Goal: Contribute content: Add original content to the website for others to see

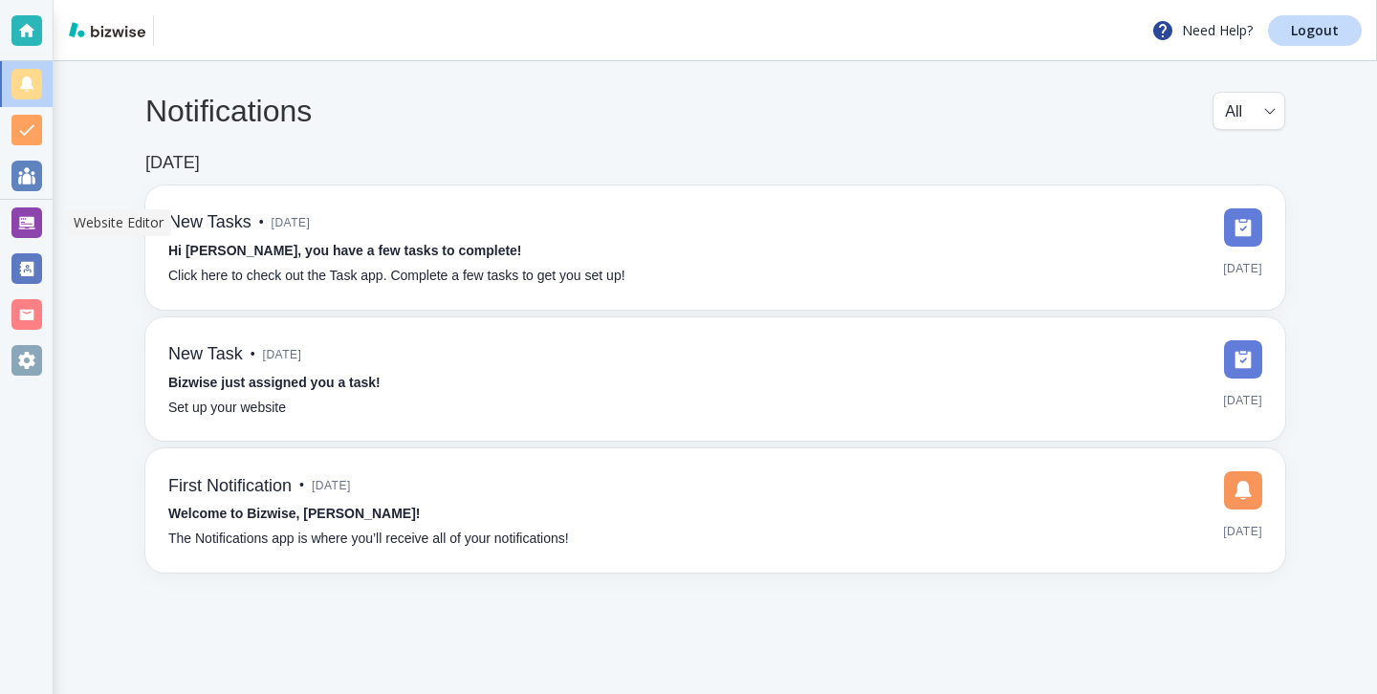
click at [33, 207] on div at bounding box center [26, 222] width 31 height 31
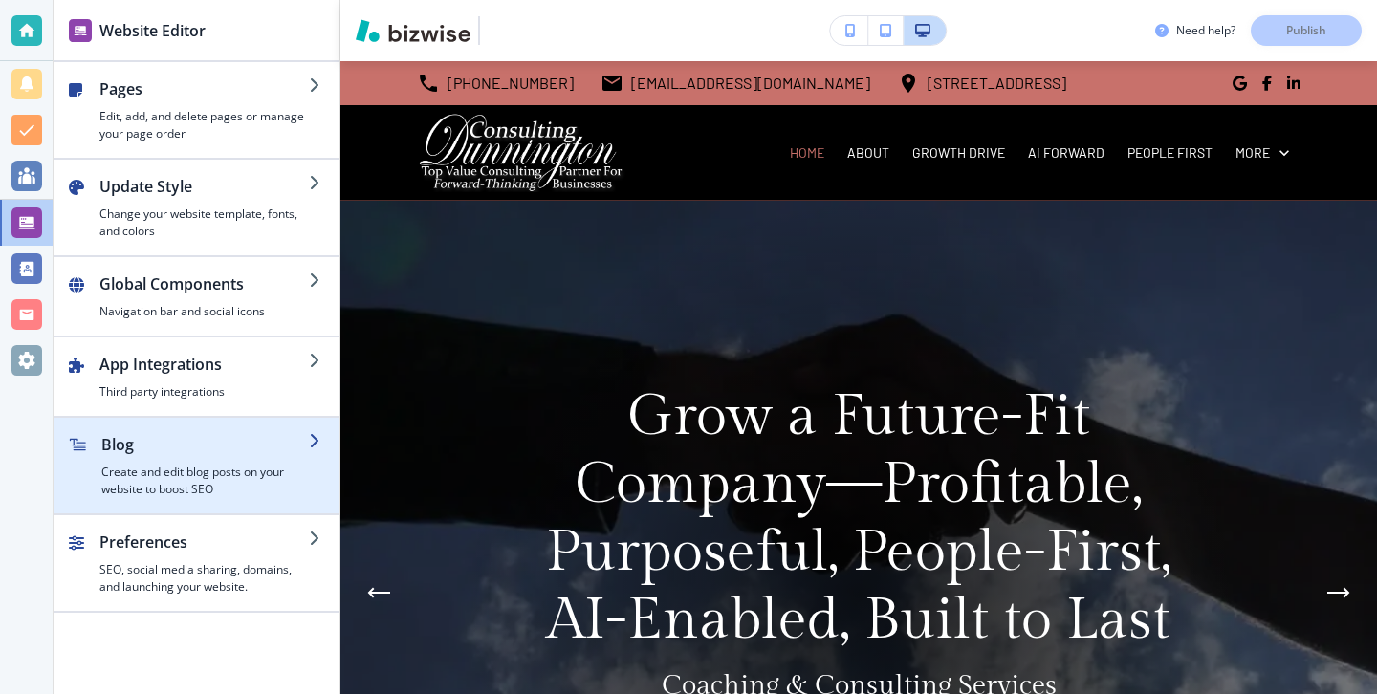
click at [178, 468] on h4 "Create and edit blog posts on your website to boost SEO" at bounding box center [204, 481] width 207 height 34
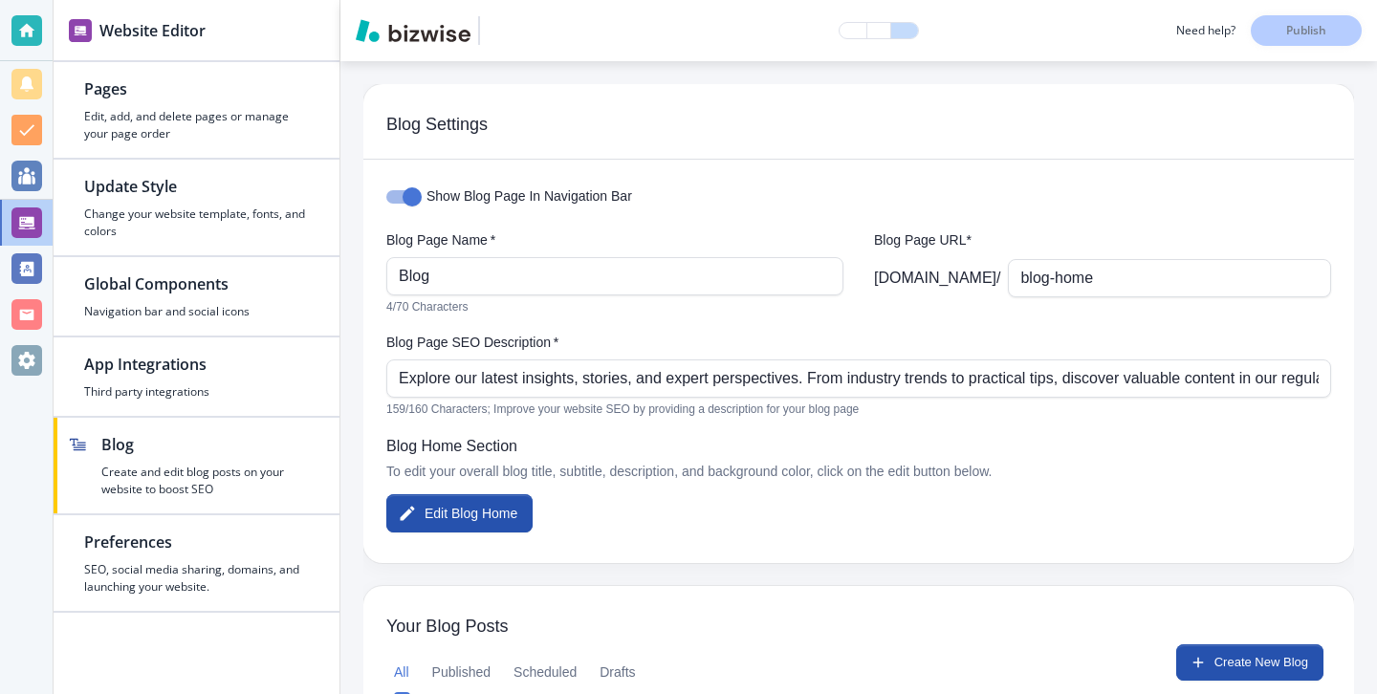
scroll to position [157, 0]
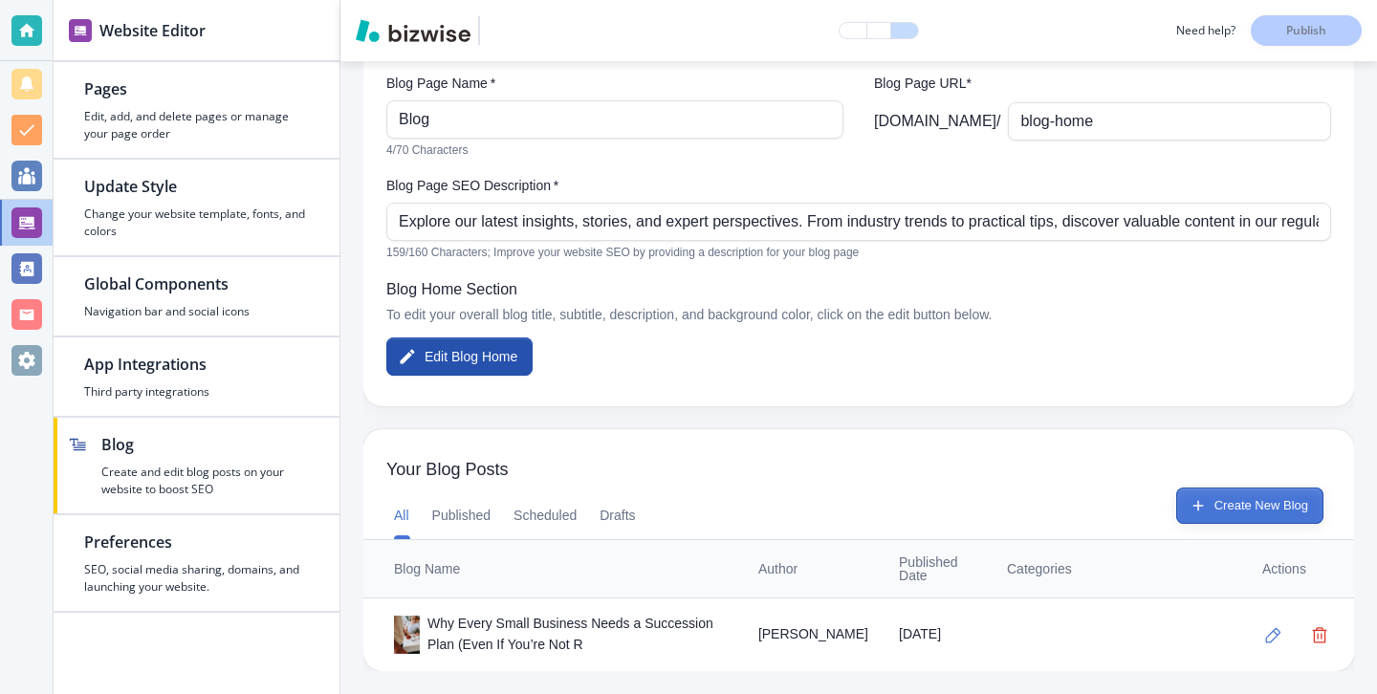
click at [1195, 510] on icon "button" at bounding box center [1198, 505] width 17 height 17
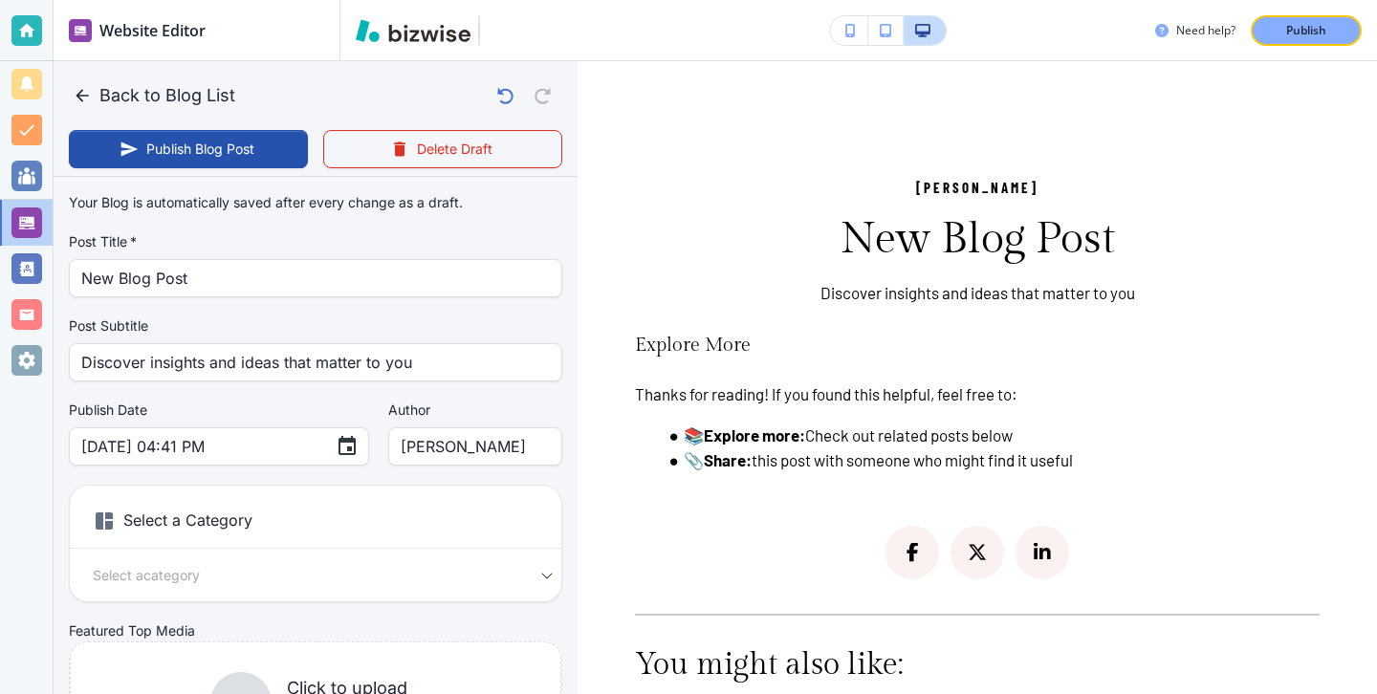
click at [331, 301] on div "Your Blog is automatically saved after every change as a draft. Post Title   * …" at bounding box center [315, 484] width 493 height 599
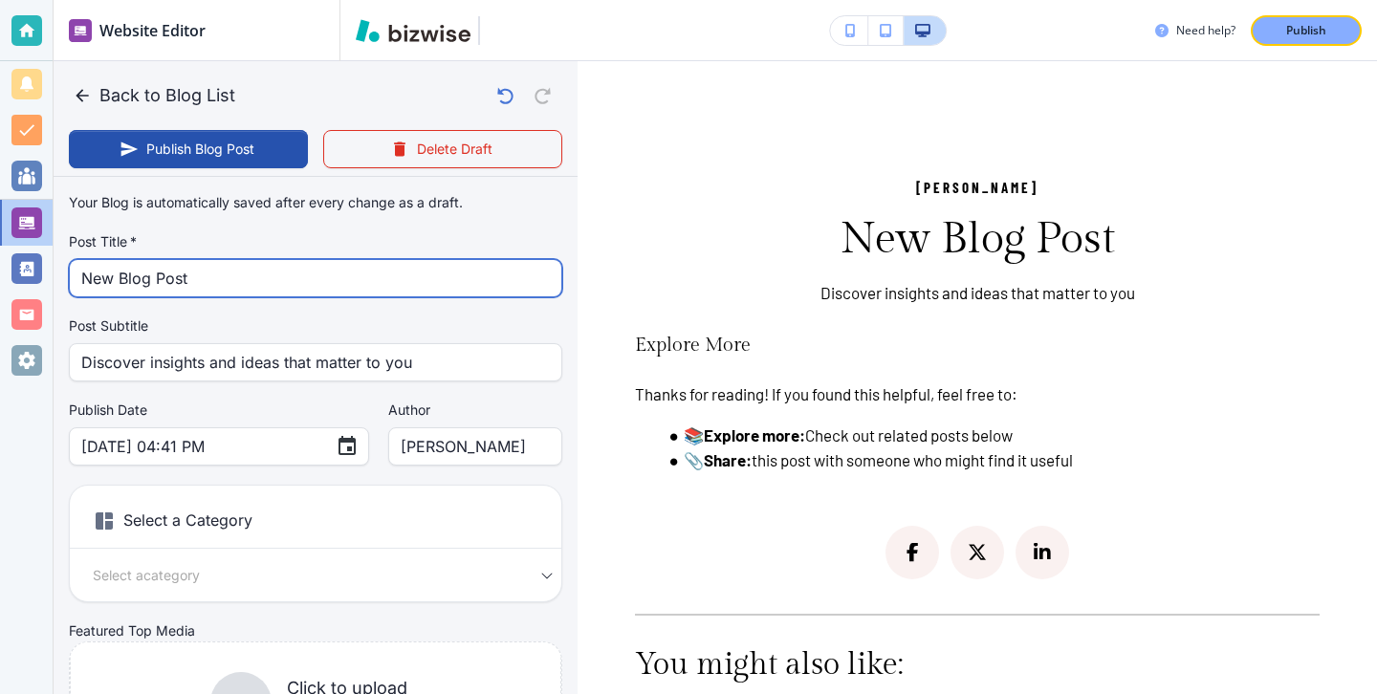
click at [330, 283] on input "New Blog Post" at bounding box center [315, 278] width 469 height 36
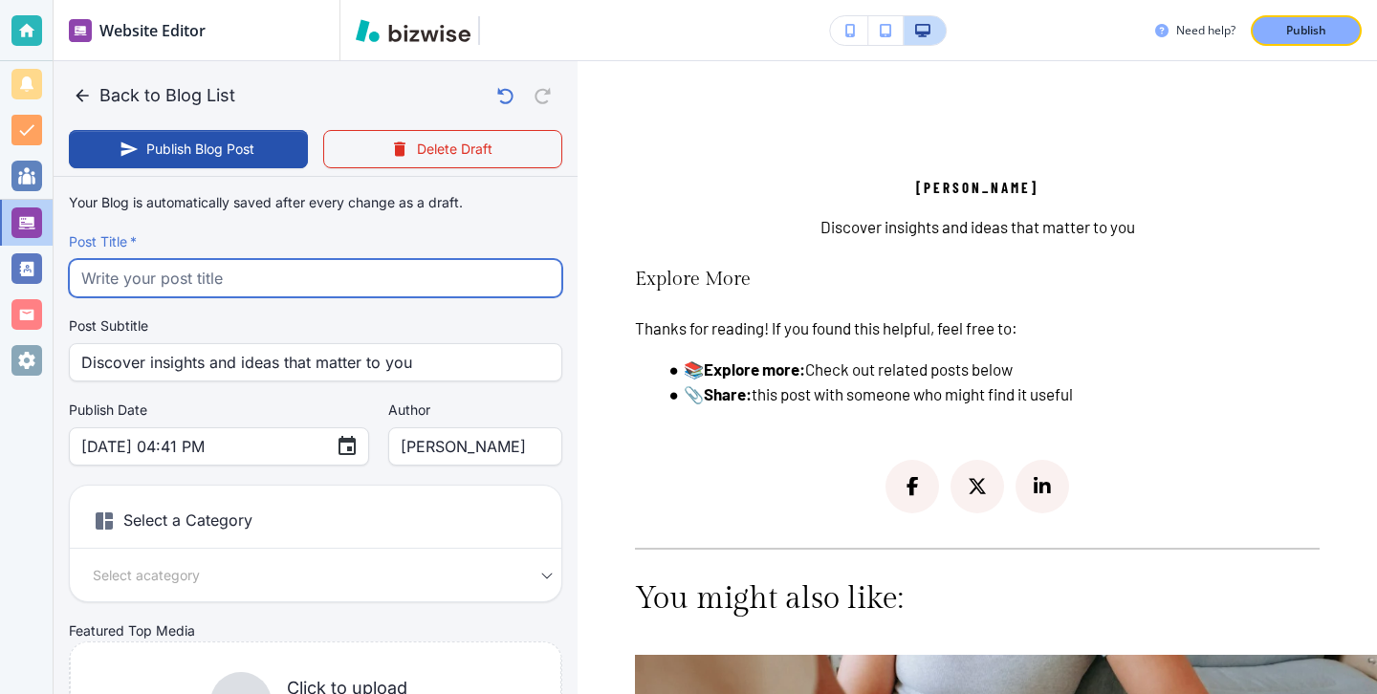
paste input "5 Common Mistakes Business Owners Make When Planning Their Exit (and How to Avo…"
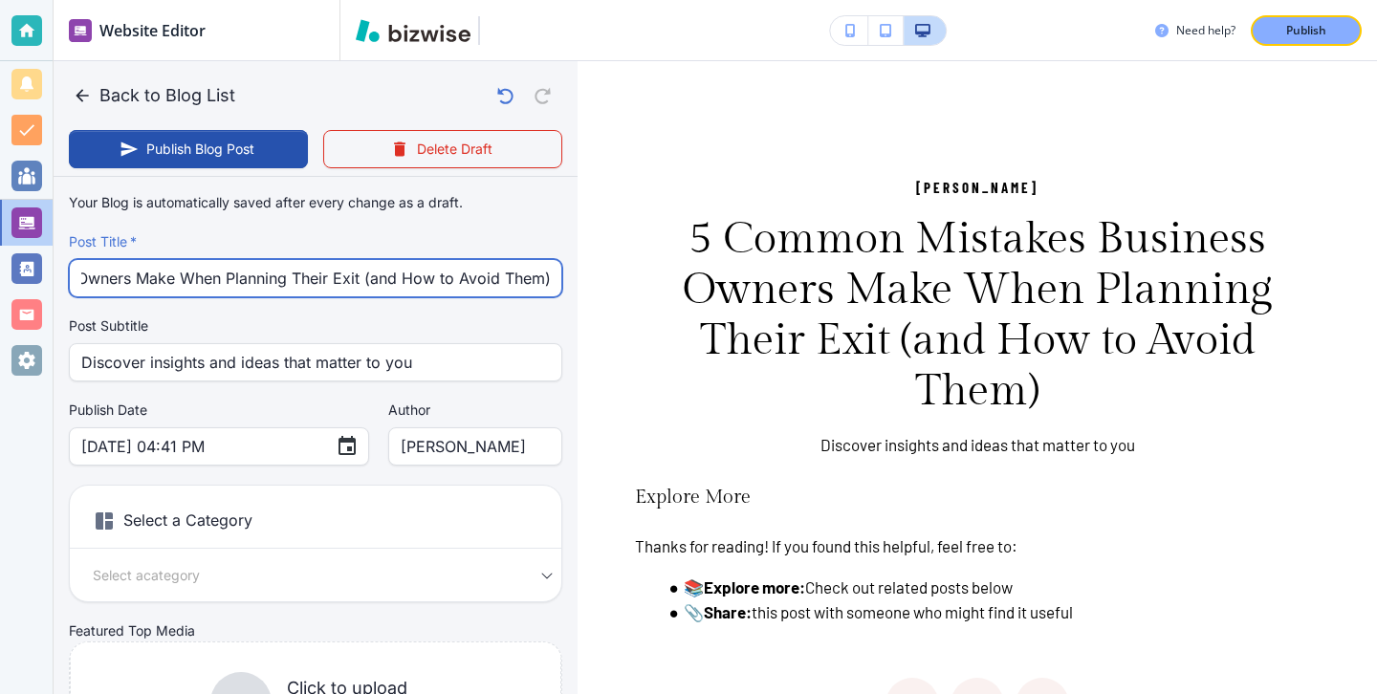
type input "5 Common Mistakes Business Owners Make When Planning Their Exit (and How to Avo…"
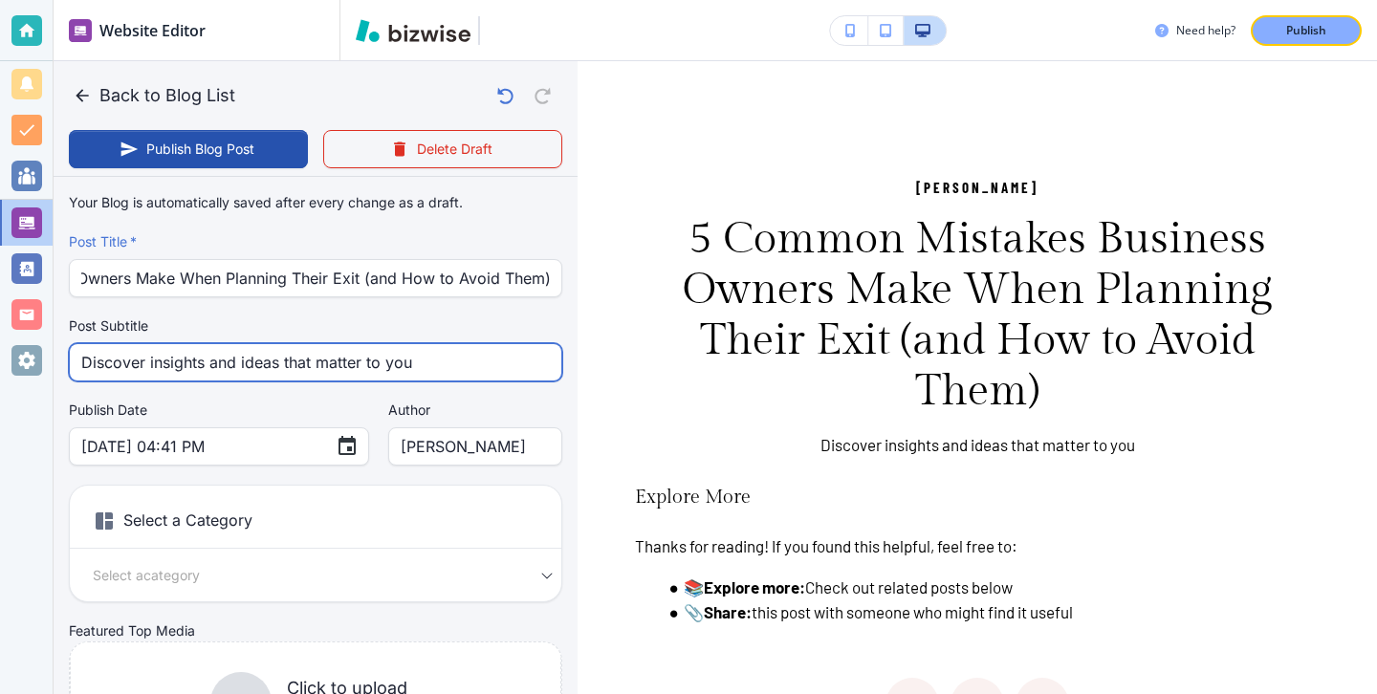
click at [351, 367] on input "Discover insights and ideas that matter to you" at bounding box center [315, 362] width 469 height 36
type input "[DATE] 04:42 PM"
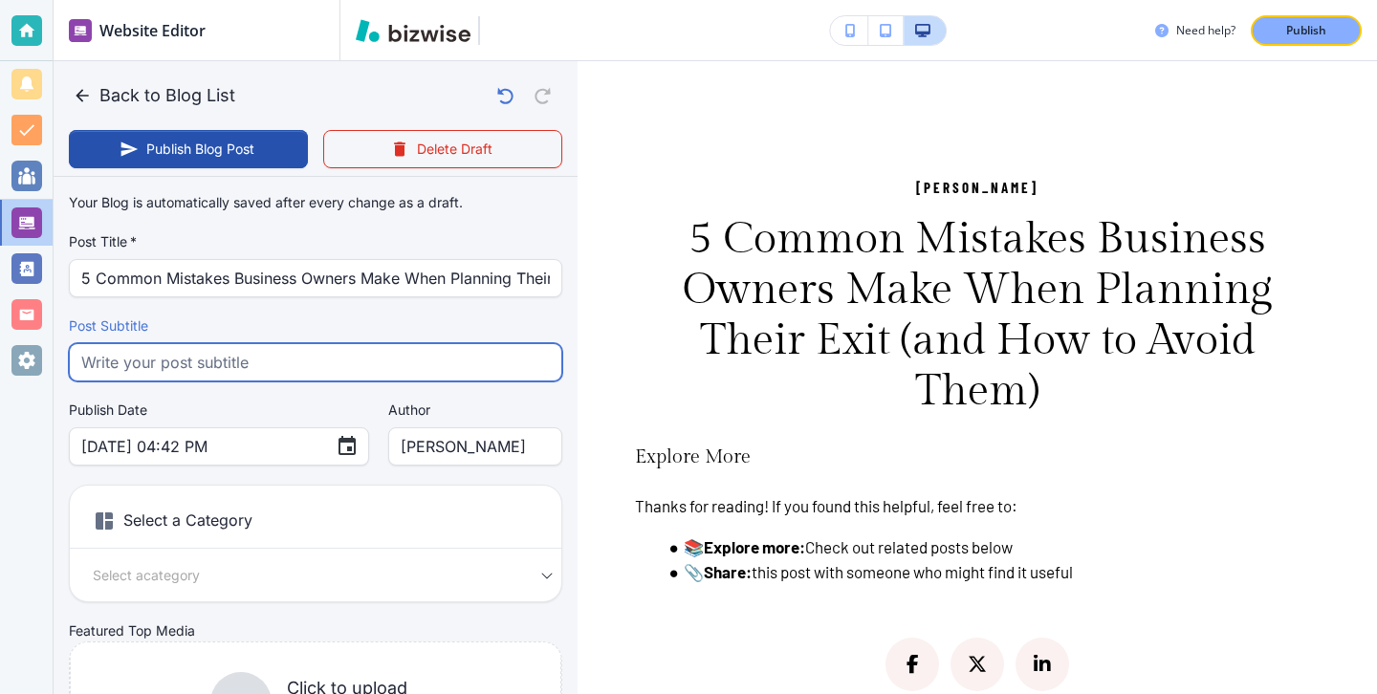
paste input "Discover the 5 most common exit planning mistakes business owners make and lear…"
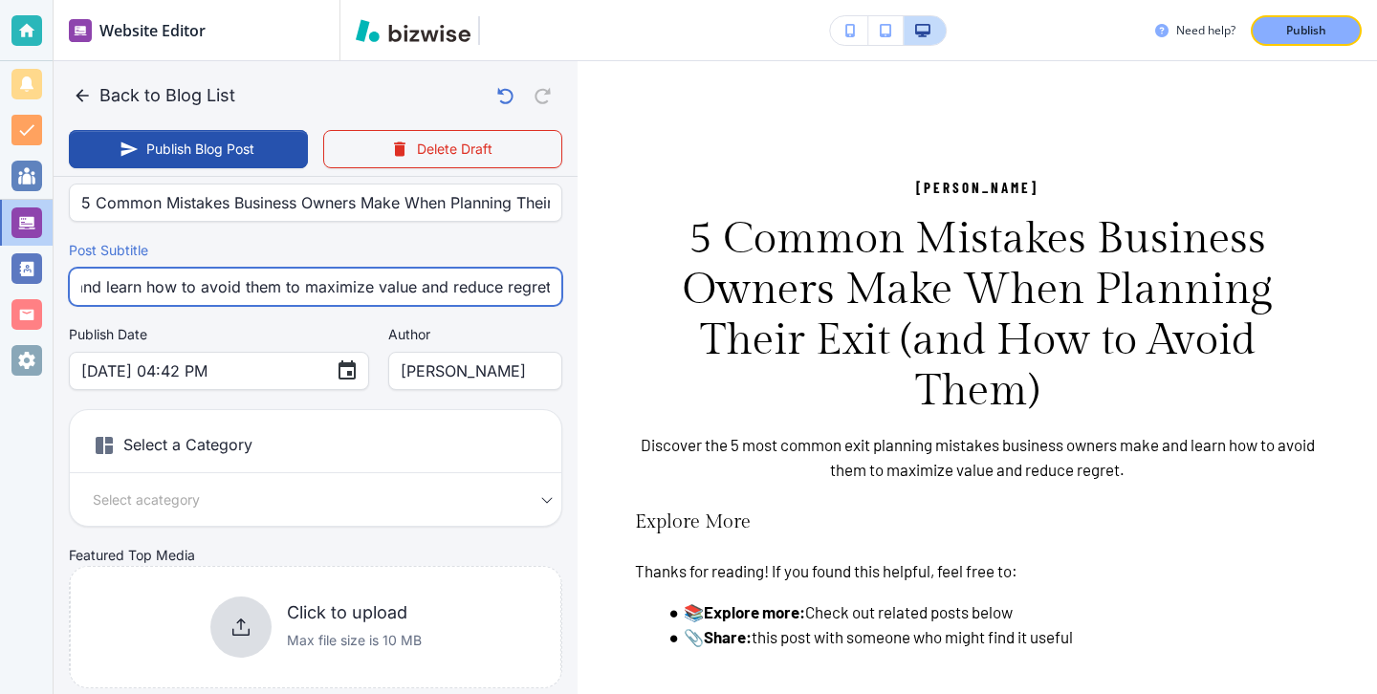
scroll to position [147, 0]
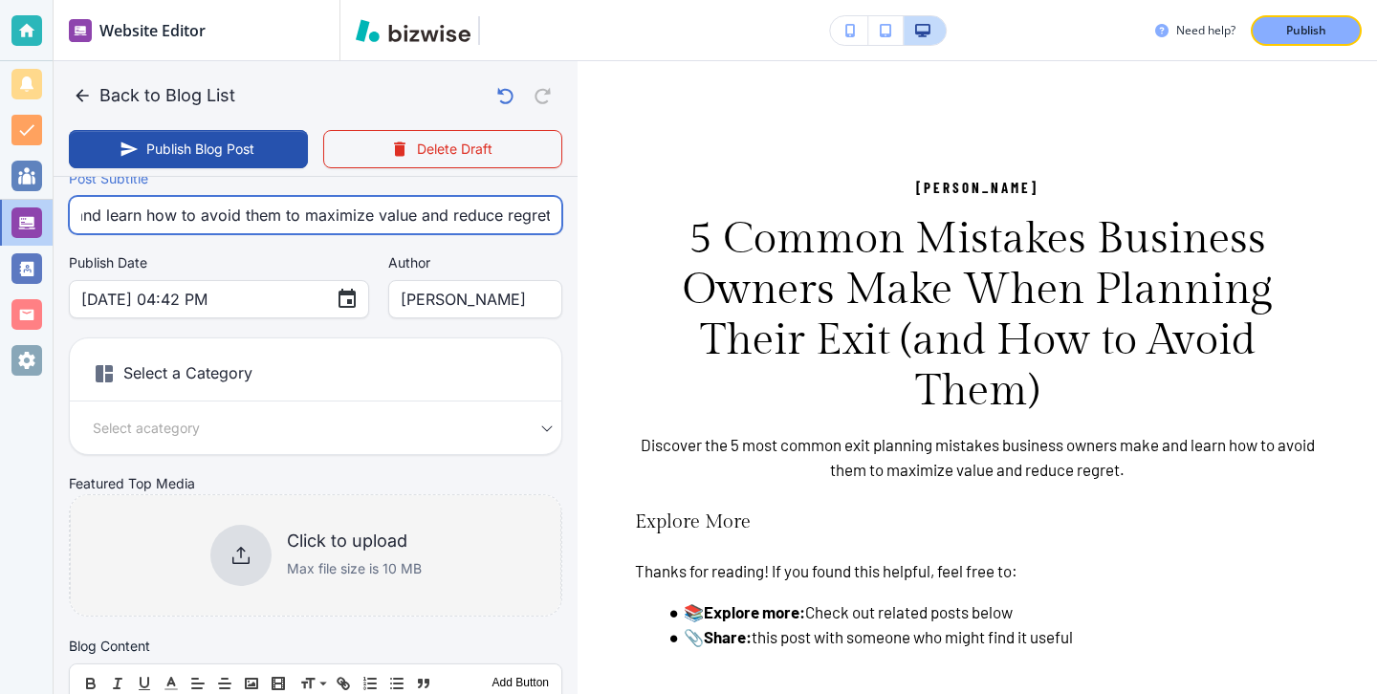
type input "Discover the 5 most common exit planning mistakes business owners make and lear…"
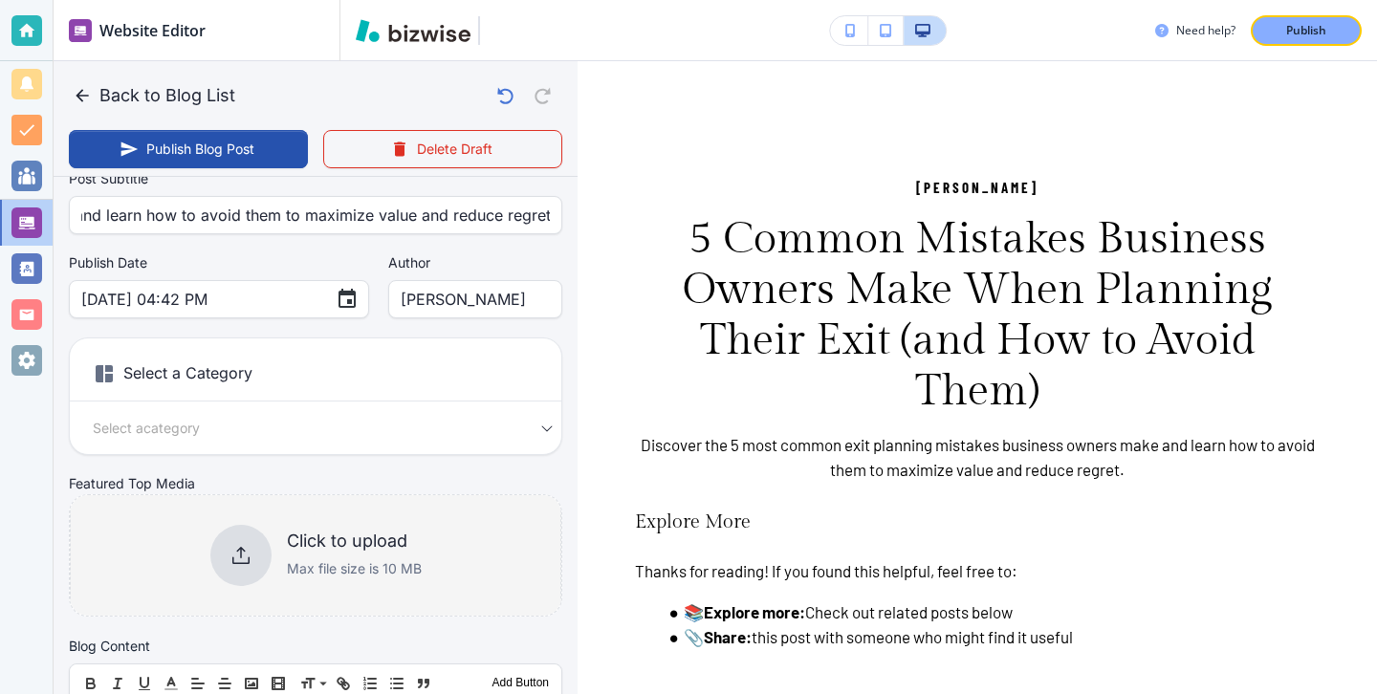
scroll to position [0, 0]
click at [229, 557] on icon at bounding box center [240, 555] width 23 height 23
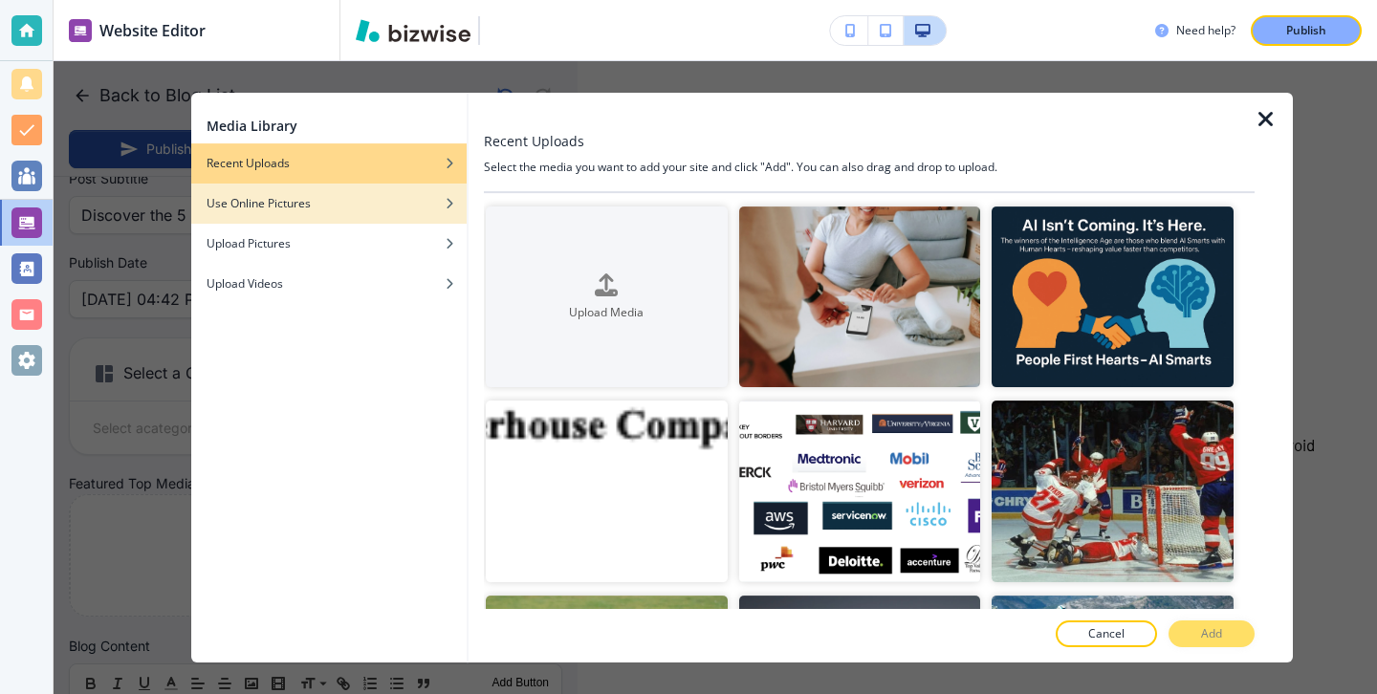
click at [418, 208] on div "Use Online Pictures" at bounding box center [328, 203] width 275 height 17
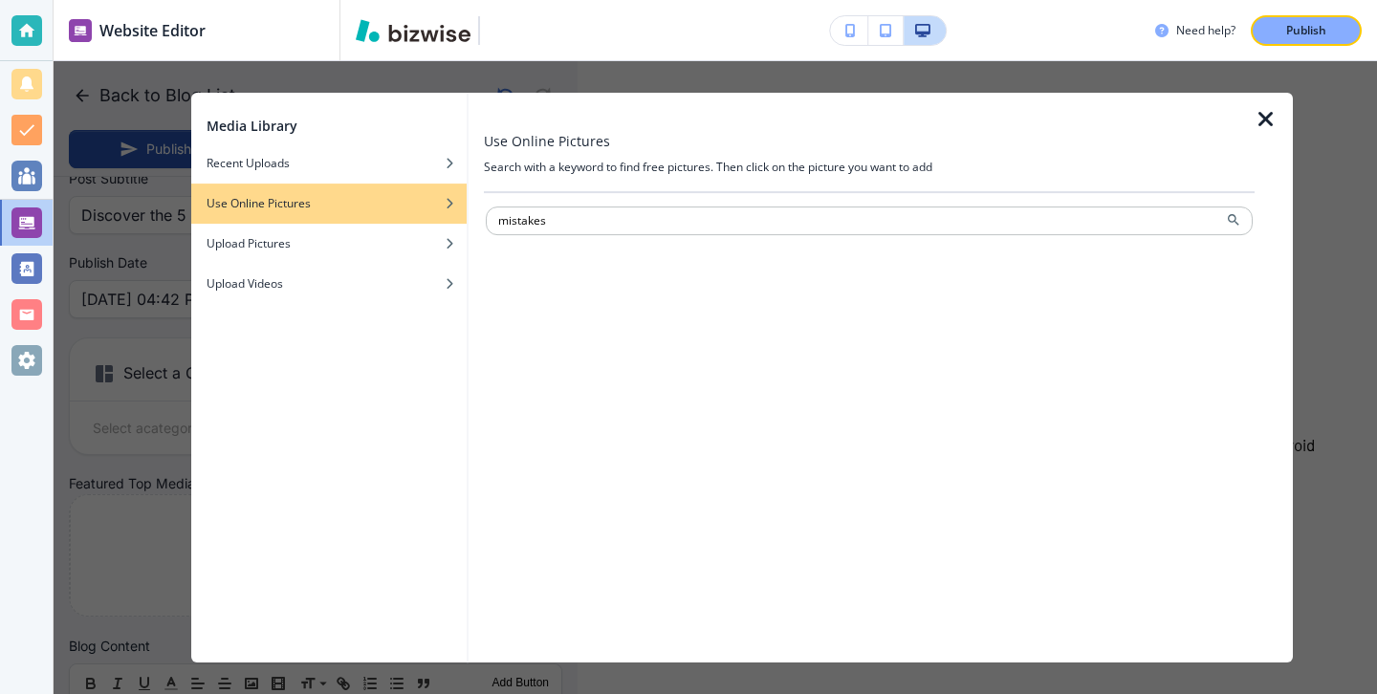
type input "mistakes"
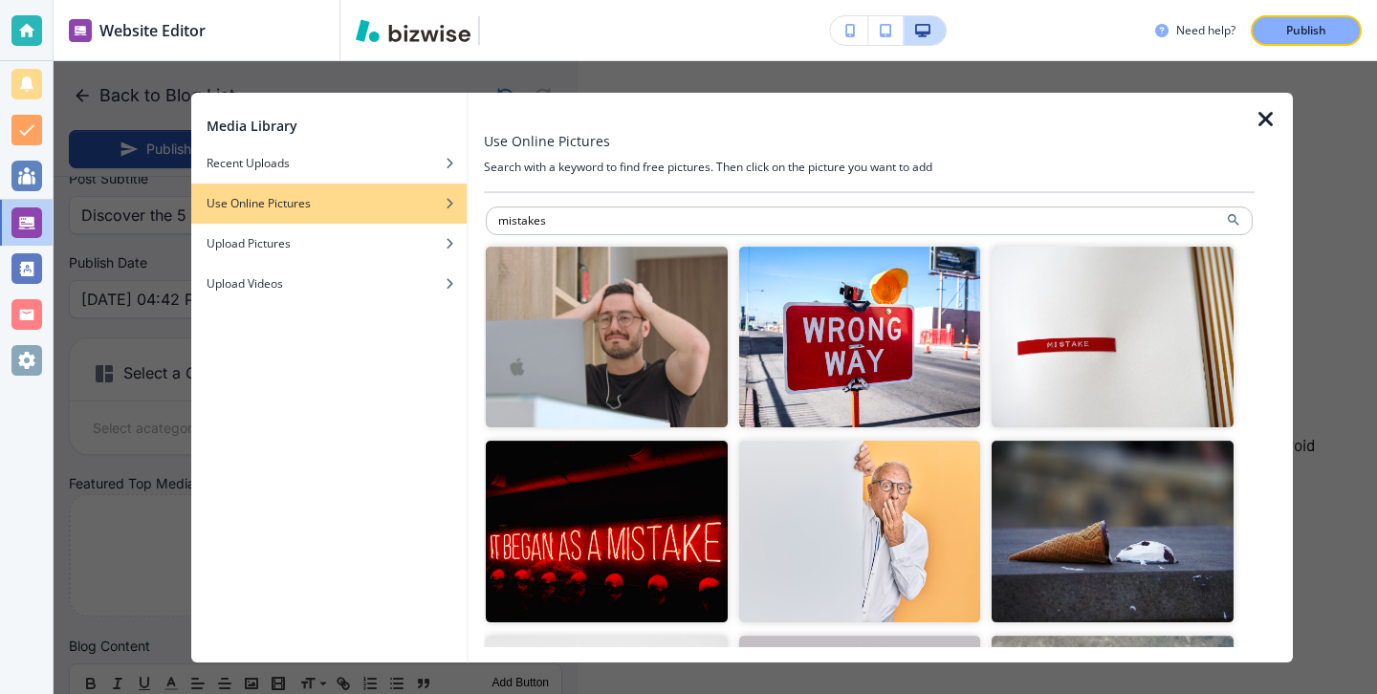
click at [842, 386] on img "button" at bounding box center [860, 337] width 242 height 181
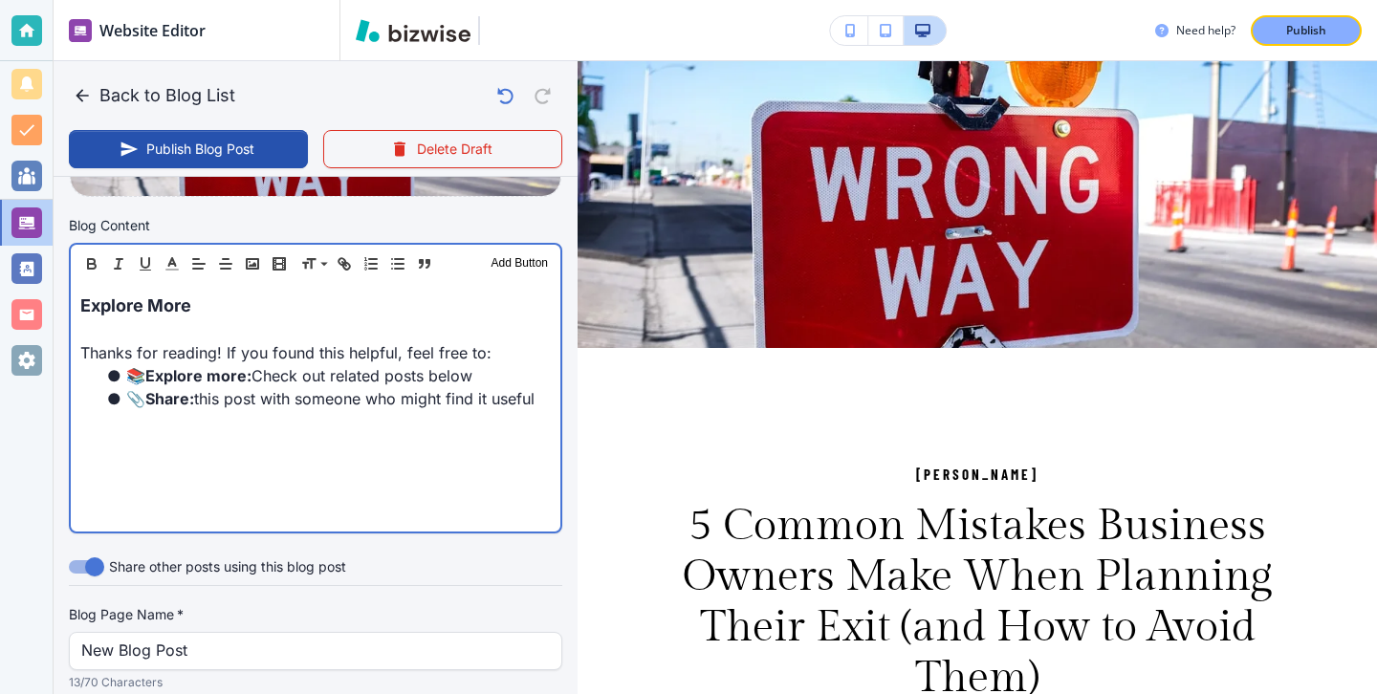
scroll to position [580, 0]
drag, startPoint x: 240, startPoint y: 304, endPoint x: 68, endPoint y: 300, distance: 172.2
click at [69, 300] on div "Header 1 Header 2 Header 3 Body Text Add Button Explore More Thanks for reading…" at bounding box center [315, 387] width 493 height 291
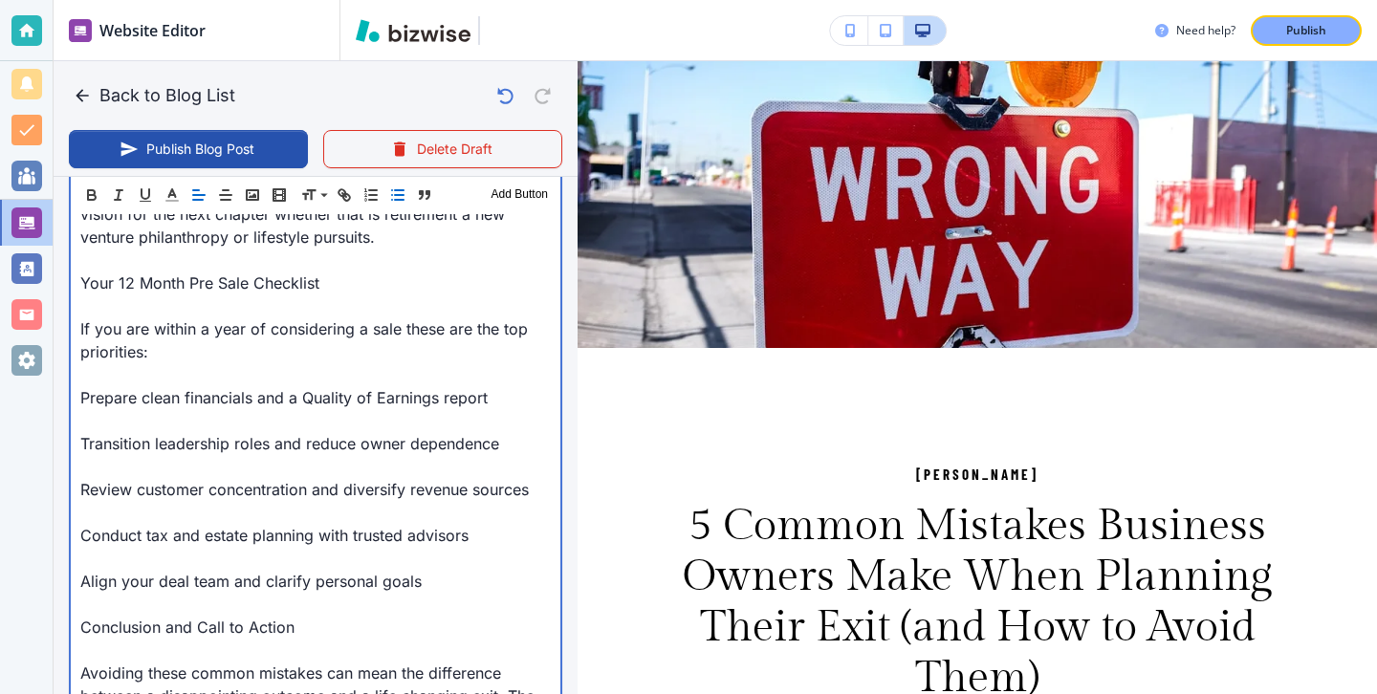
scroll to position [2825, 0]
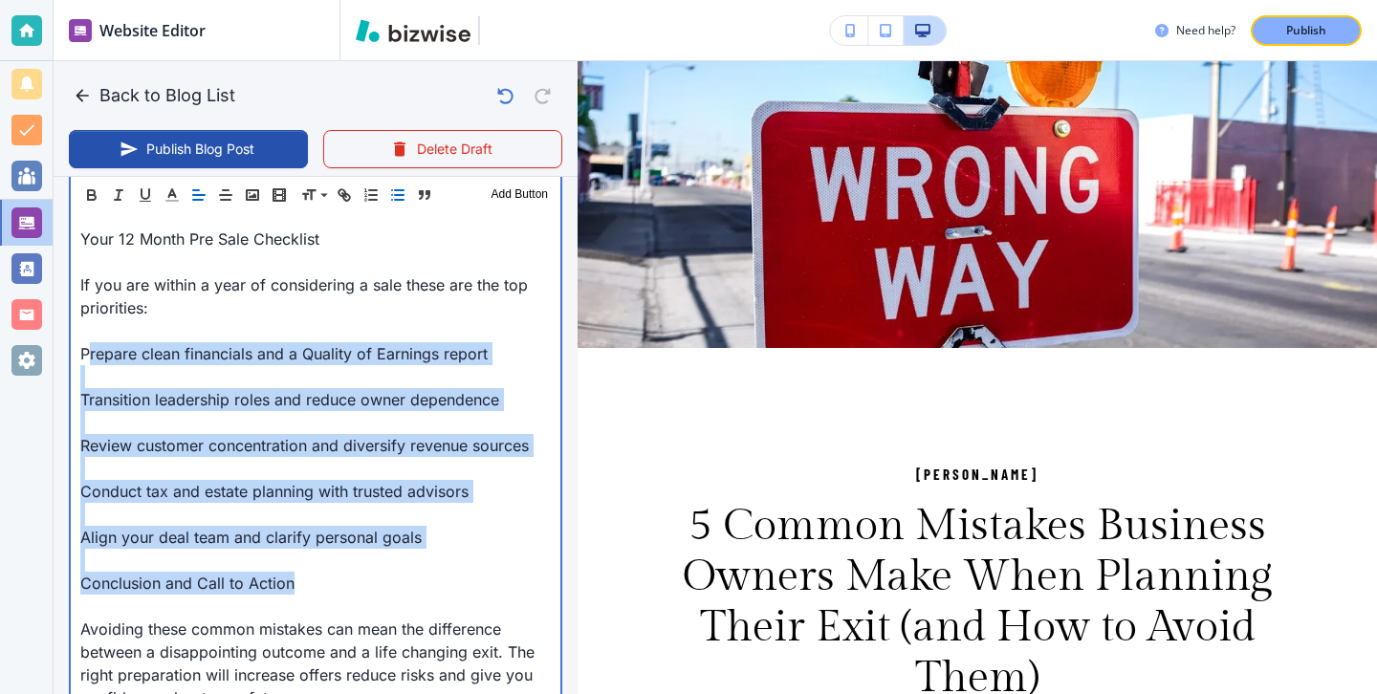
drag, startPoint x: 321, startPoint y: 557, endPoint x: 86, endPoint y: 338, distance: 321.4
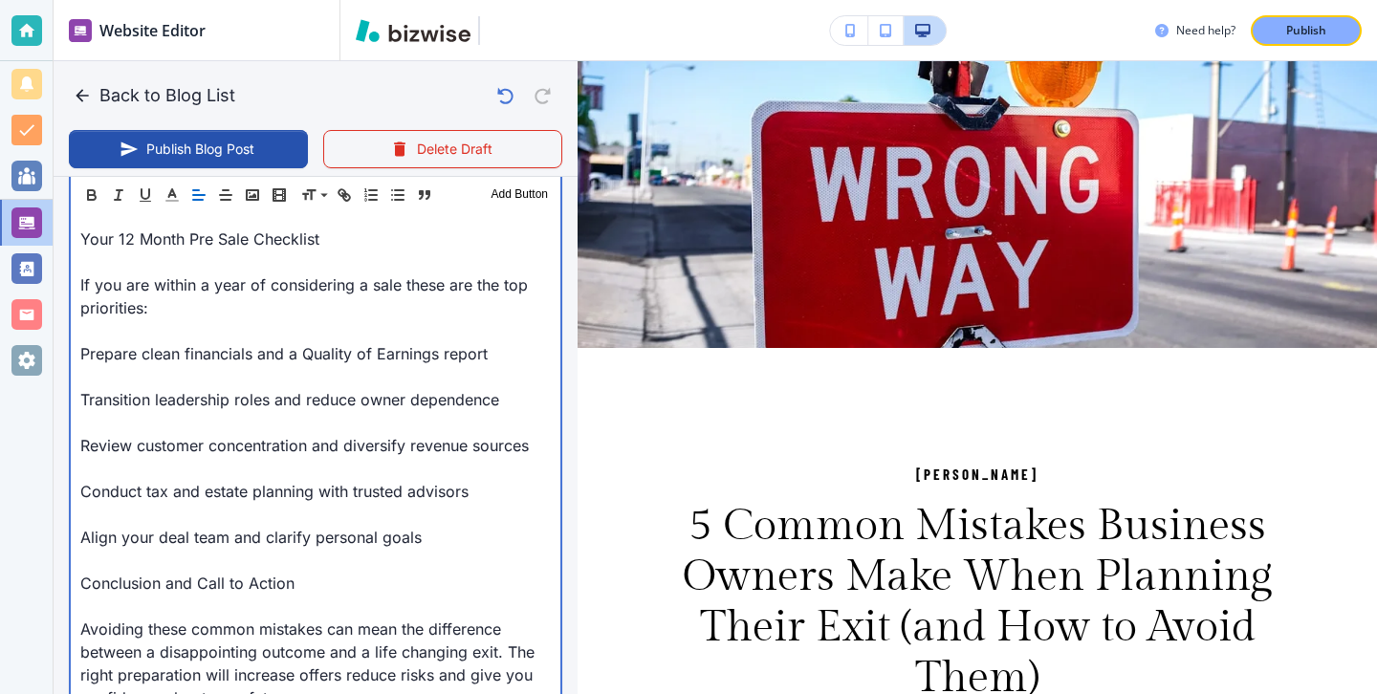
click at [195, 388] on p "Transition leadership roles and reduce owner dependence" at bounding box center [315, 399] width 470 height 23
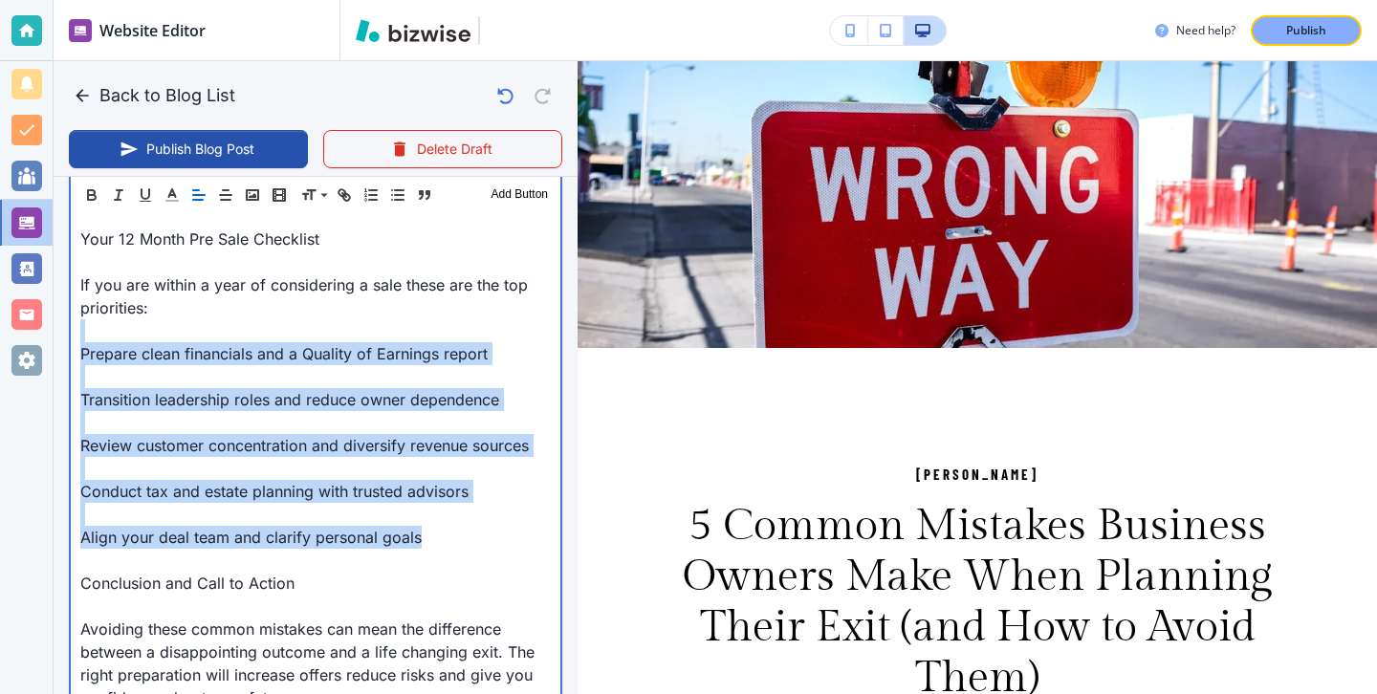
drag, startPoint x: 456, startPoint y: 512, endPoint x: 59, endPoint y: 316, distance: 442.2
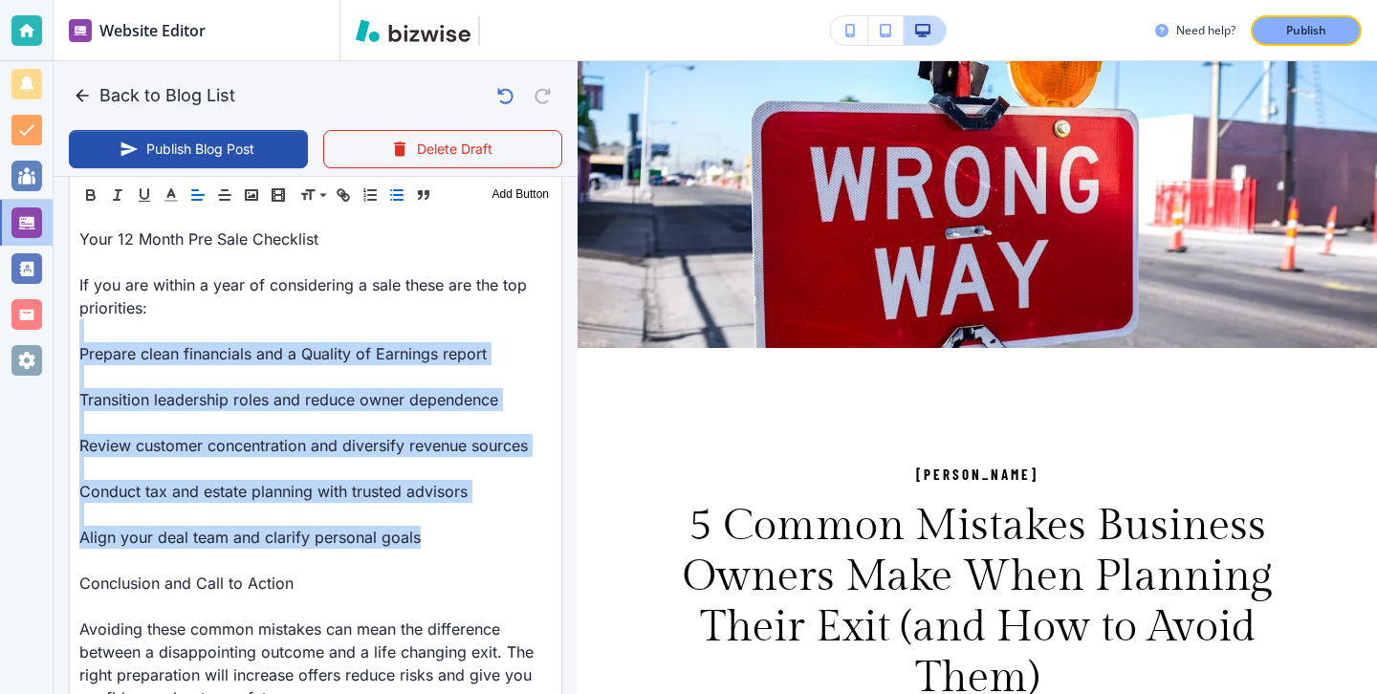
click at [402, 198] on icon "button" at bounding box center [396, 194] width 17 height 17
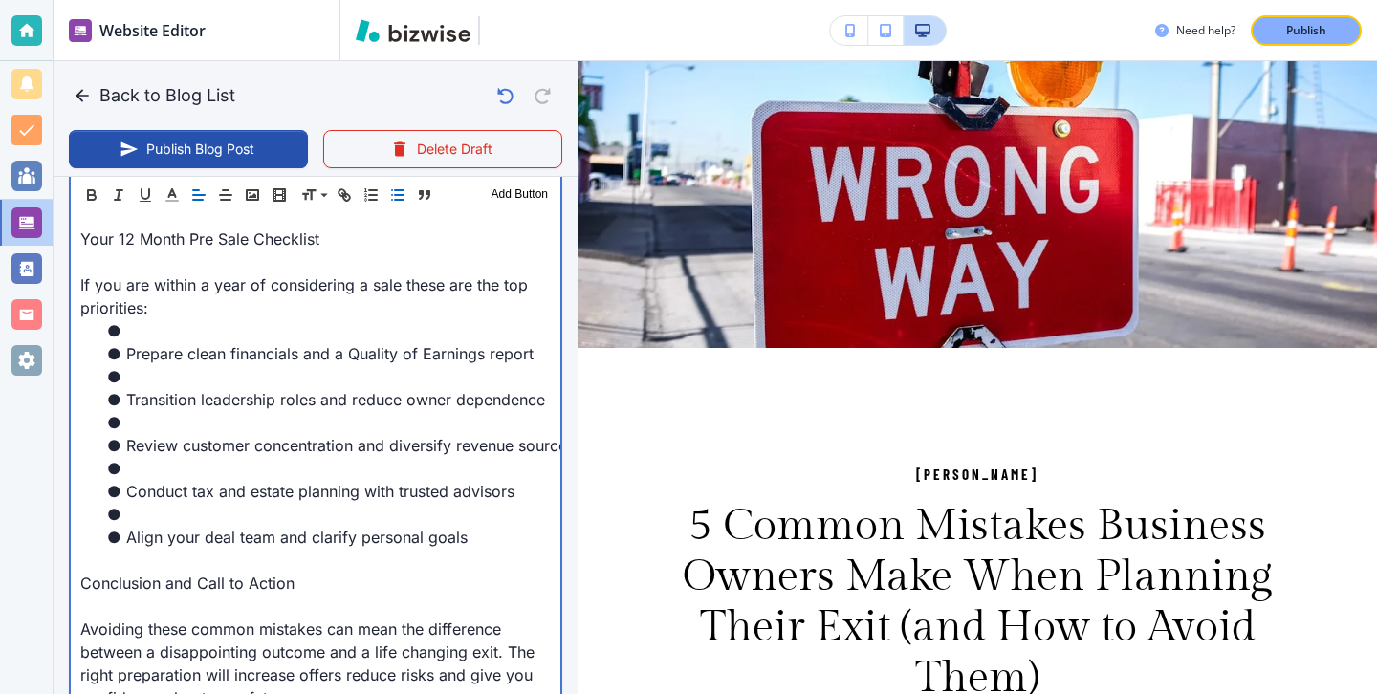
click at [244, 411] on li at bounding box center [326, 422] width 447 height 23
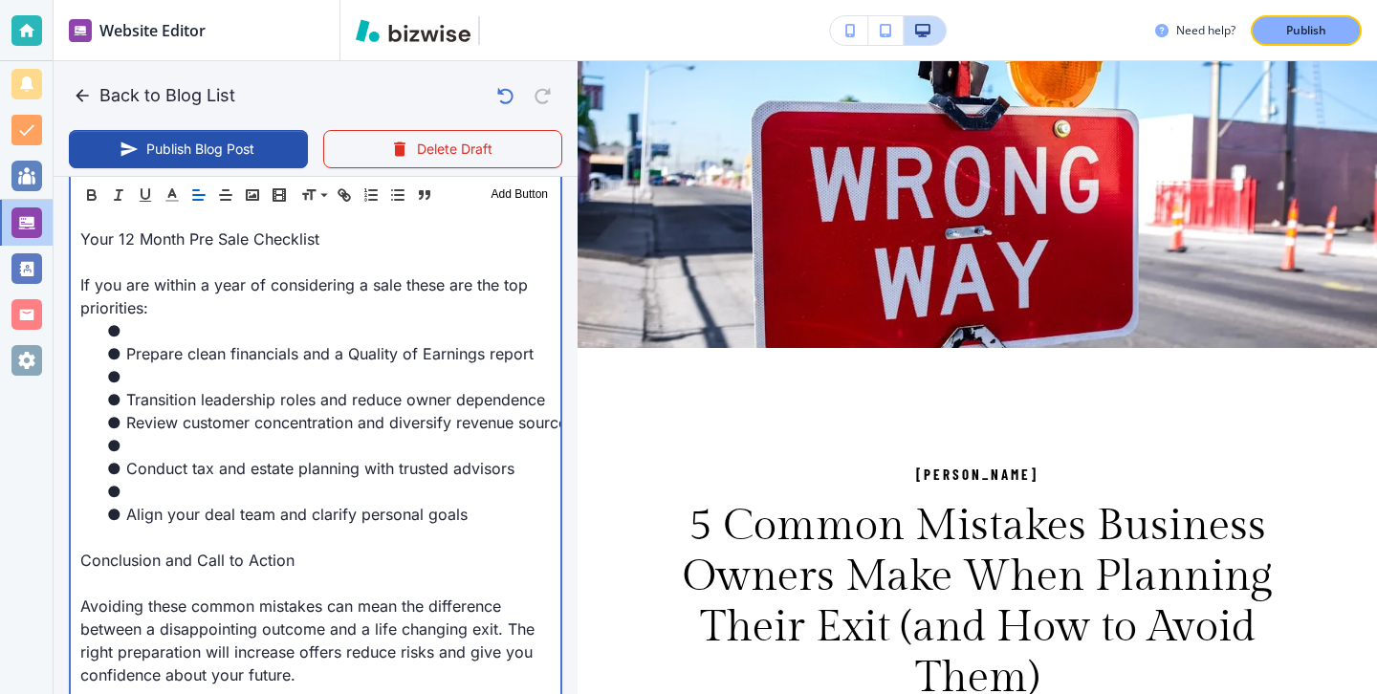
click at [231, 434] on li at bounding box center [326, 445] width 447 height 23
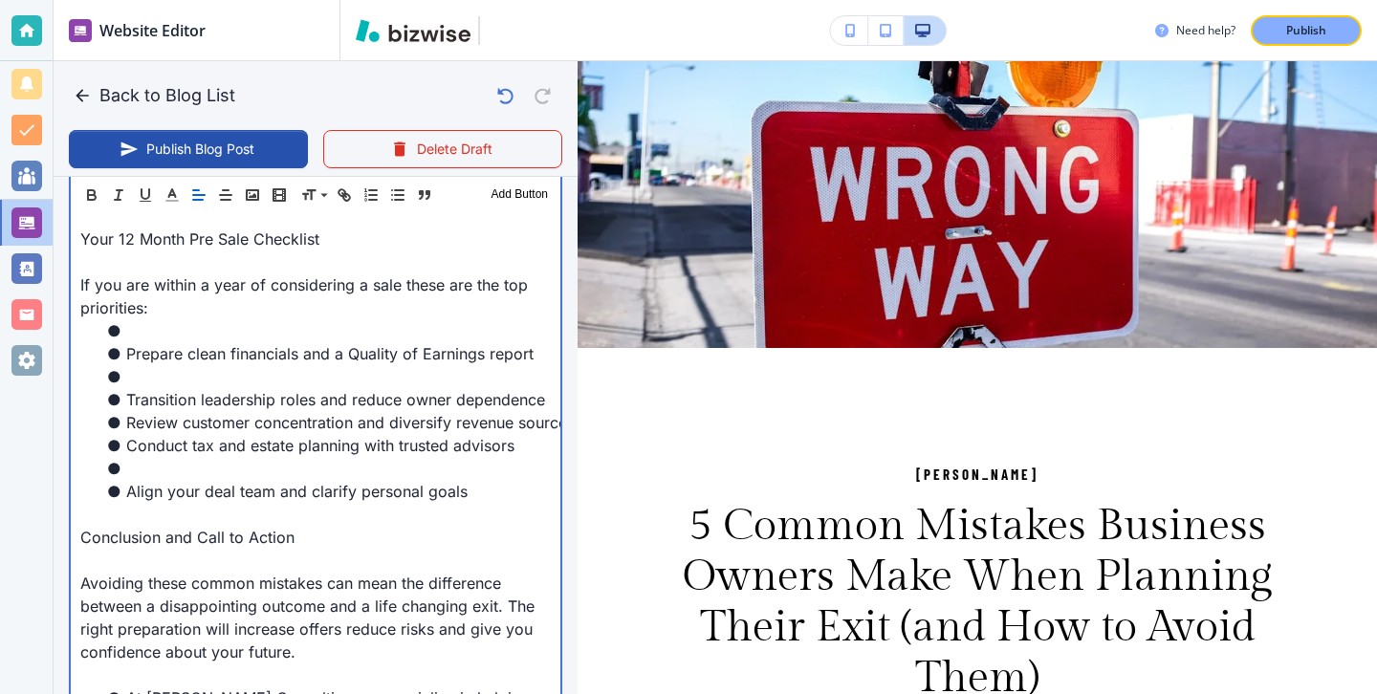
click at [226, 457] on li at bounding box center [326, 468] width 447 height 23
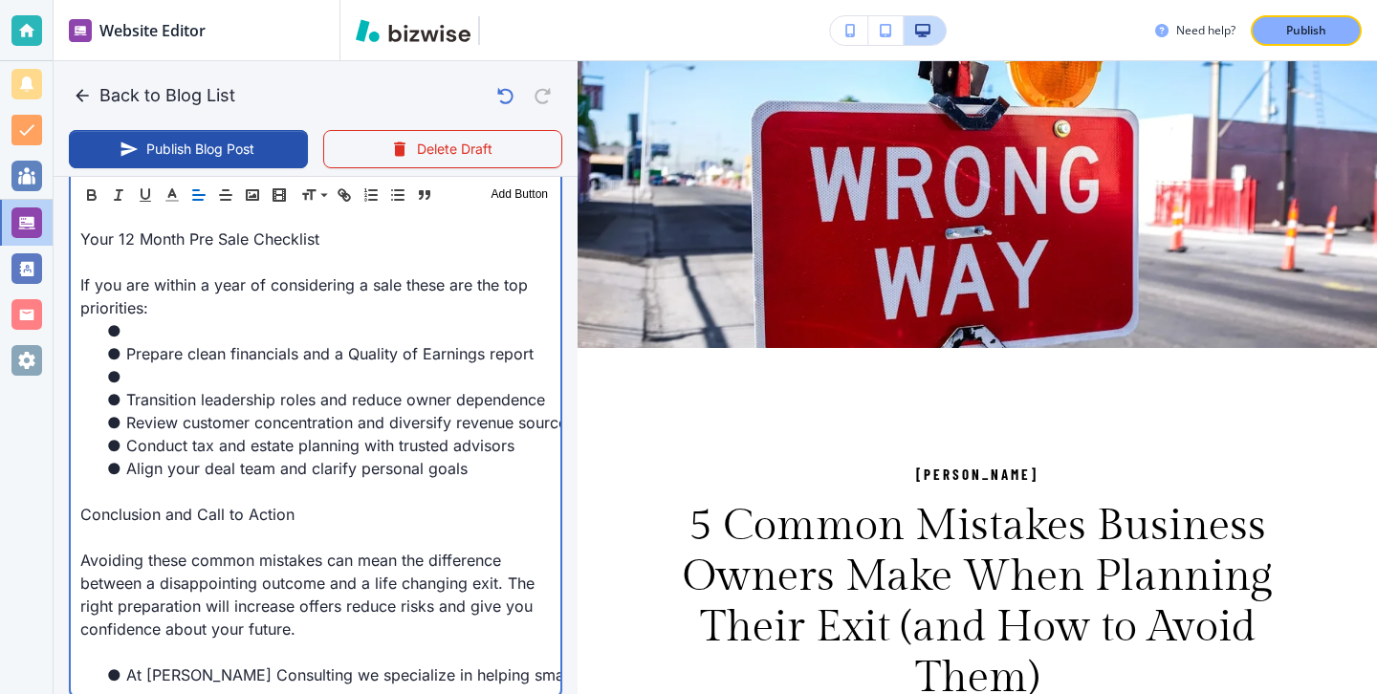
click at [211, 365] on li at bounding box center [326, 376] width 447 height 23
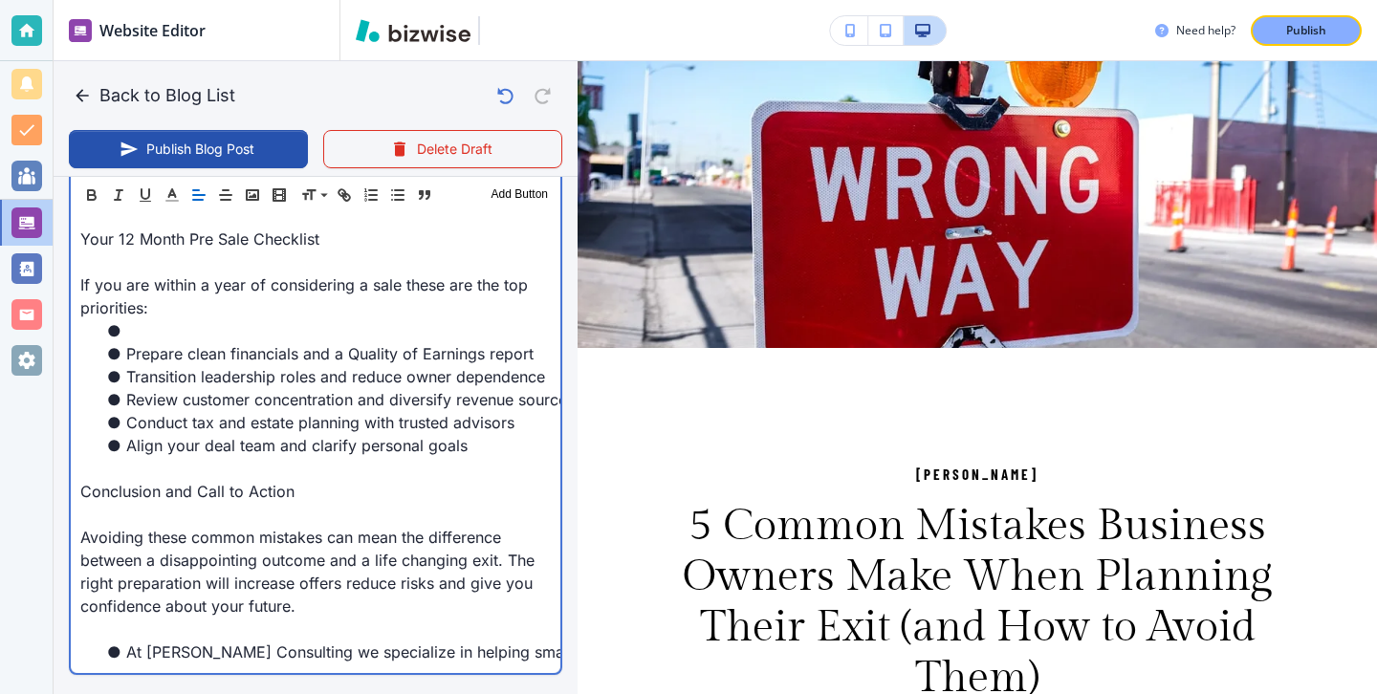
click at [217, 342] on li "Prepare clean financials and a Quality of Earnings report" at bounding box center [326, 353] width 447 height 23
click at [217, 319] on li at bounding box center [326, 330] width 447 height 23
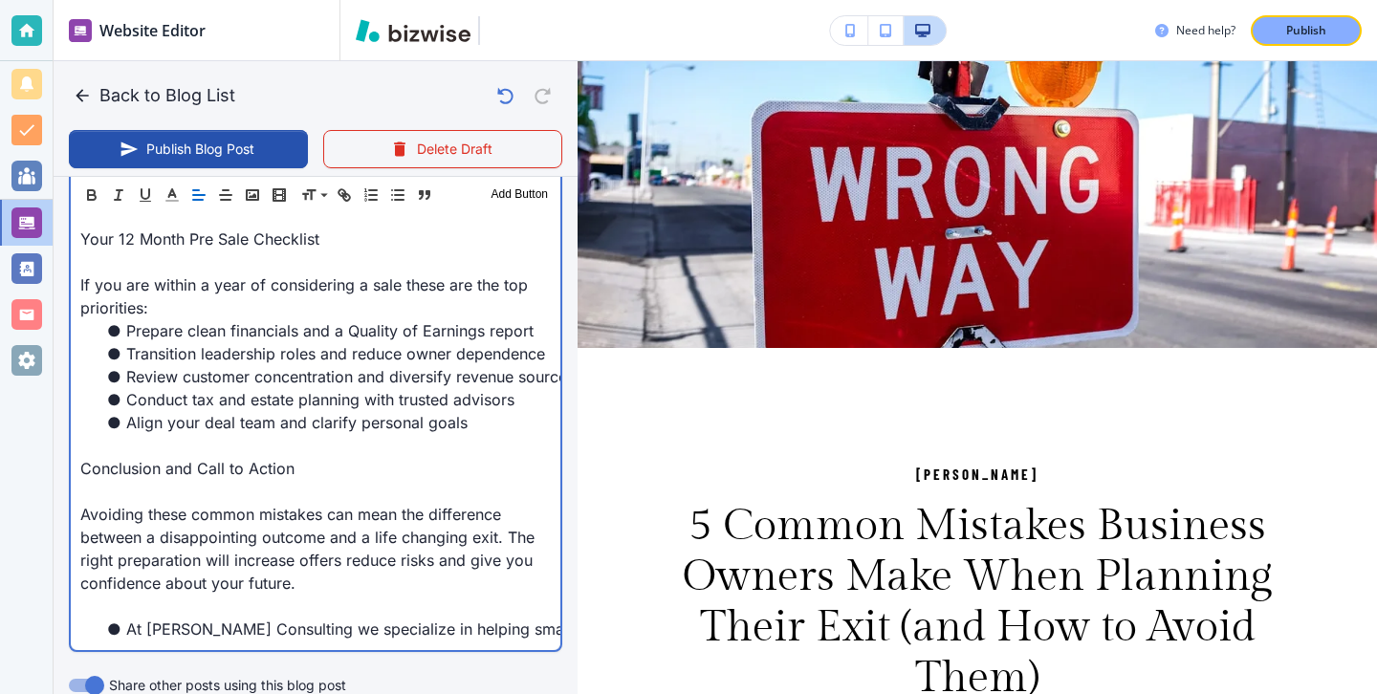
click at [197, 434] on p at bounding box center [315, 445] width 470 height 23
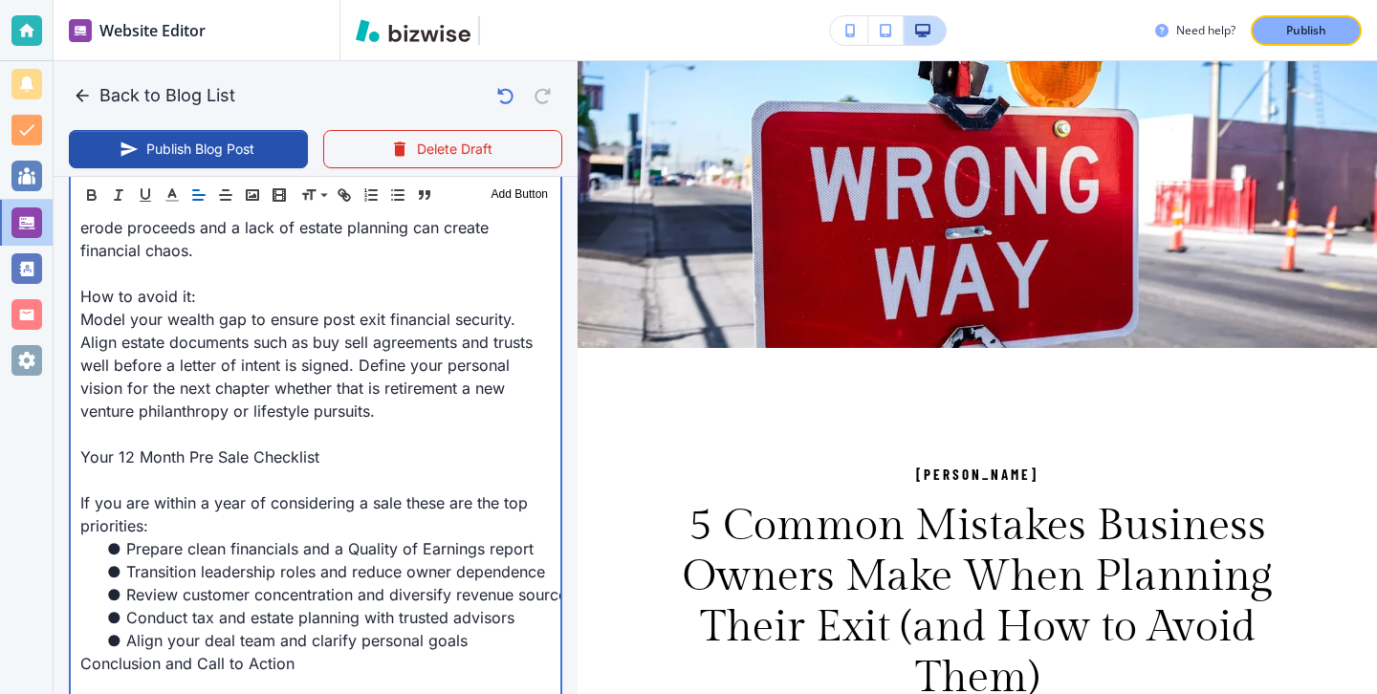
scroll to position [2508, 0]
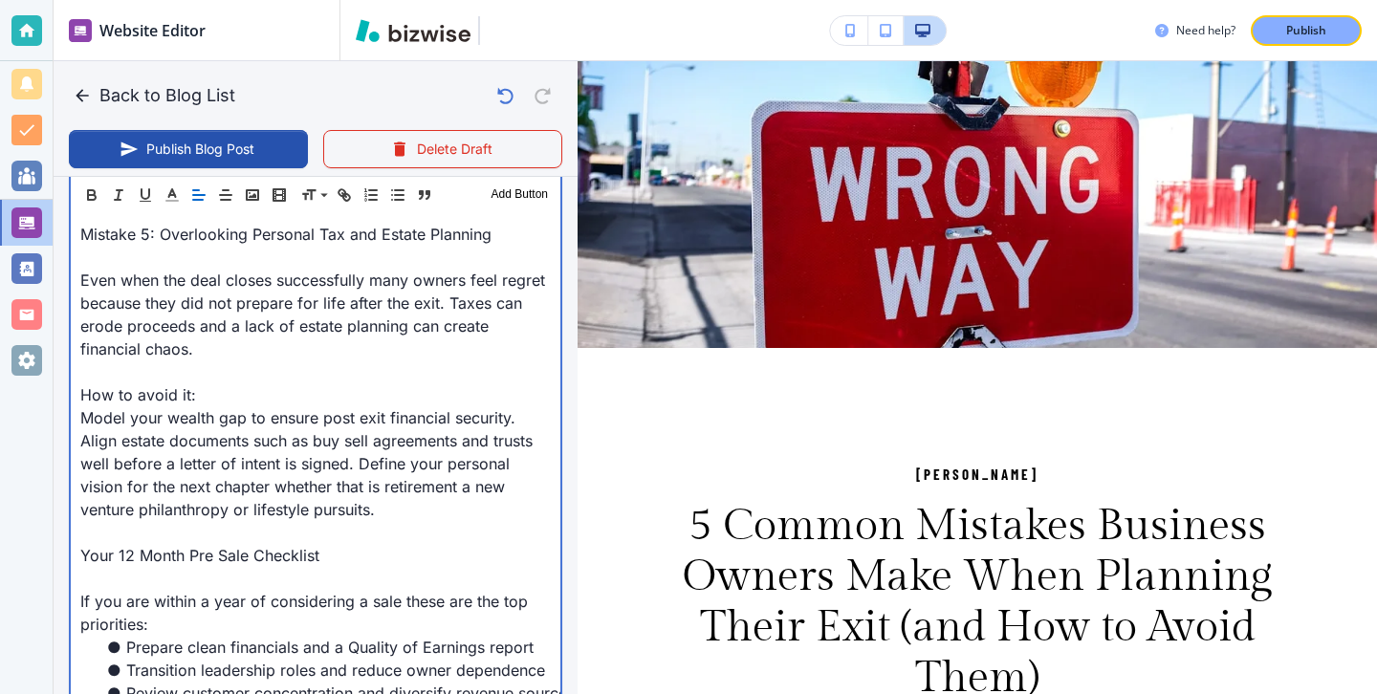
click at [227, 590] on p "If you are within a year of considering a sale these are the top priorities:" at bounding box center [315, 613] width 470 height 46
click at [237, 567] on p at bounding box center [315, 578] width 470 height 23
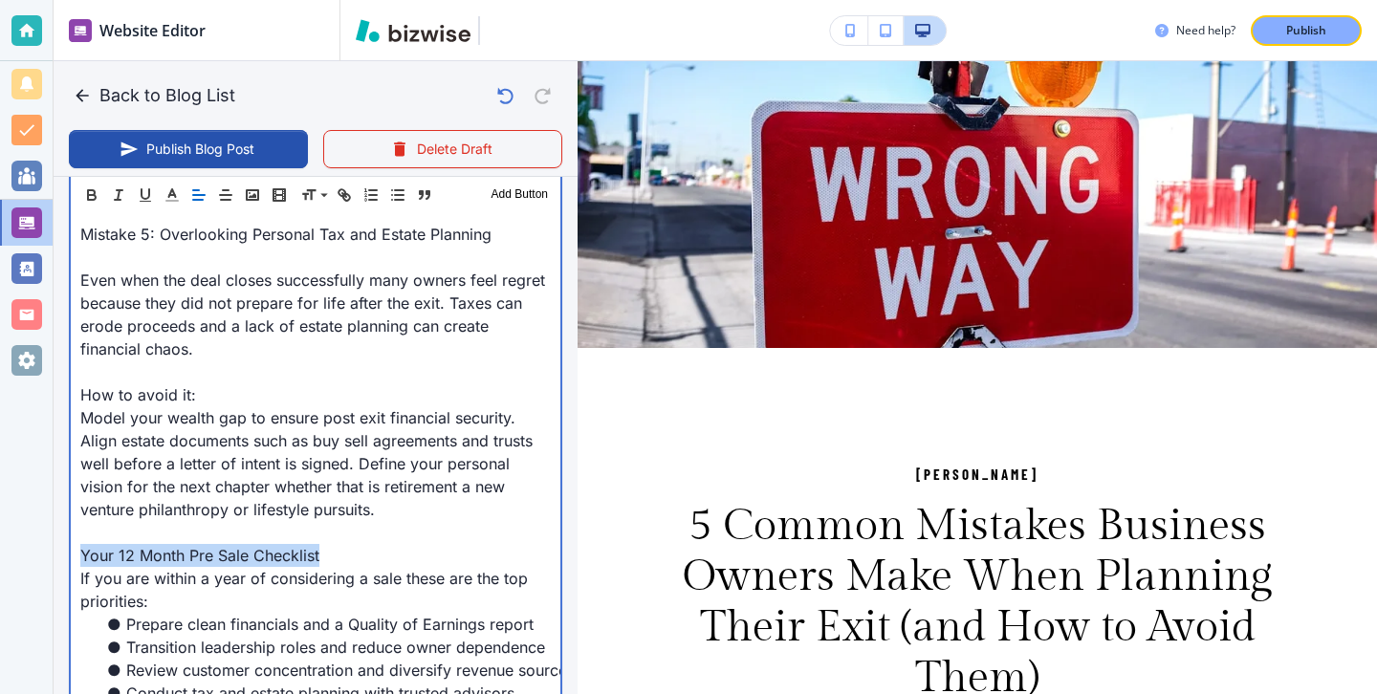
drag, startPoint x: 321, startPoint y: 530, endPoint x: 25, endPoint y: 529, distance: 296.4
click at [25, 529] on div "Website Editor Pages Edit, add, and delete pages or manage your page order Upda…" at bounding box center [688, 347] width 1377 height 694
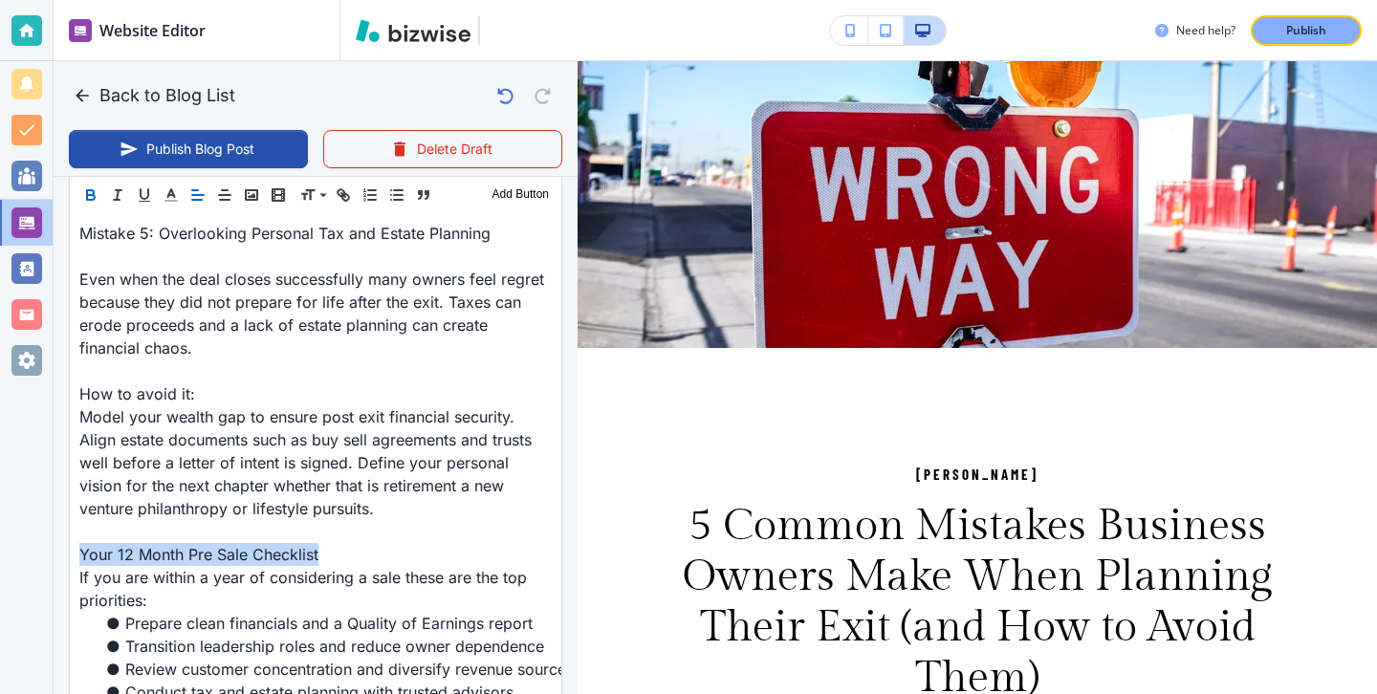
click at [92, 203] on icon "button" at bounding box center [90, 194] width 17 height 17
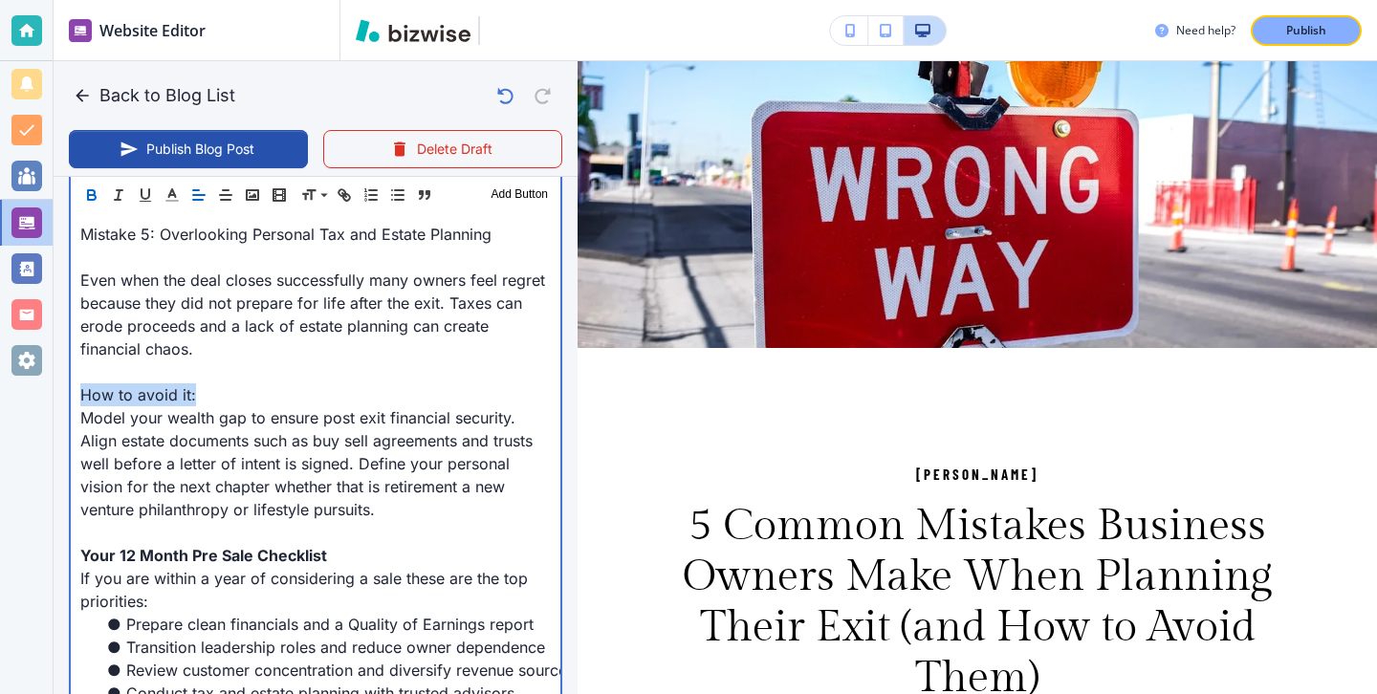
drag, startPoint x: 232, startPoint y: 365, endPoint x: 64, endPoint y: 365, distance: 168.3
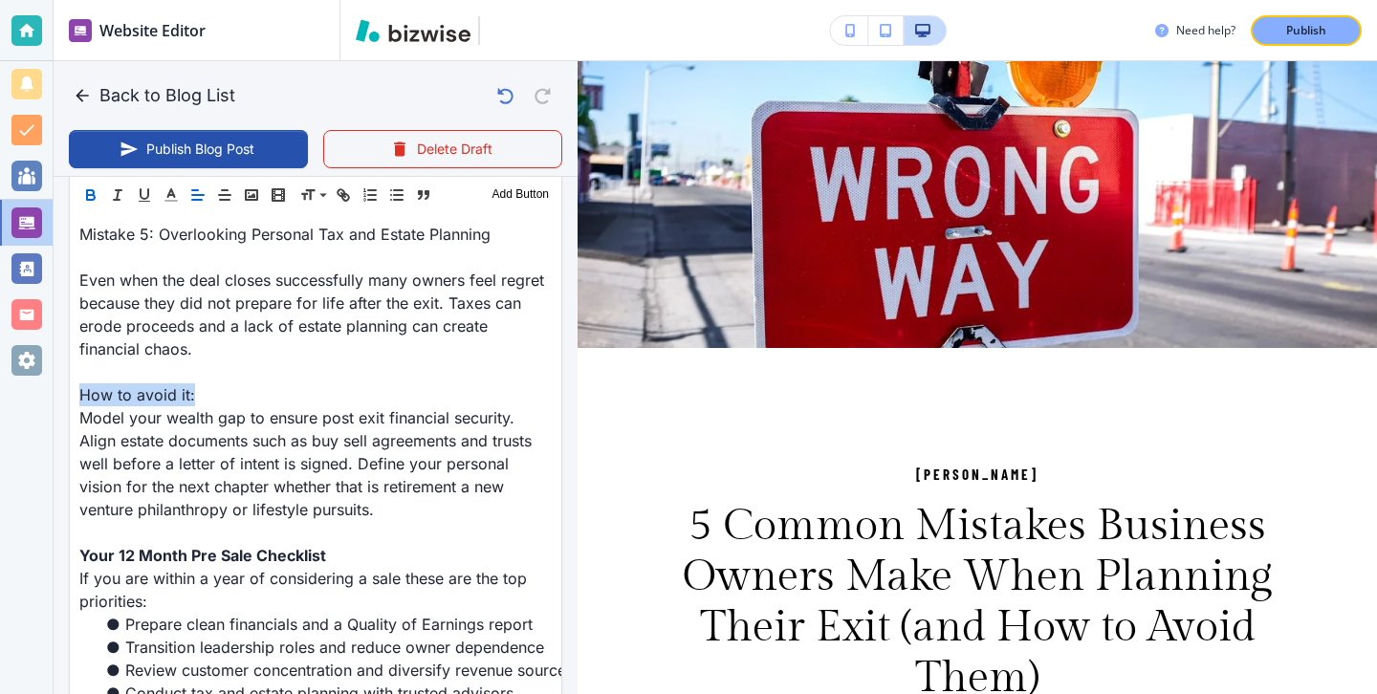
click at [94, 187] on icon "button" at bounding box center [90, 194] width 17 height 17
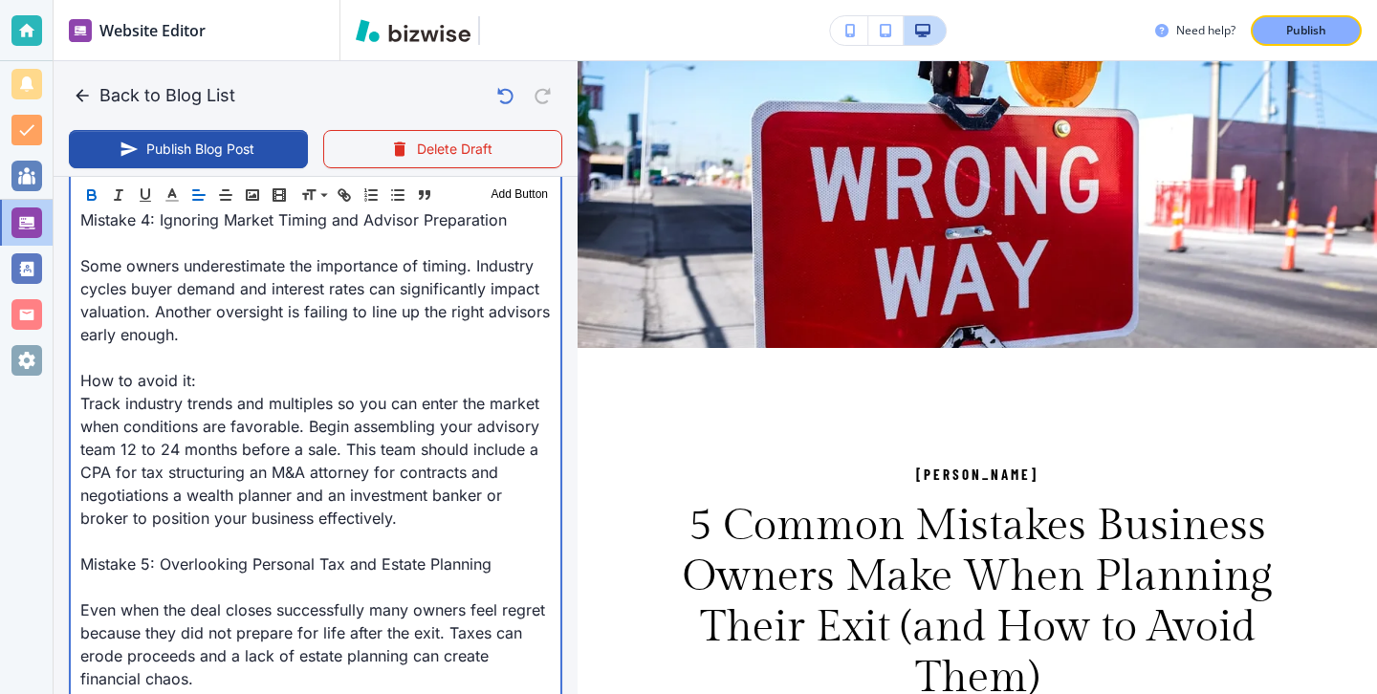
scroll to position [2164, 0]
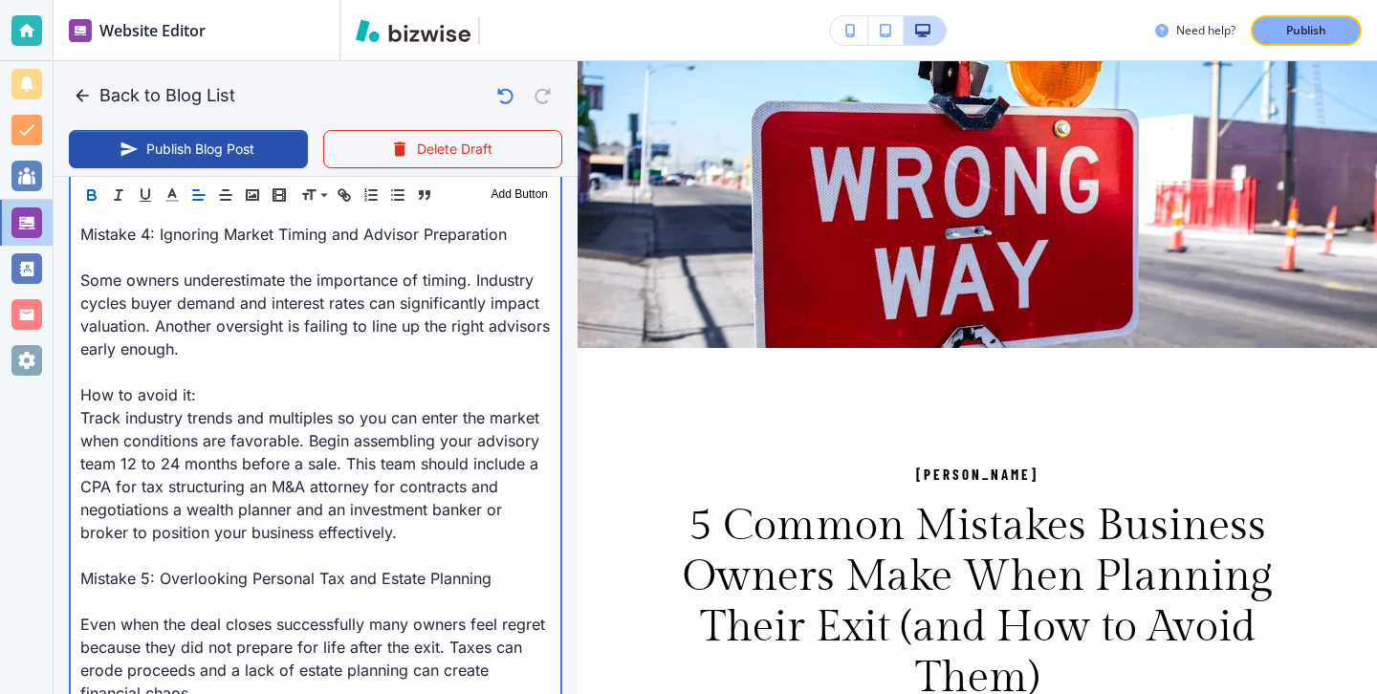
click at [234, 383] on p "How to avoid it:" at bounding box center [315, 394] width 470 height 23
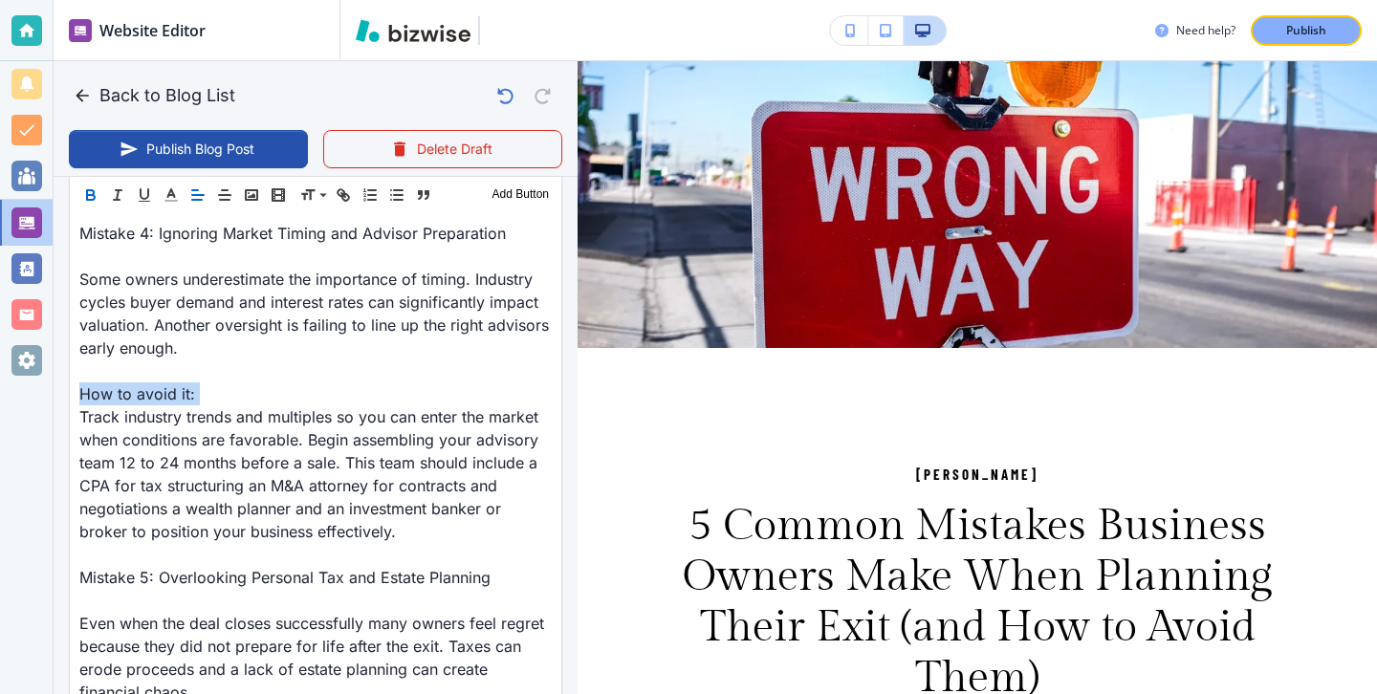
click at [91, 195] on icon "button" at bounding box center [91, 197] width 8 height 5
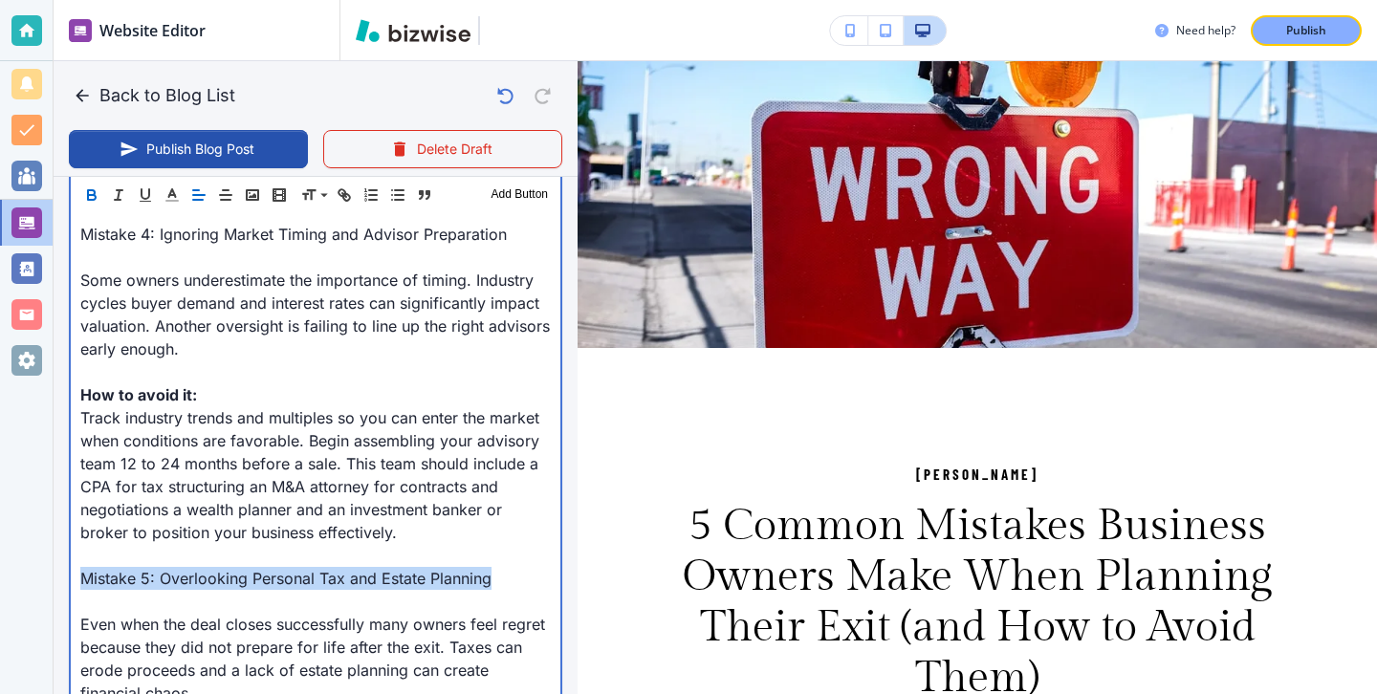
drag, startPoint x: 495, startPoint y: 564, endPoint x: 81, endPoint y: 549, distance: 414.3
click at [81, 567] on p "Mistake 5: Overlooking Personal Tax and Estate Planning" at bounding box center [315, 578] width 470 height 23
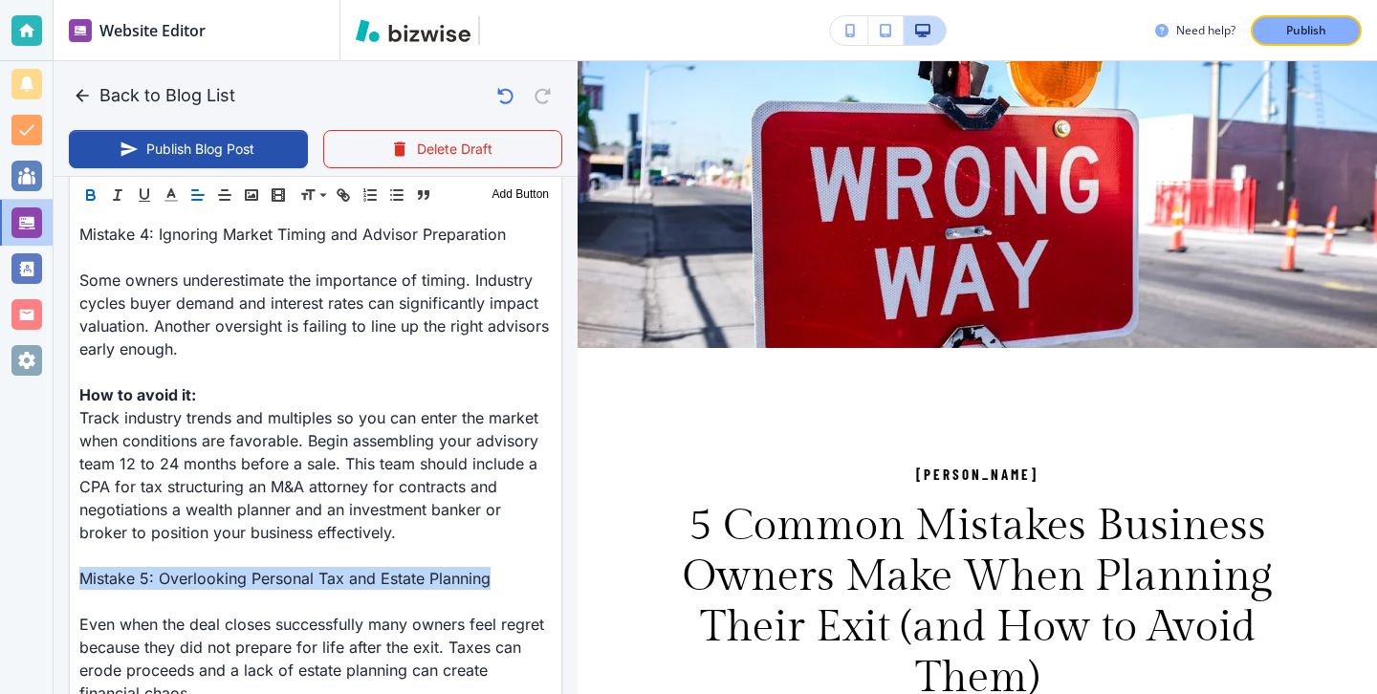
click at [93, 204] on button "button" at bounding box center [90, 195] width 27 height 23
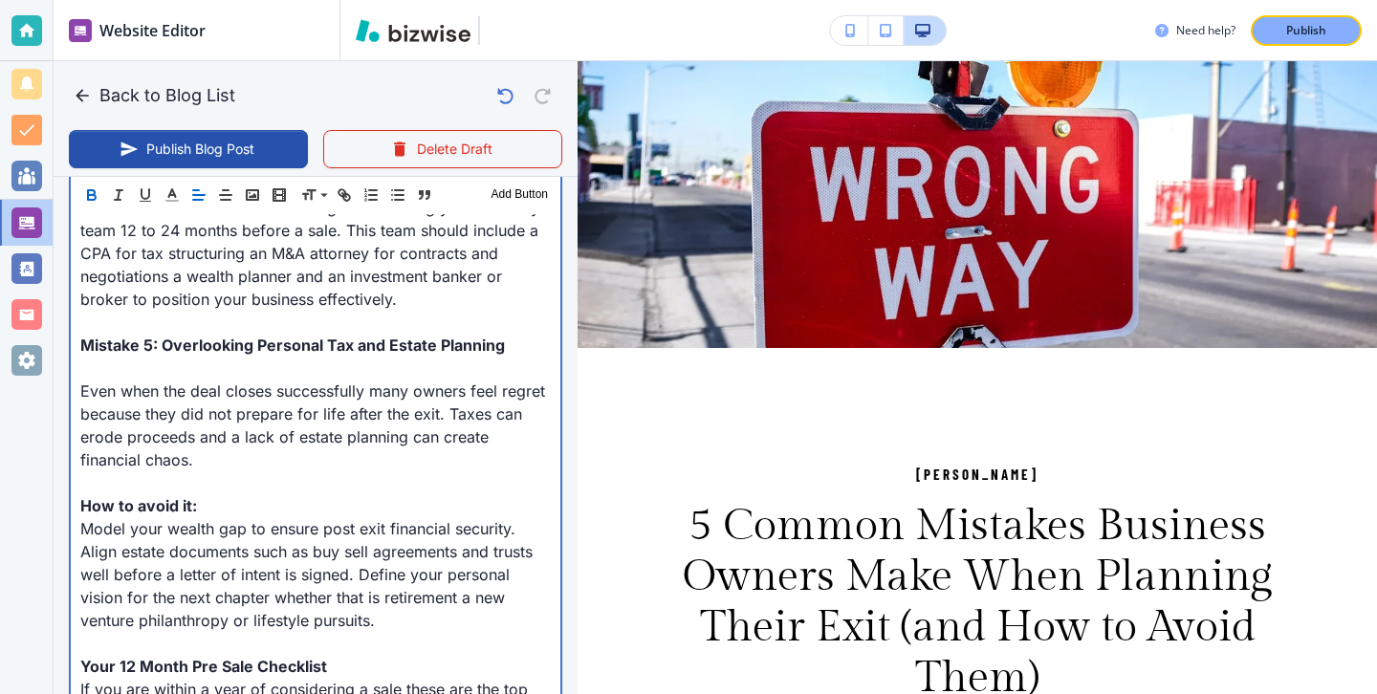
scroll to position [2429, 0]
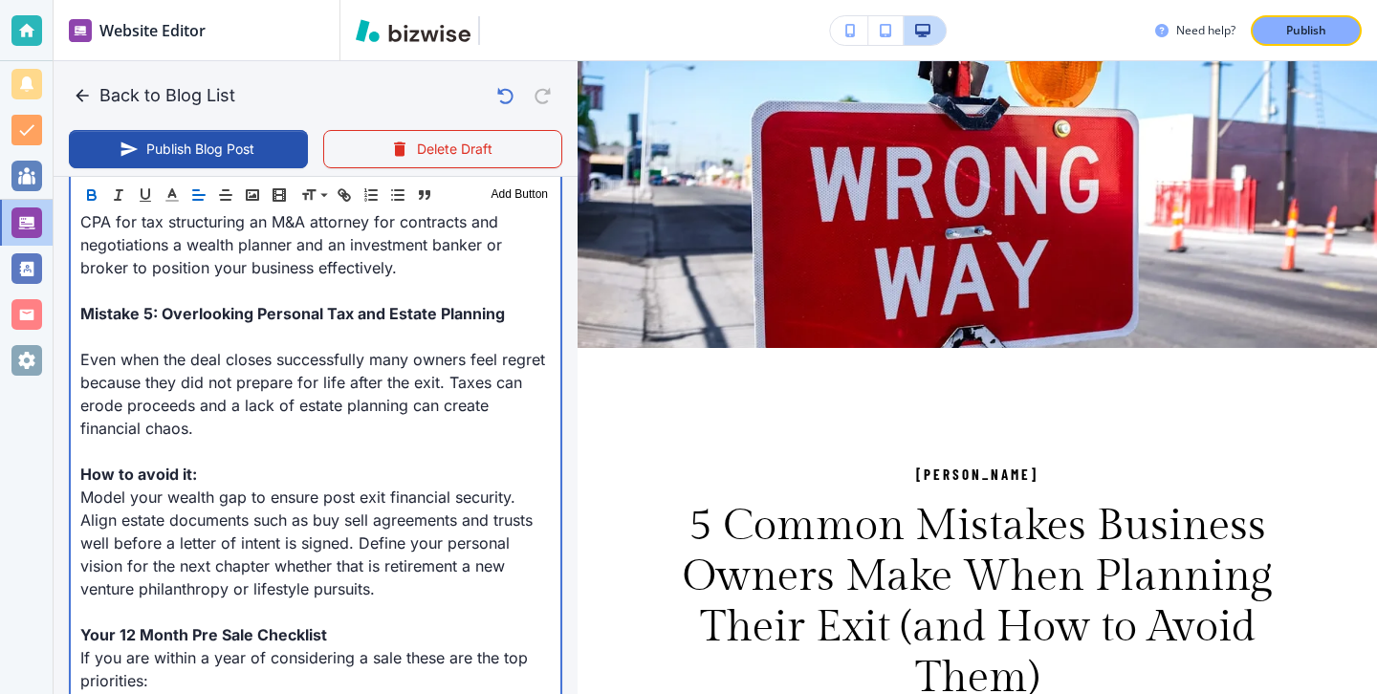
click at [107, 304] on strong "Mistake 5: Overlooking Personal Tax and Estate Planning" at bounding box center [292, 313] width 425 height 19
click at [107, 348] on p "Even when the deal closes successfully many owners feel regret because they did…" at bounding box center [315, 394] width 470 height 92
click at [107, 325] on p at bounding box center [315, 336] width 470 height 23
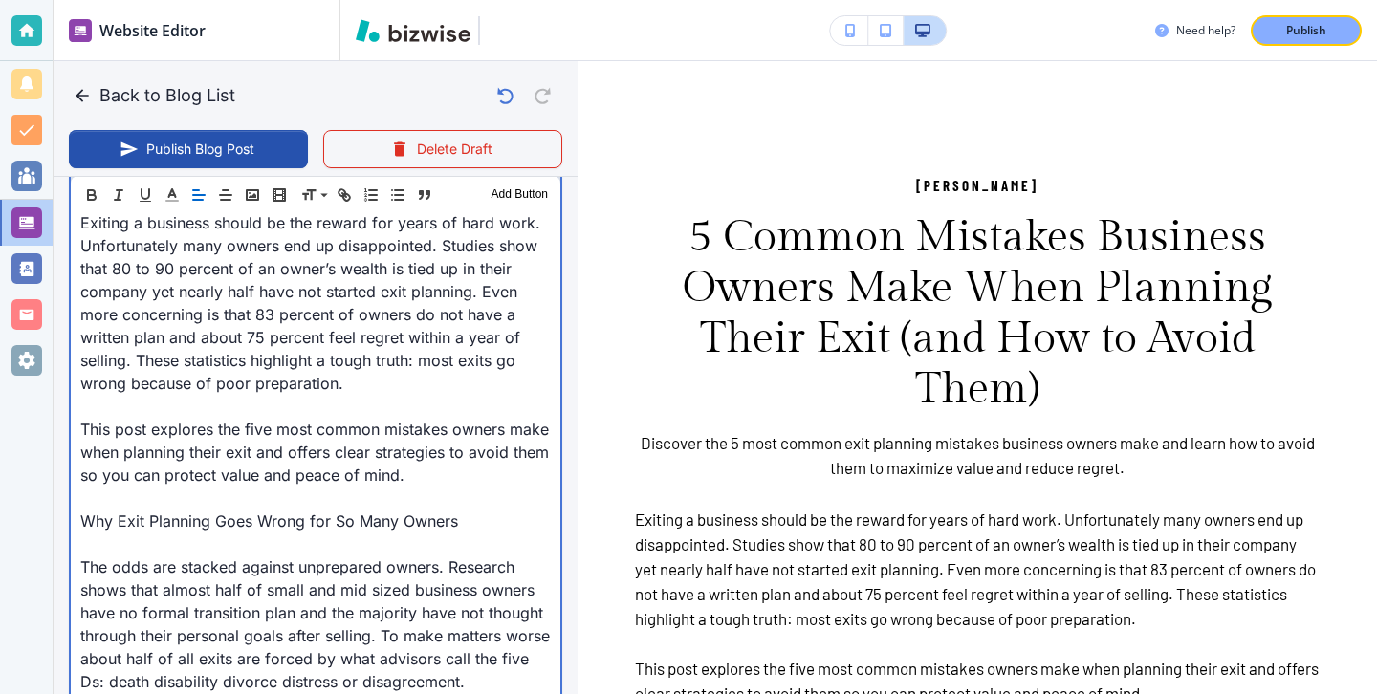
scroll to position [660, 0]
drag, startPoint x: 458, startPoint y: 523, endPoint x: 67, endPoint y: 521, distance: 391.1
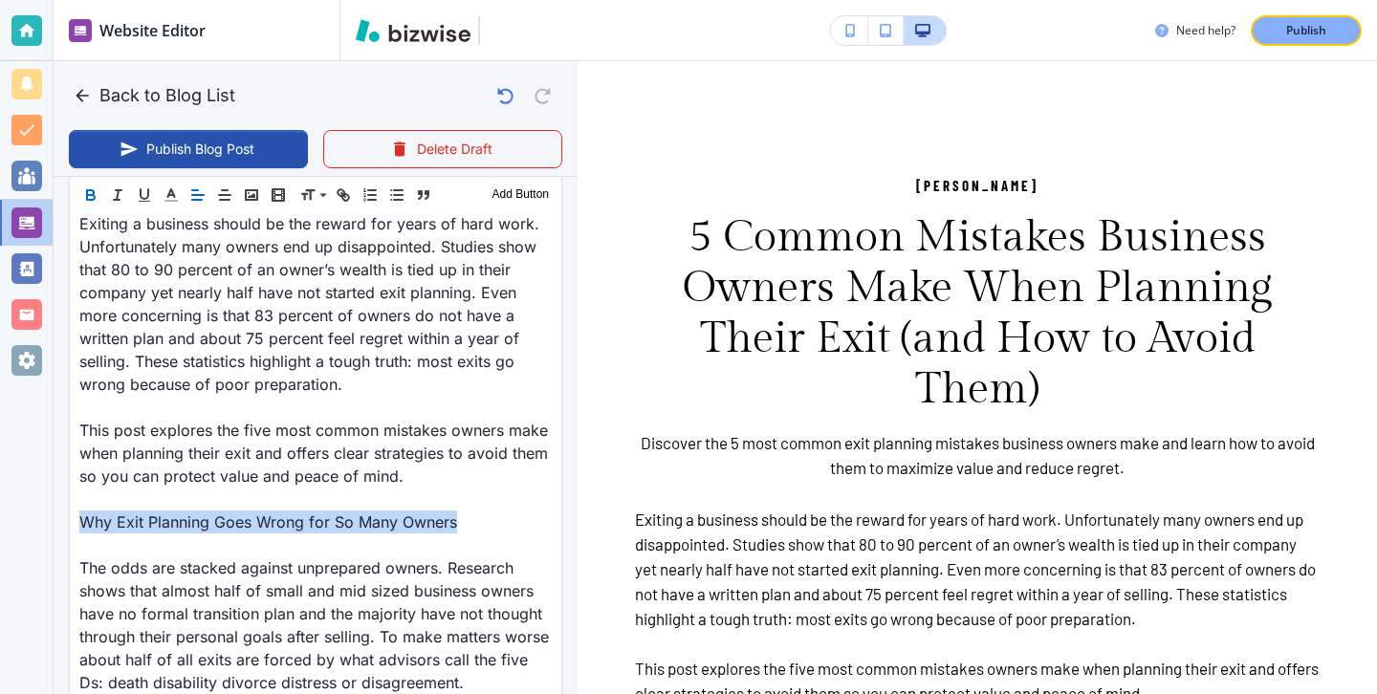
click at [94, 197] on icon "button" at bounding box center [90, 194] width 17 height 17
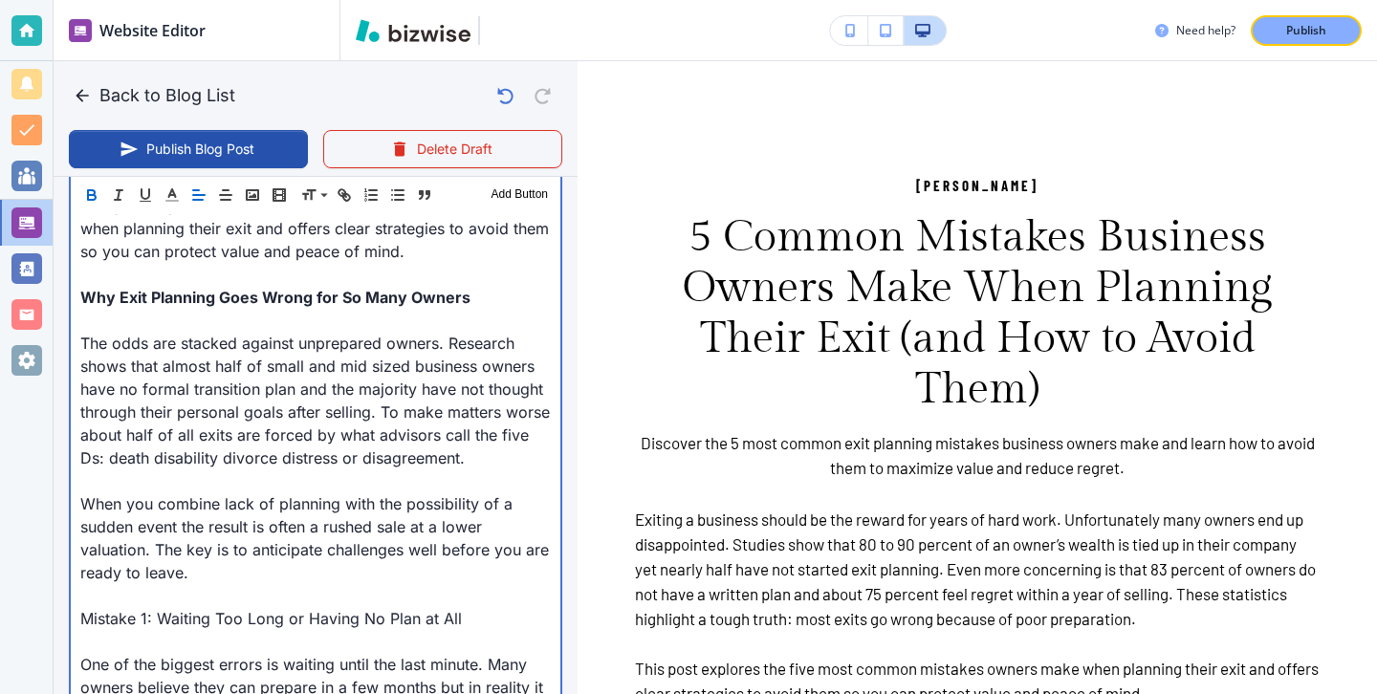
scroll to position [982, 0]
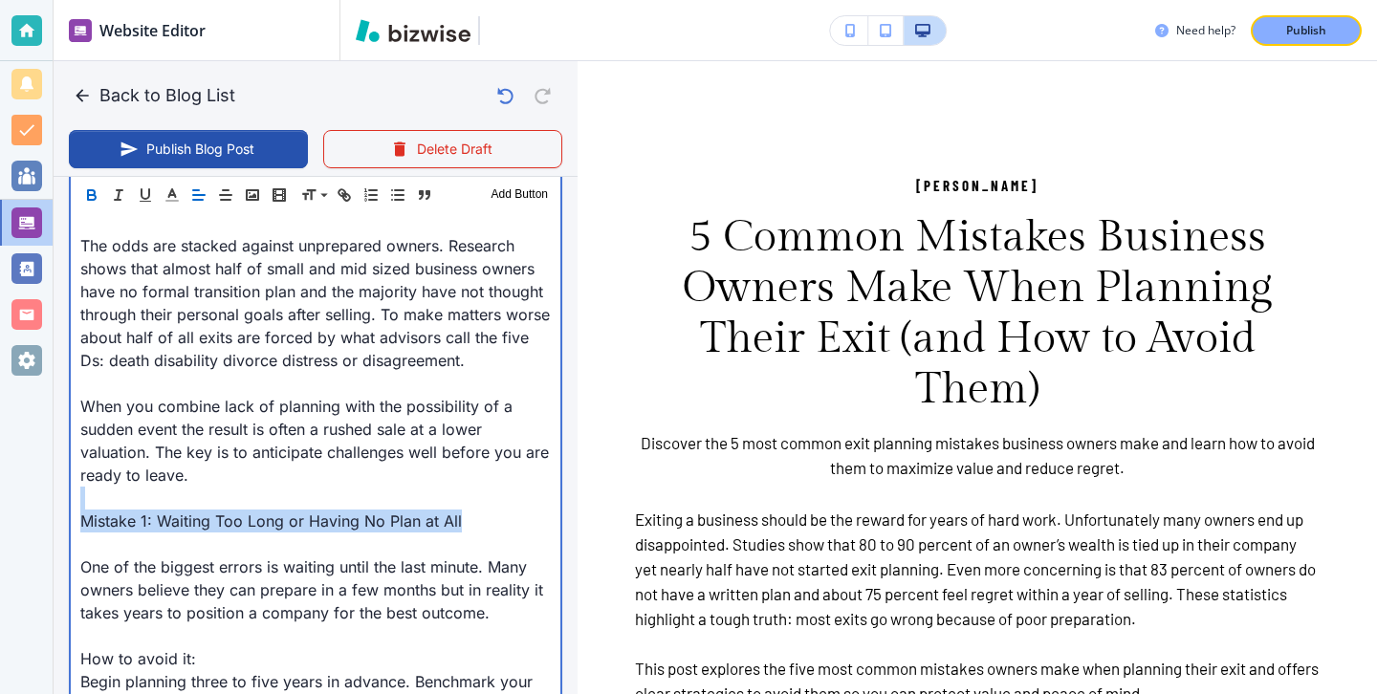
drag, startPoint x: 487, startPoint y: 513, endPoint x: 59, endPoint y: 506, distance: 427.5
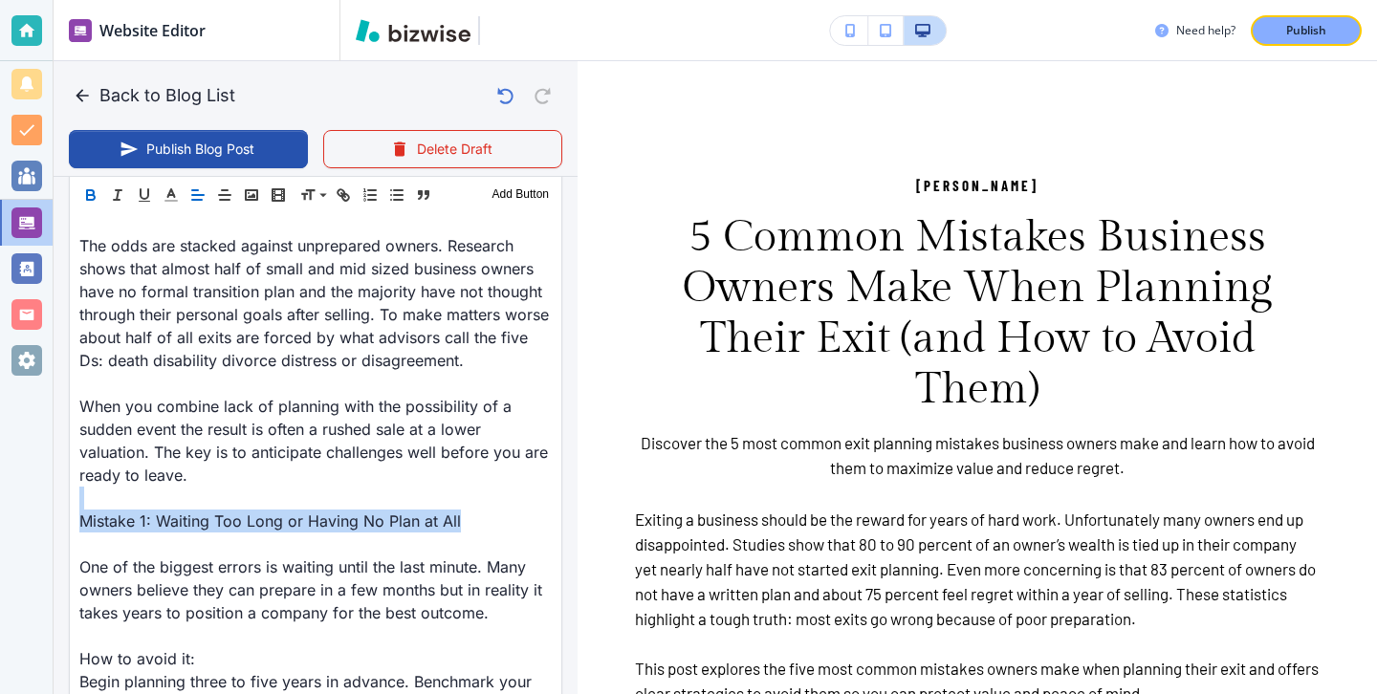
click at [87, 195] on icon "button" at bounding box center [91, 197] width 8 height 5
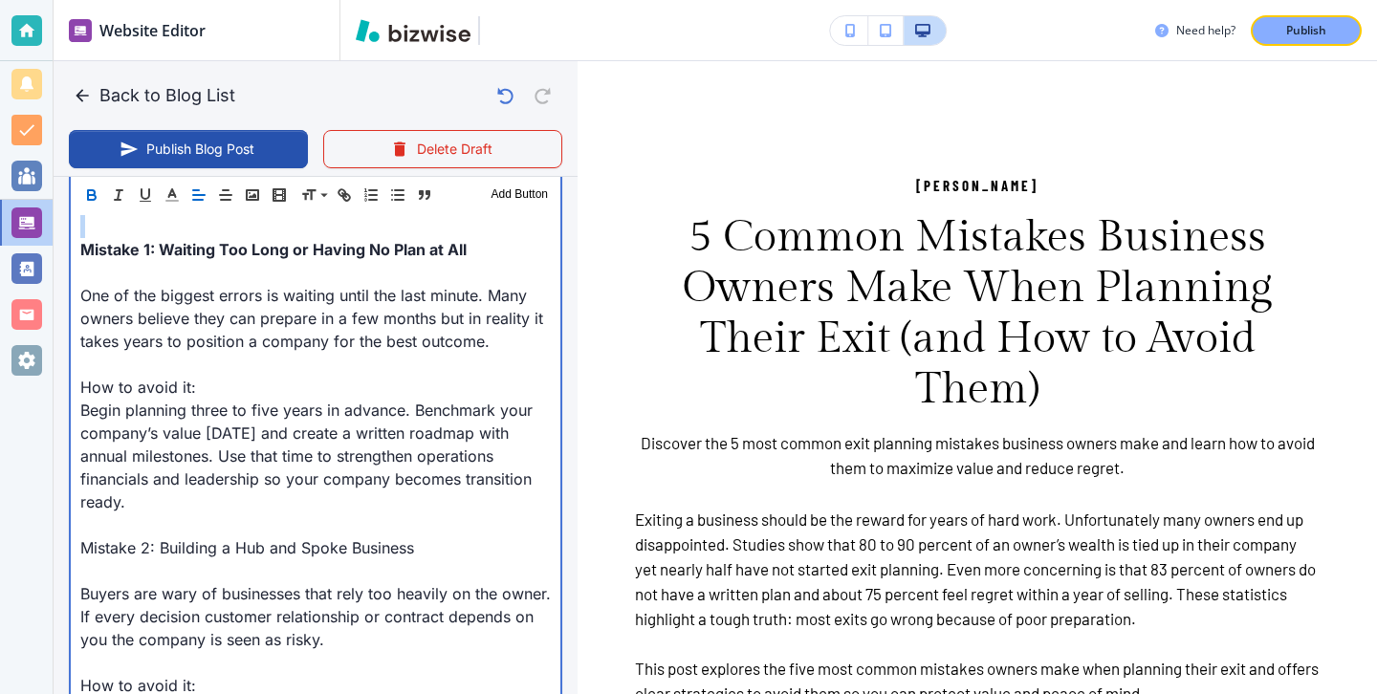
scroll to position [1266, 0]
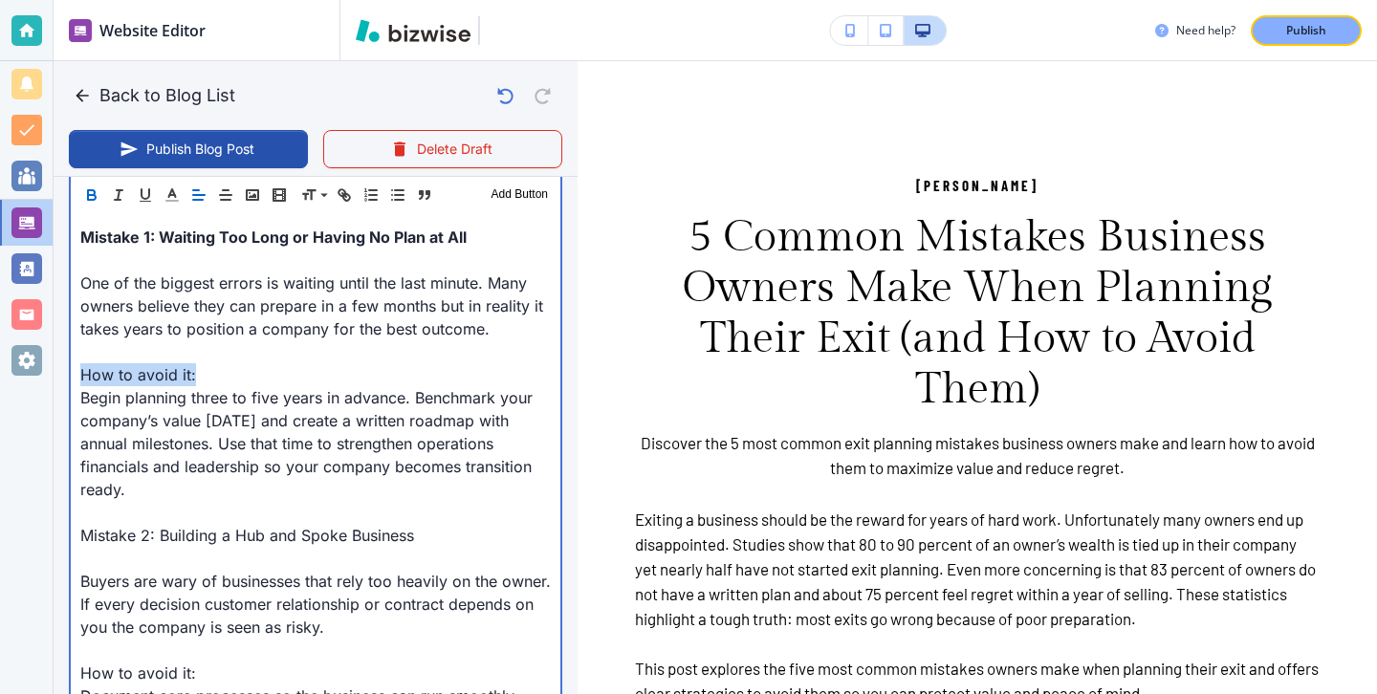
drag, startPoint x: 226, startPoint y: 384, endPoint x: 72, endPoint y: 377, distance: 154.1
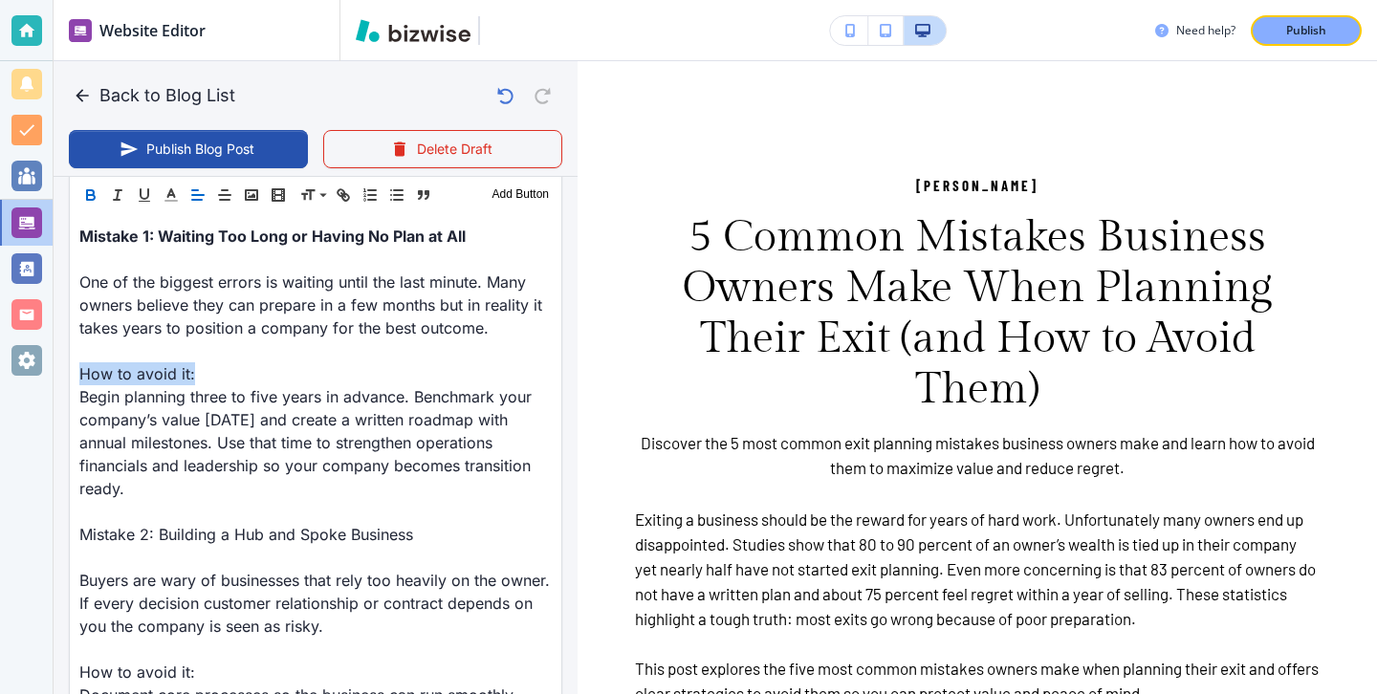
click at [87, 198] on icon "button" at bounding box center [91, 197] width 8 height 5
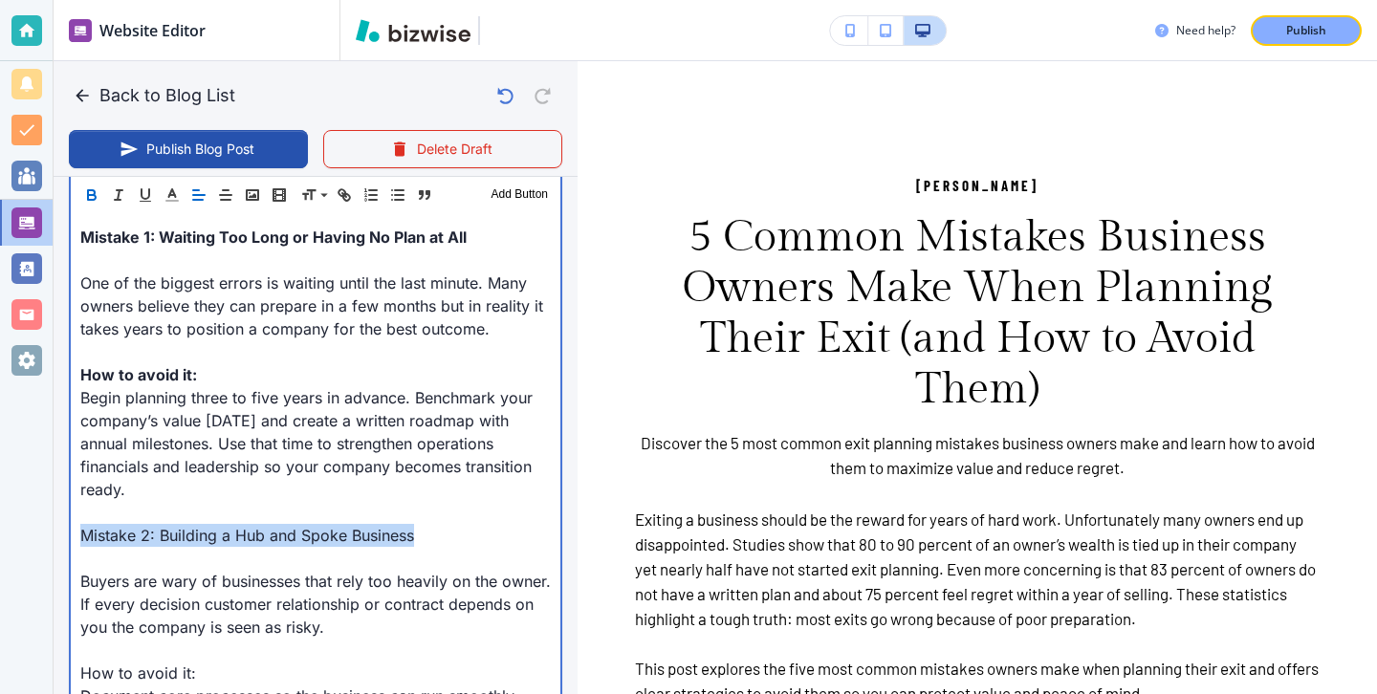
drag, startPoint x: 445, startPoint y: 506, endPoint x: 63, endPoint y: 510, distance: 381.5
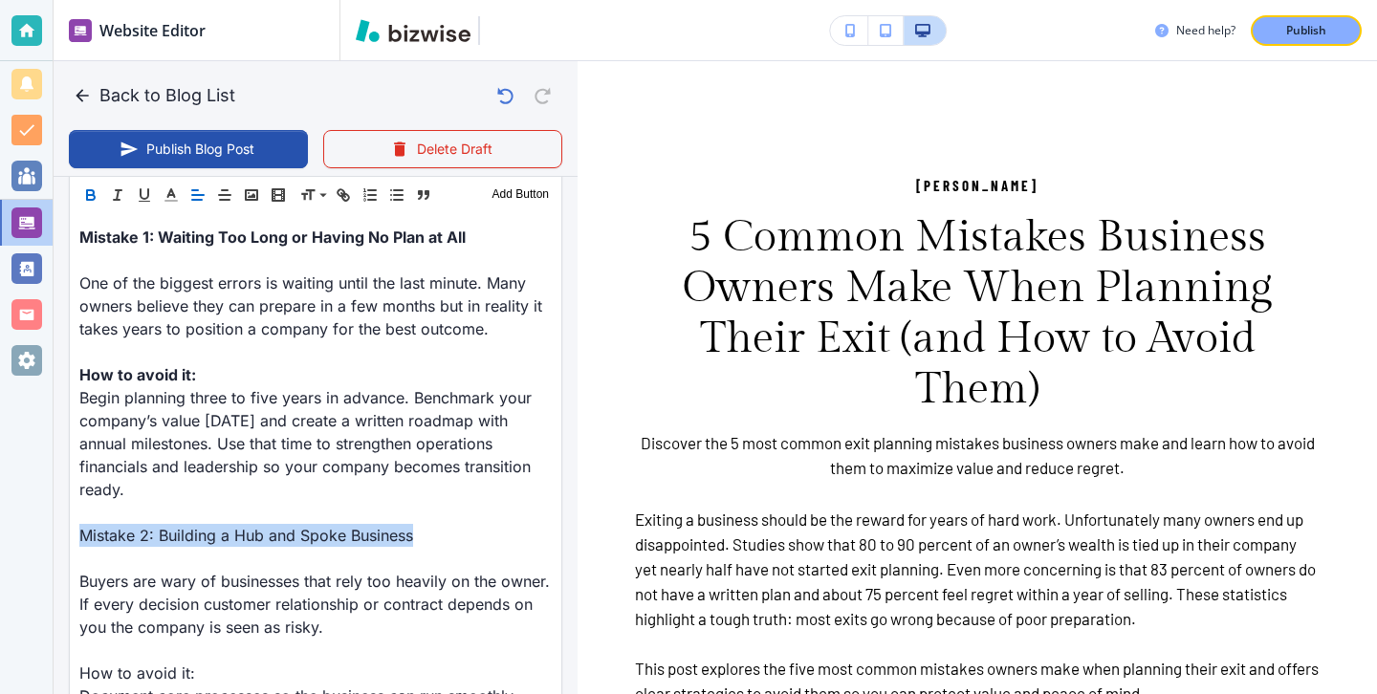
click at [97, 190] on icon "button" at bounding box center [90, 194] width 17 height 17
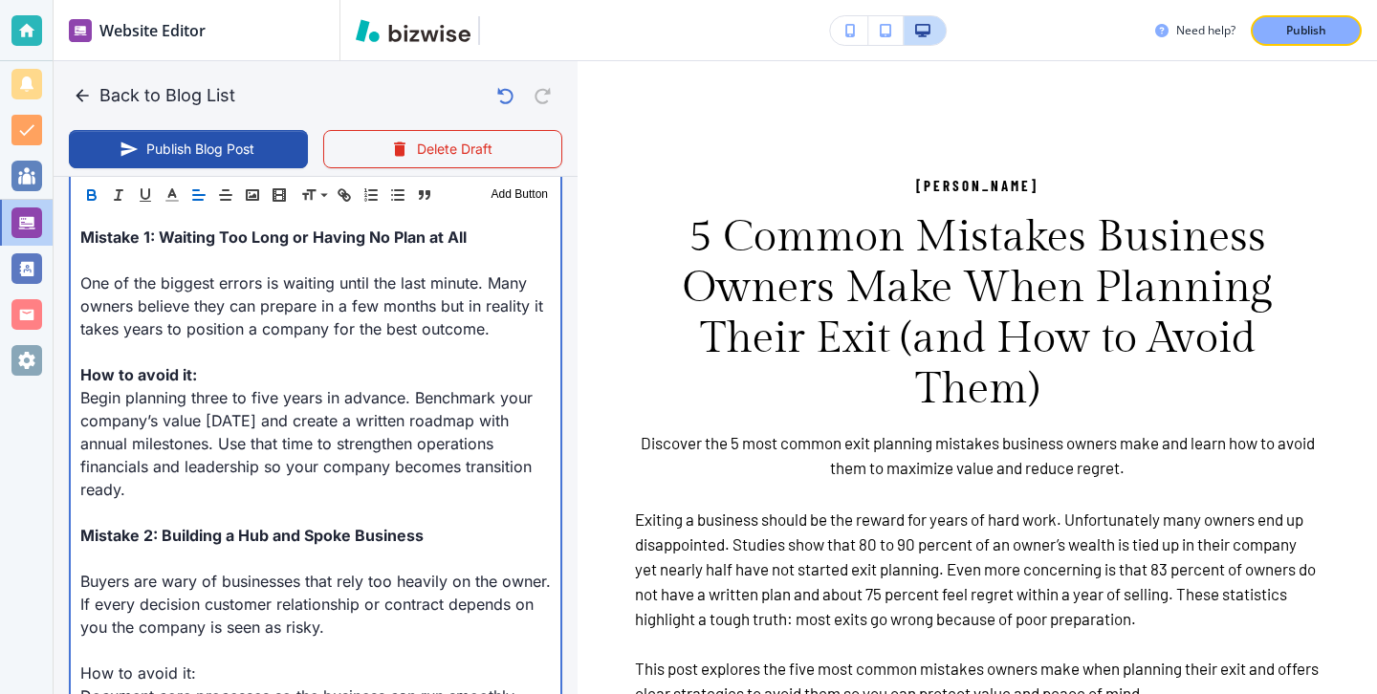
scroll to position [1342, 0]
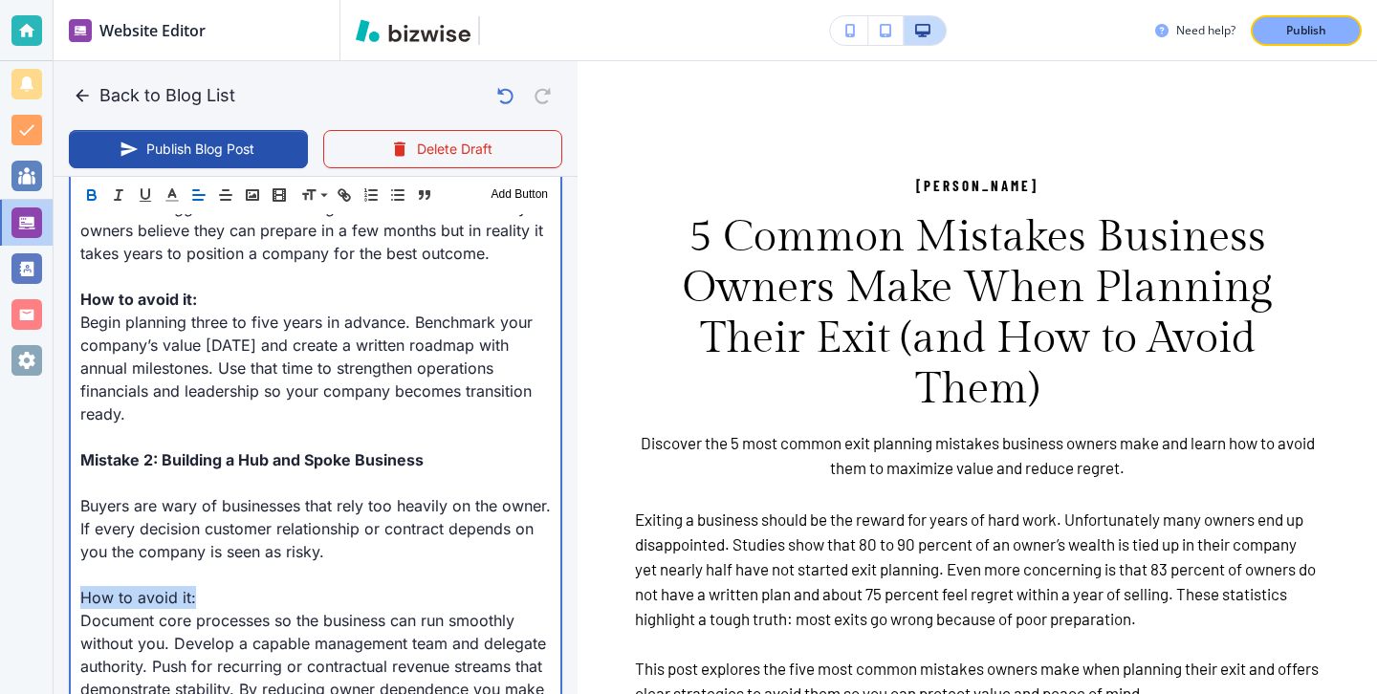
drag, startPoint x: 232, startPoint y: 573, endPoint x: 18, endPoint y: 573, distance: 214.2
click at [18, 573] on div "Website Editor Pages Edit, add, and delete pages or manage your page order Upda…" at bounding box center [688, 347] width 1377 height 694
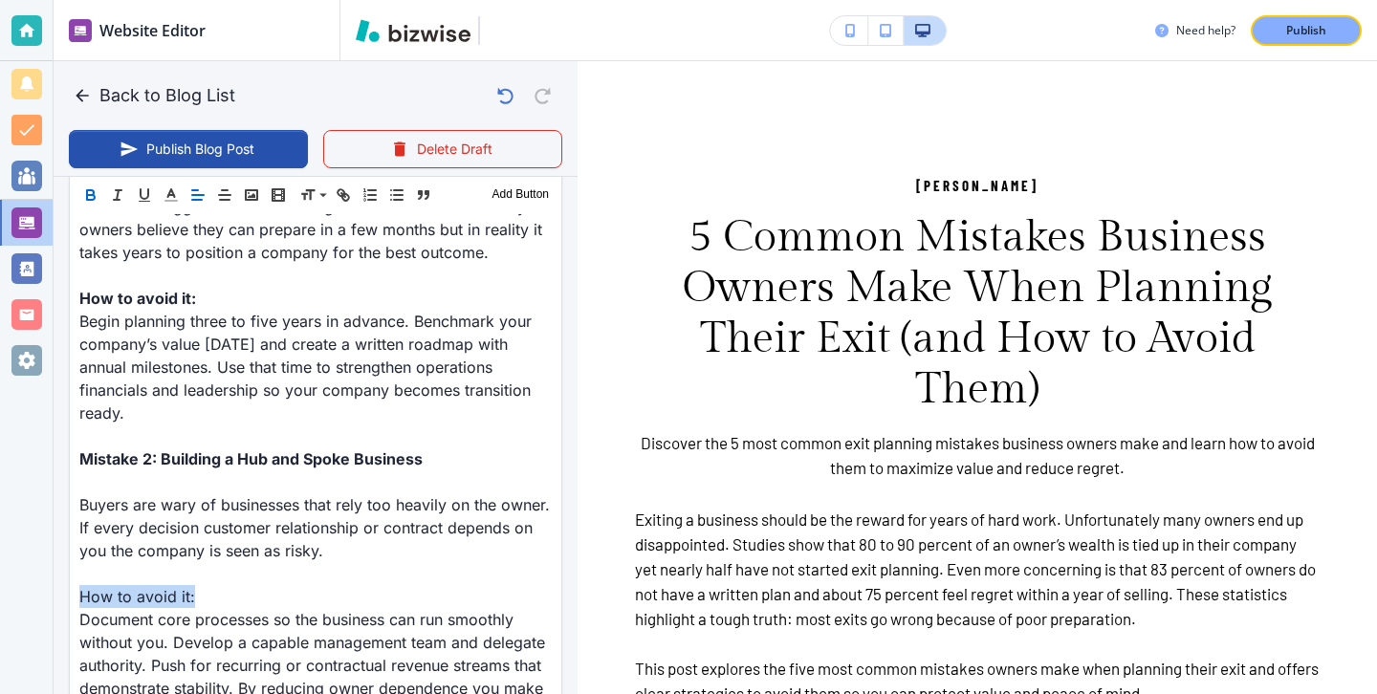
click at [80, 186] on button "button" at bounding box center [90, 195] width 27 height 23
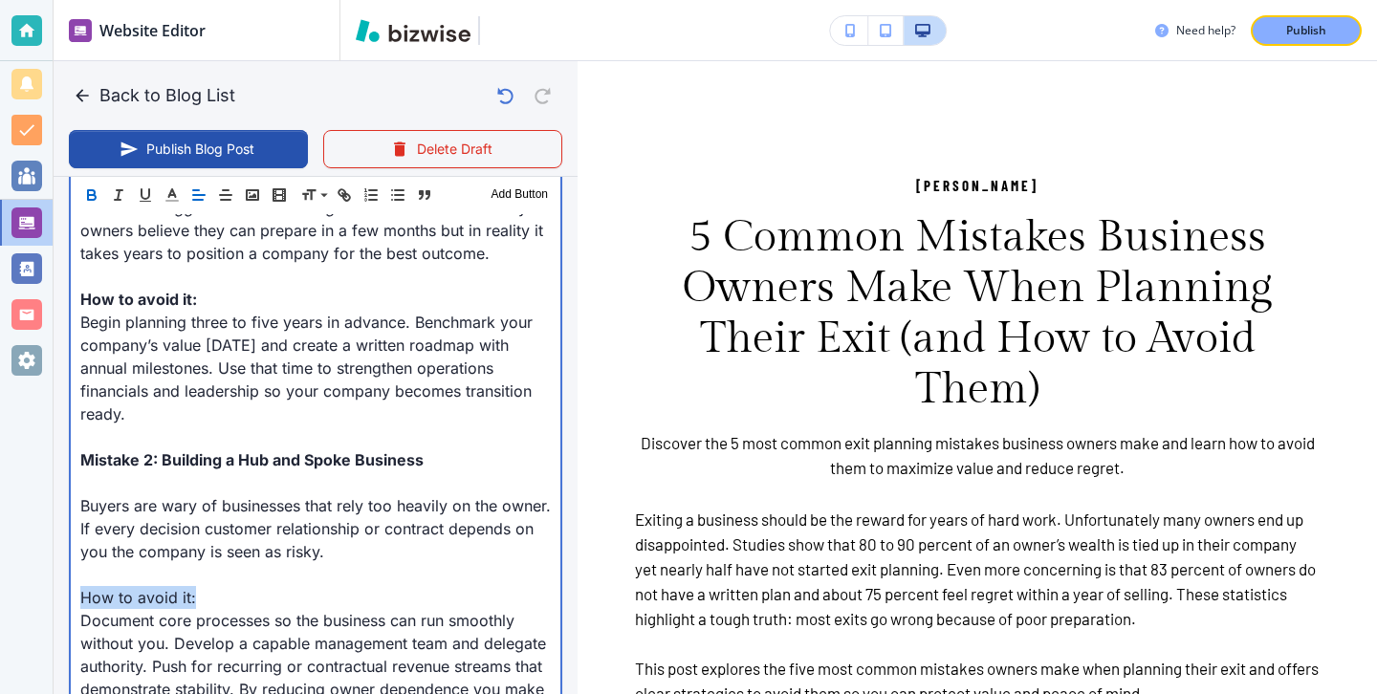
type input "[DATE] 04:45 PM"
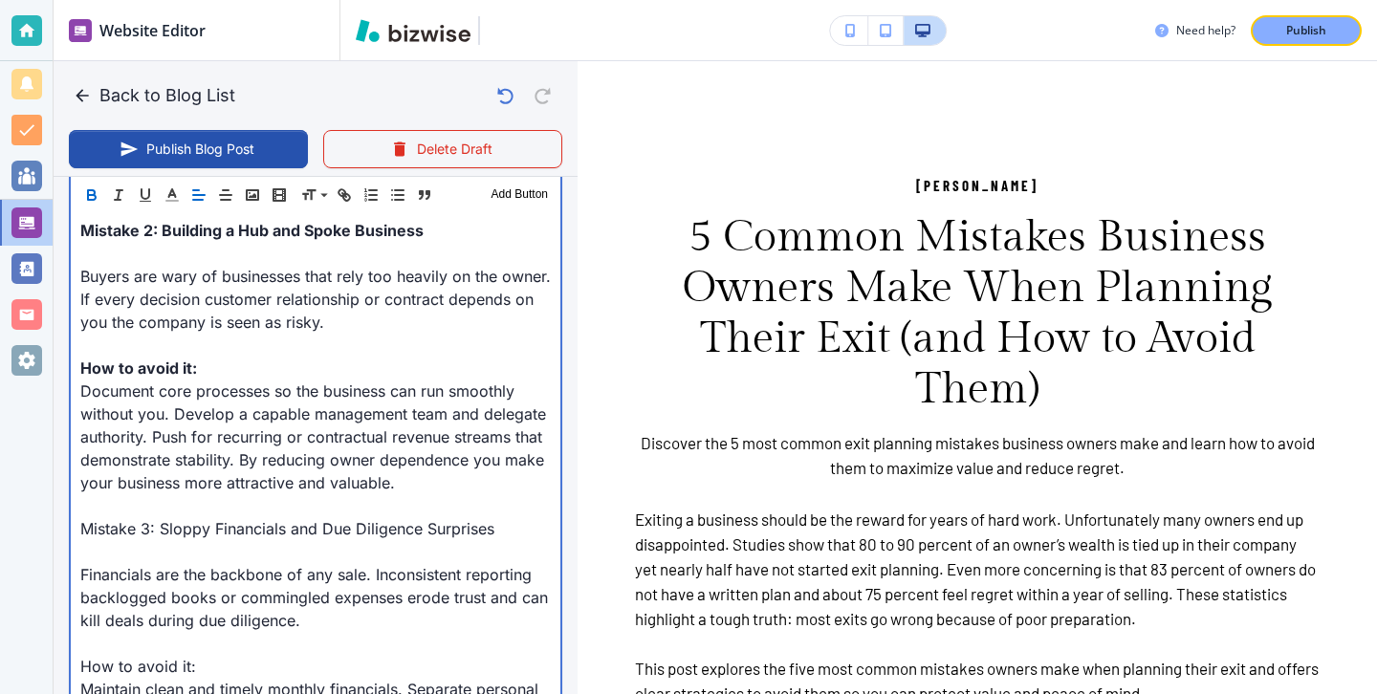
scroll to position [1661, 0]
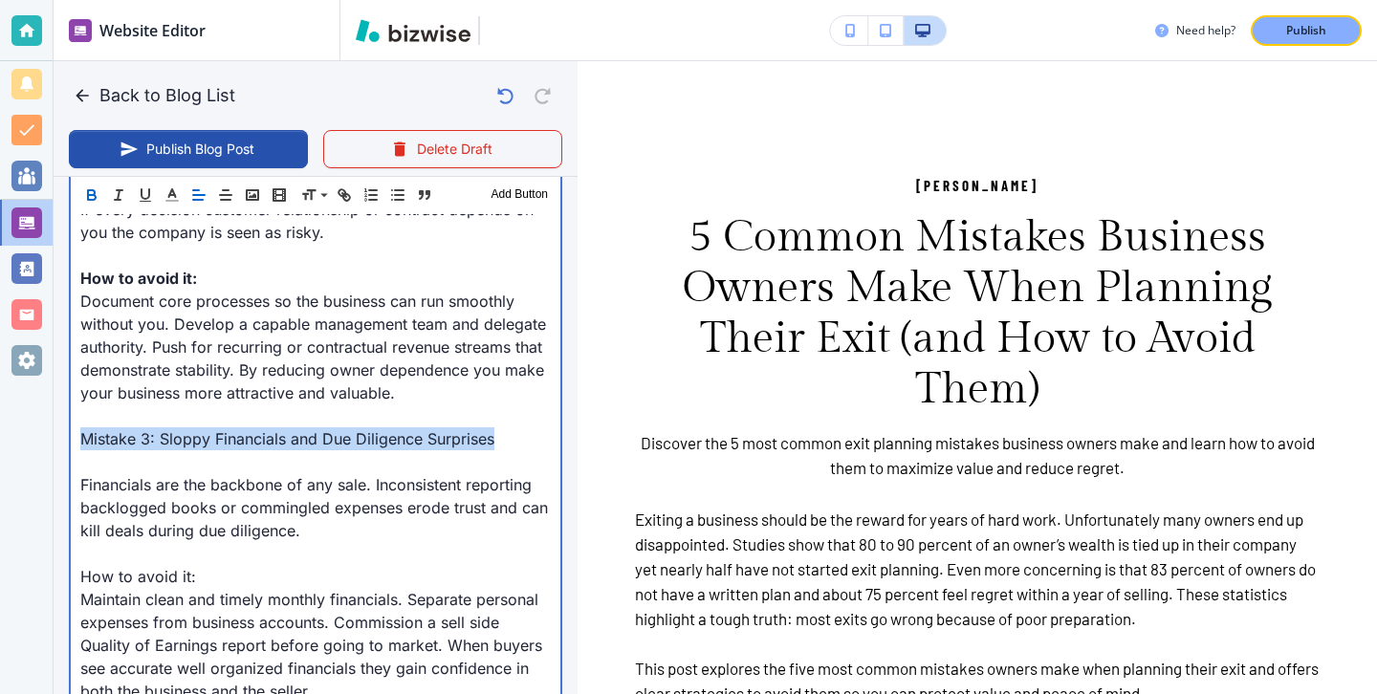
drag, startPoint x: 492, startPoint y: 424, endPoint x: 63, endPoint y: 426, distance: 429.3
click at [63, 426] on div "Blog Content Header 1 Header 2 Header 3 Body Text Add Button Exiting a business…" at bounding box center [316, 460] width 524 height 2652
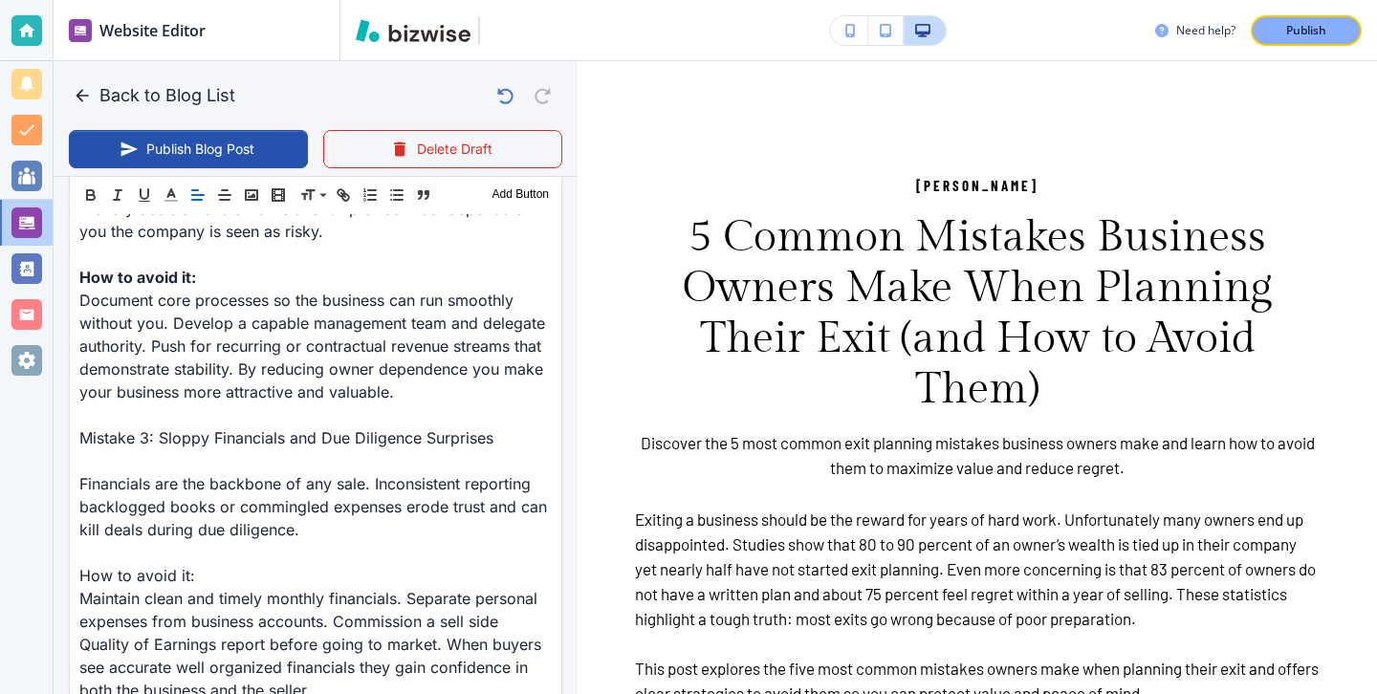
scroll to position [1660, 0]
click at [91, 180] on div "Header 1 Header 2 Header 3 Body Text Add Button" at bounding box center [315, 195] width 491 height 38
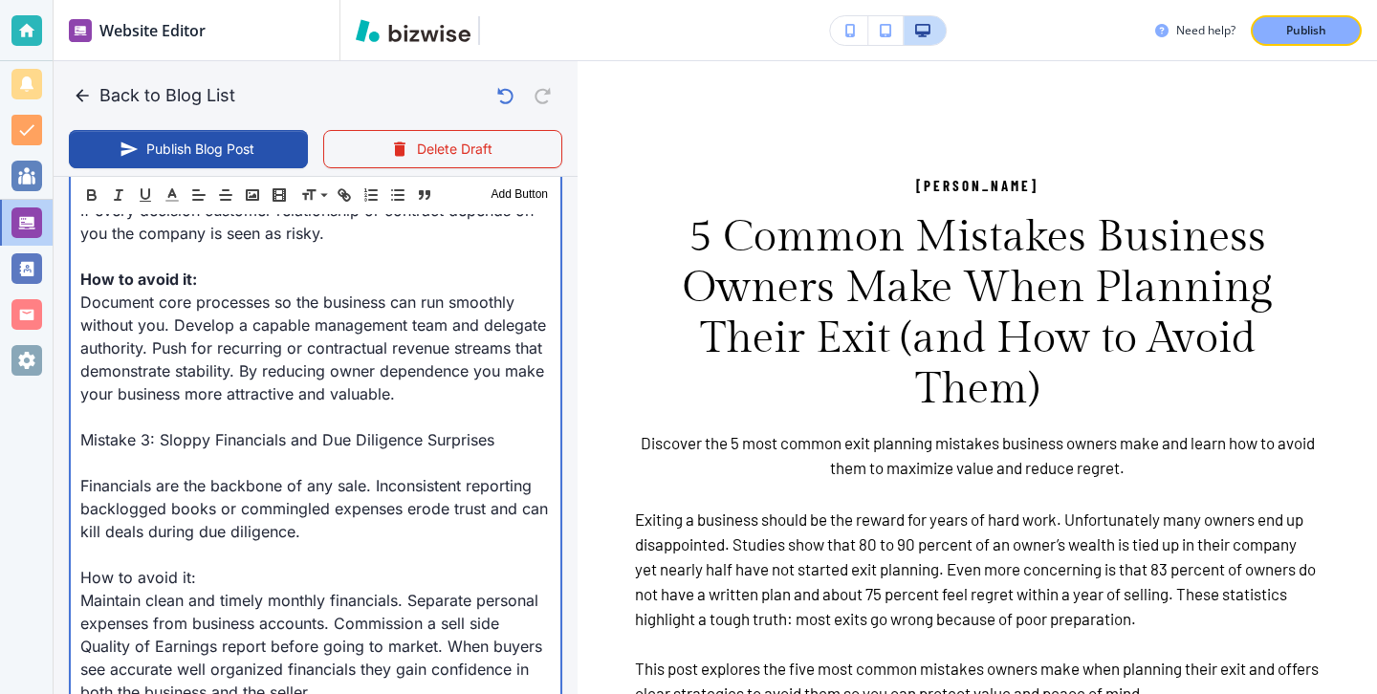
scroll to position [1661, 0]
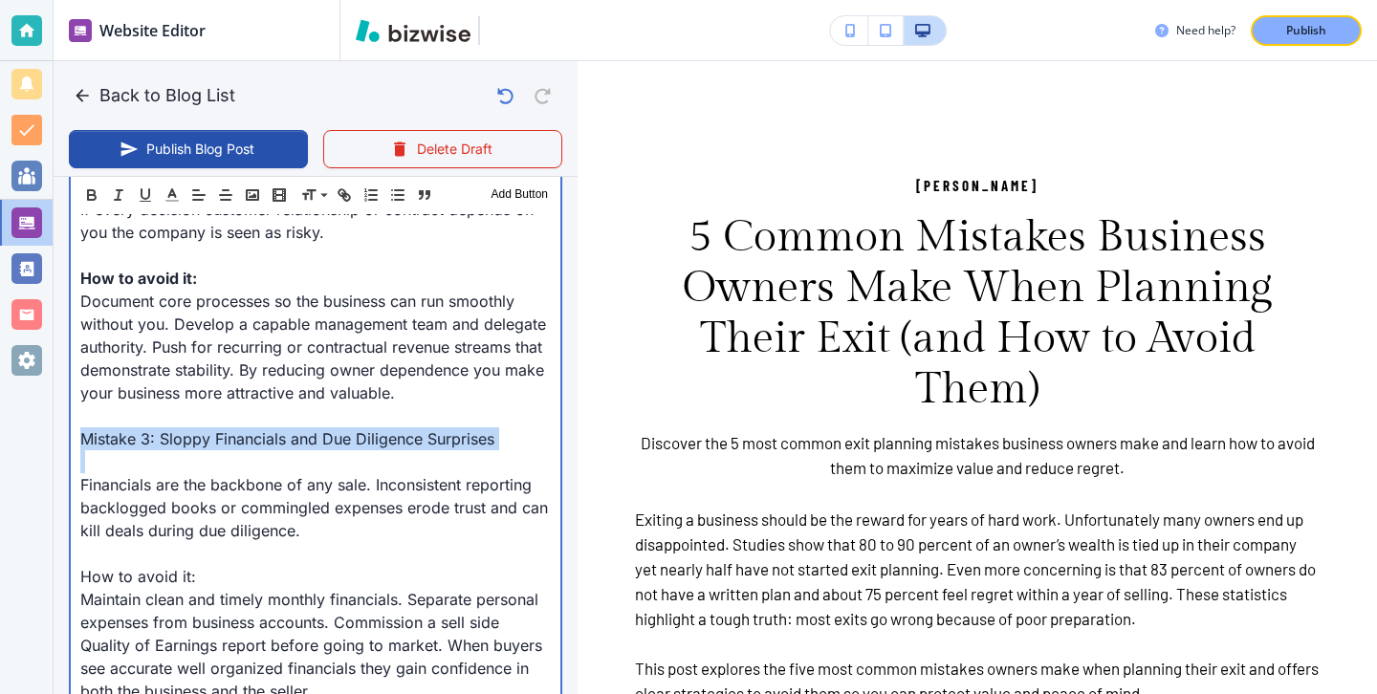
drag, startPoint x: 534, startPoint y: 431, endPoint x: 83, endPoint y: 418, distance: 450.6
click at [83, 418] on div "Exiting a business should be the reward for years of hard work. Unfortunately m…" at bounding box center [316, 485] width 490 height 2566
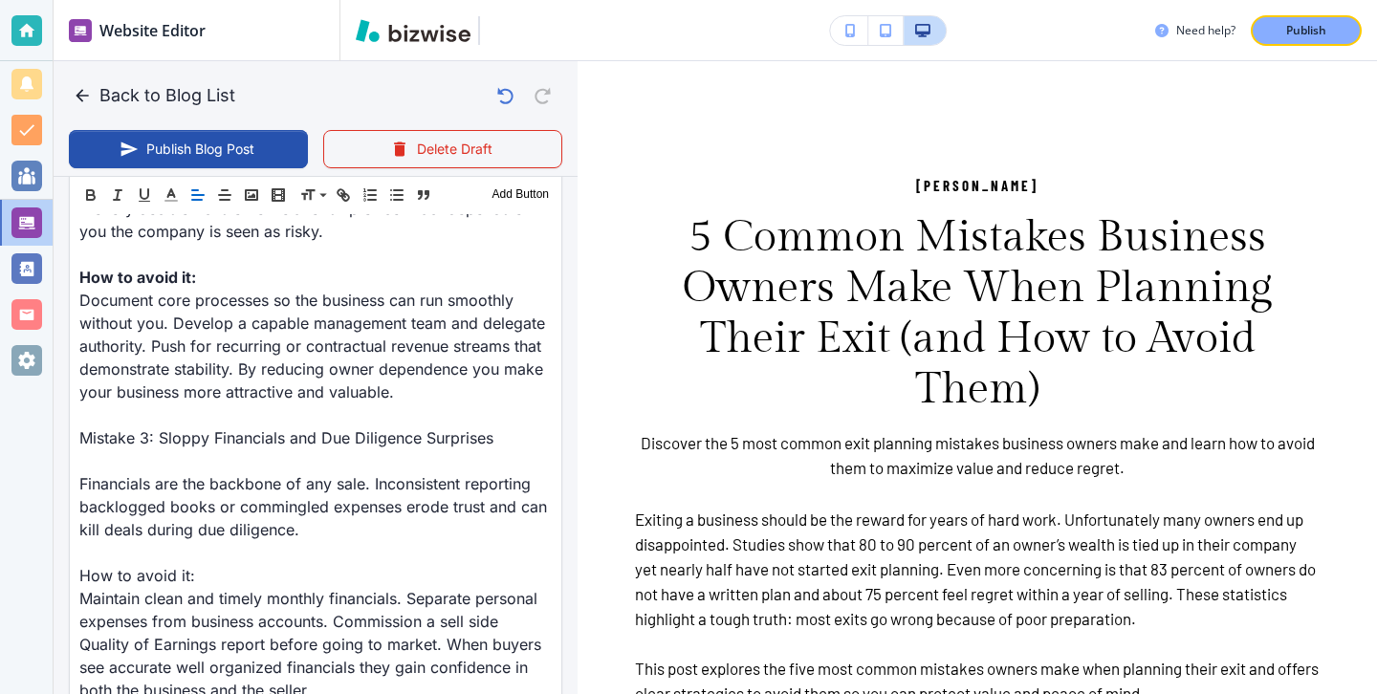
scroll to position [1660, 0]
click at [99, 183] on div "Header 1 Header 2 Header 3 Body Text Add Button" at bounding box center [315, 195] width 491 height 38
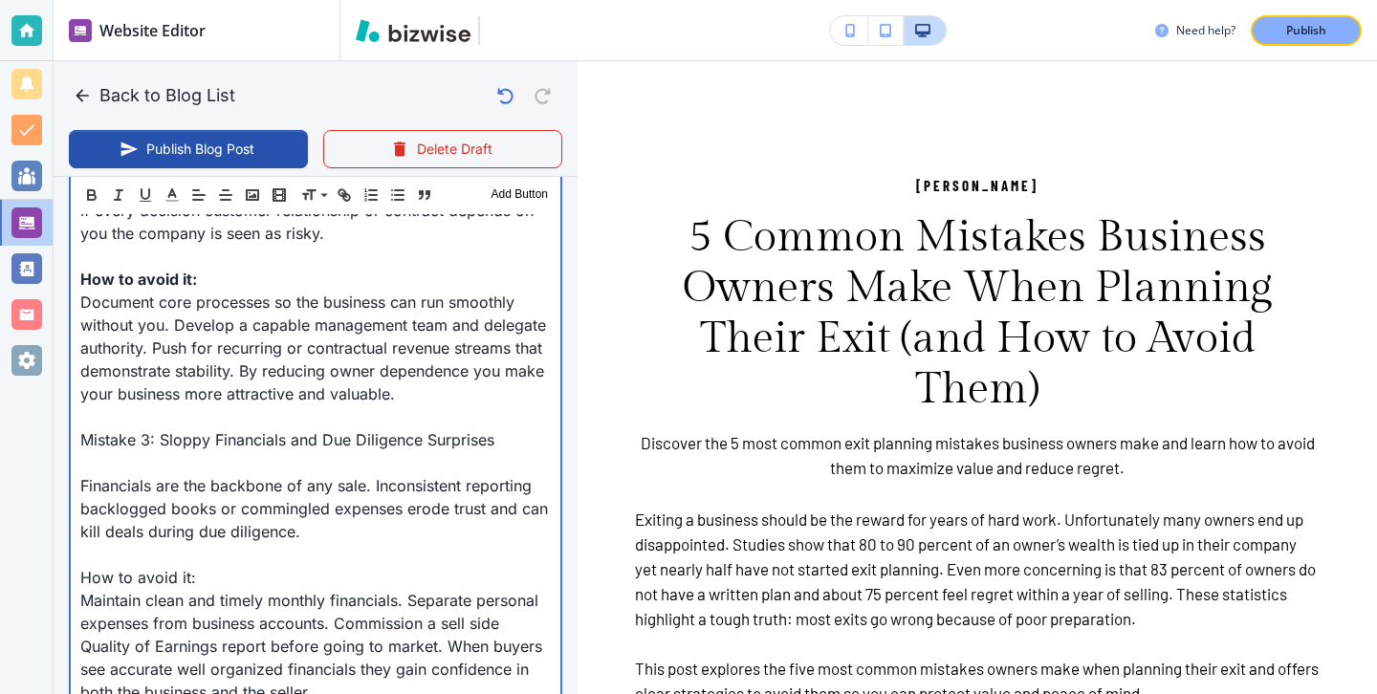
scroll to position [1661, 0]
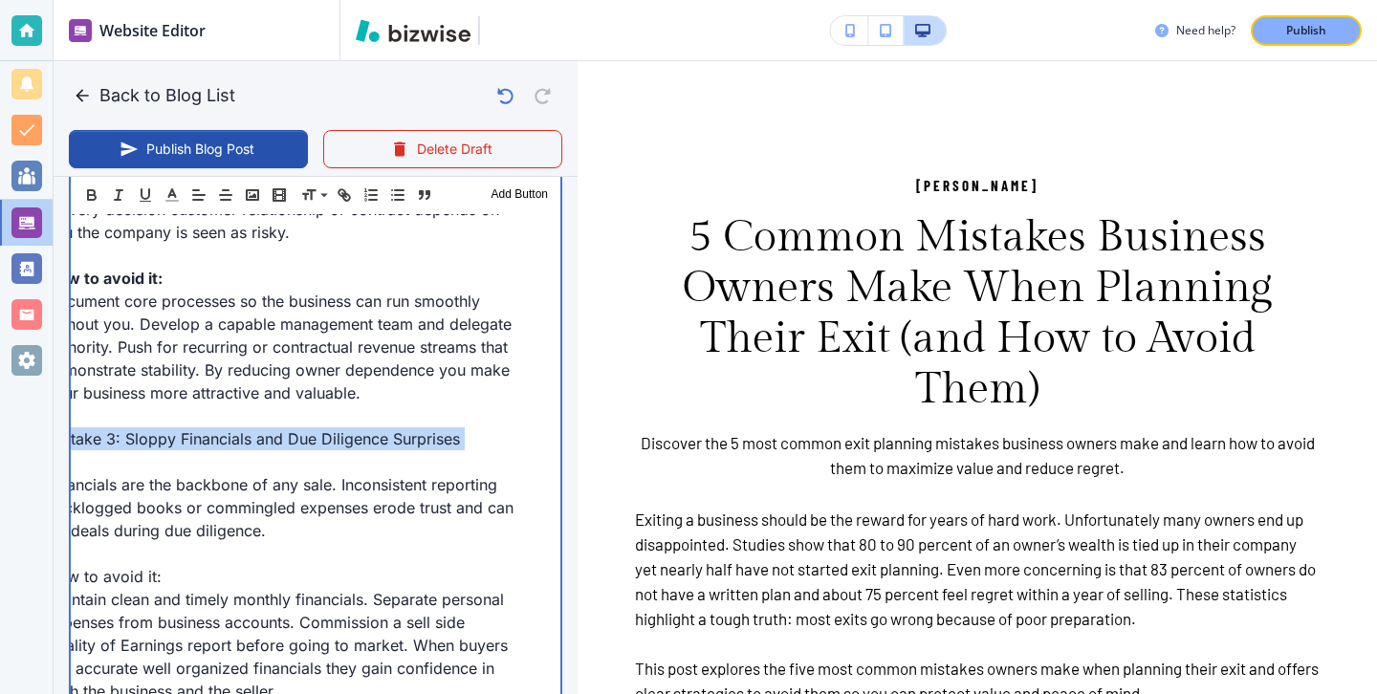
drag, startPoint x: 85, startPoint y: 419, endPoint x: 556, endPoint y: 443, distance: 471.1
click at [557, 443] on div "Exiting a business should be the reward for years of hard work. Unfortunately m…" at bounding box center [316, 485] width 490 height 2566
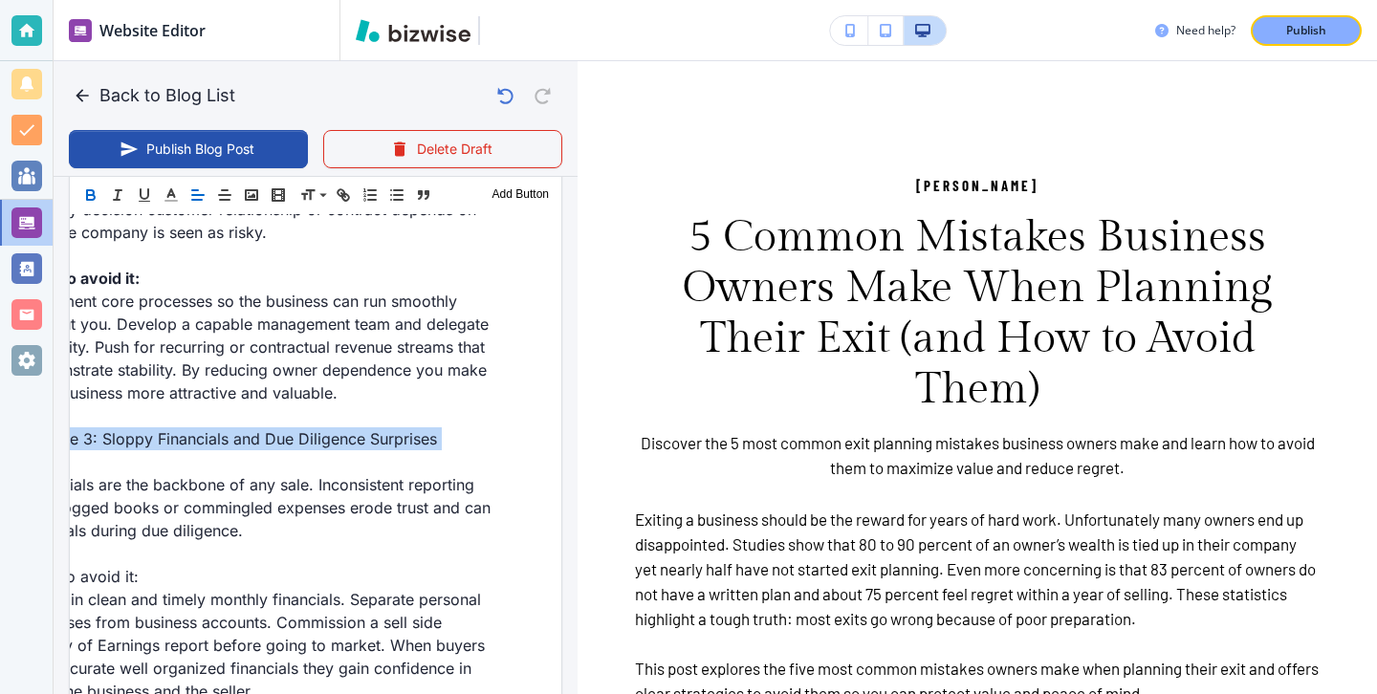
click at [89, 190] on icon "button" at bounding box center [90, 192] width 7 height 5
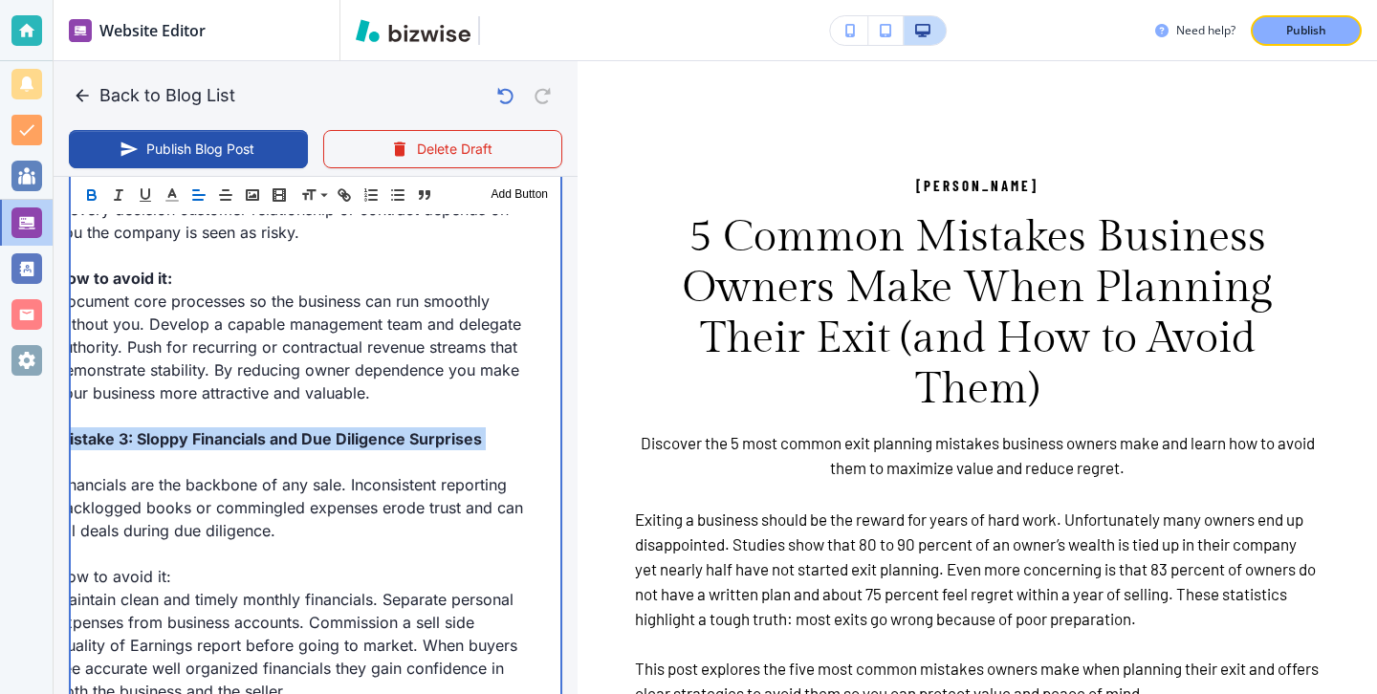
scroll to position [0, 0]
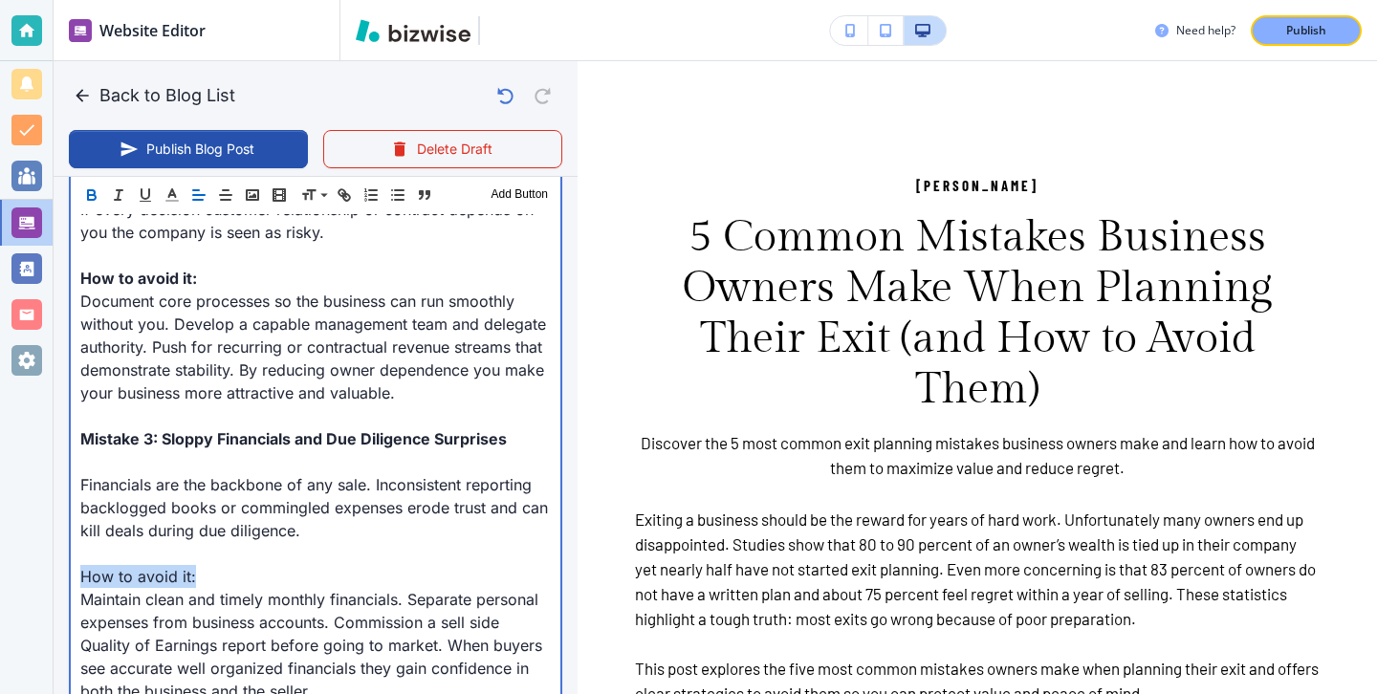
drag, startPoint x: 257, startPoint y: 559, endPoint x: 61, endPoint y: 559, distance: 196.0
click at [61, 559] on div "Blog Content Header 1 Header 2 Header 3 Body Text Add Button Exiting a business…" at bounding box center [316, 460] width 524 height 2652
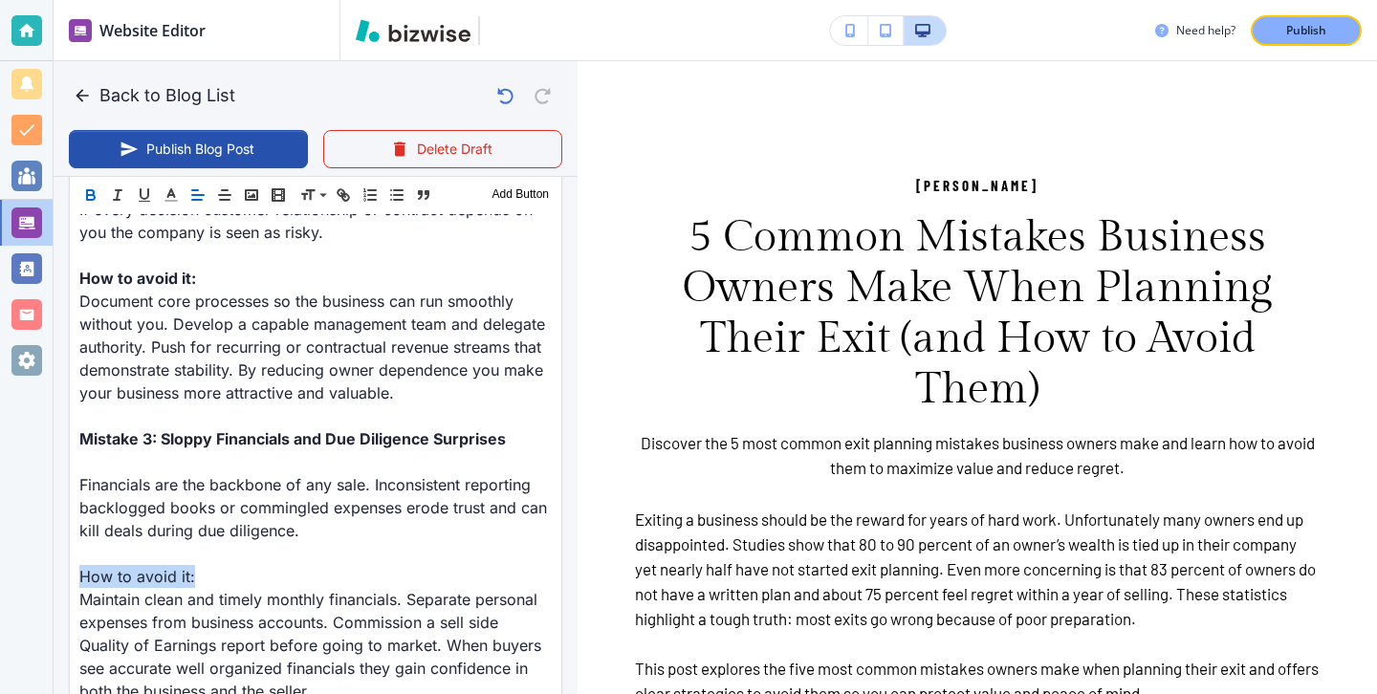
click at [94, 187] on icon "button" at bounding box center [90, 194] width 17 height 17
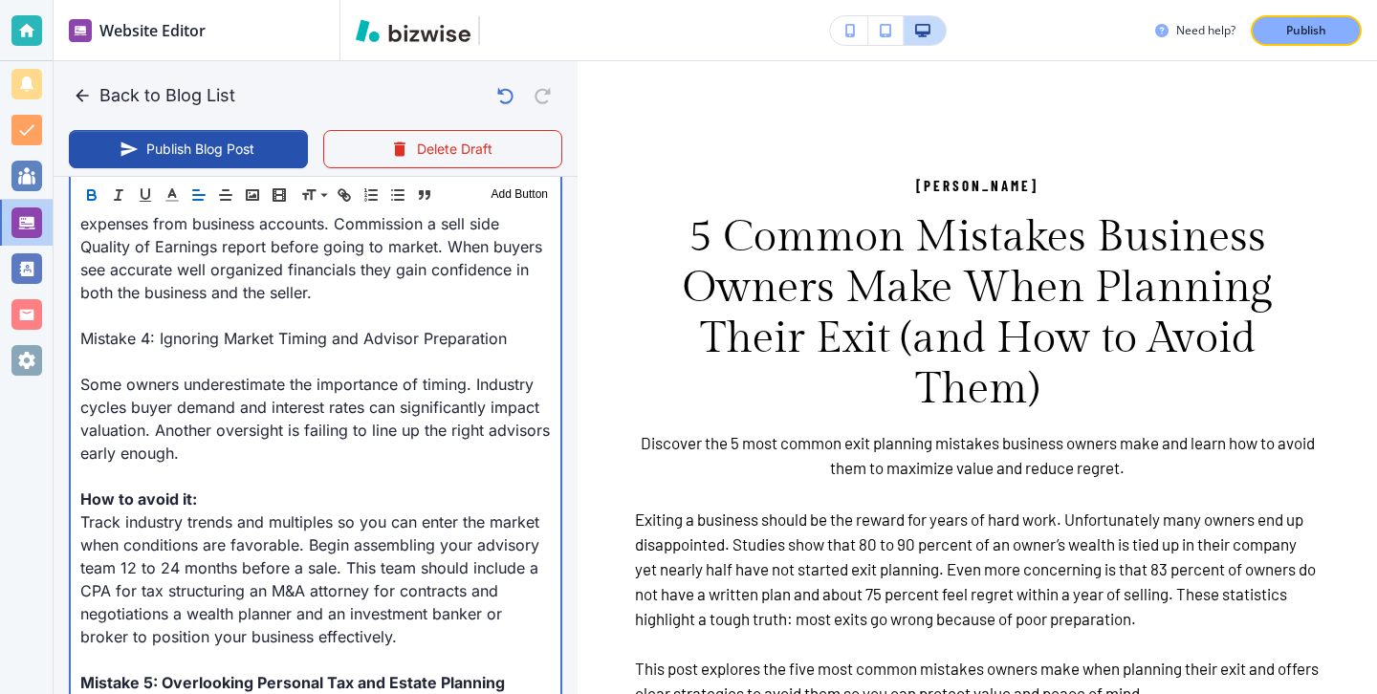
scroll to position [2038, 0]
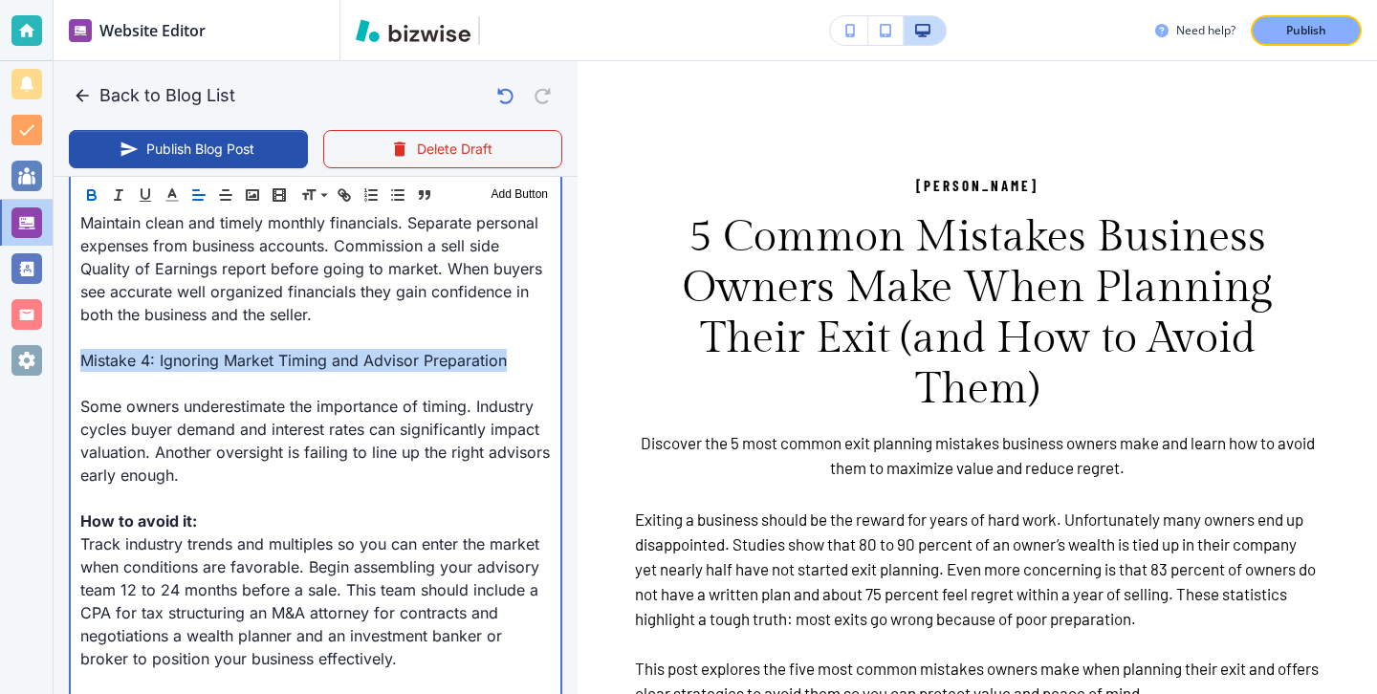
drag, startPoint x: 532, startPoint y: 345, endPoint x: 56, endPoint y: 343, distance: 475.2
click at [56, 343] on div "Blog Content Header 1 Header 2 Header 3 Body Text Add Button Exiting a business…" at bounding box center [316, 83] width 524 height 2652
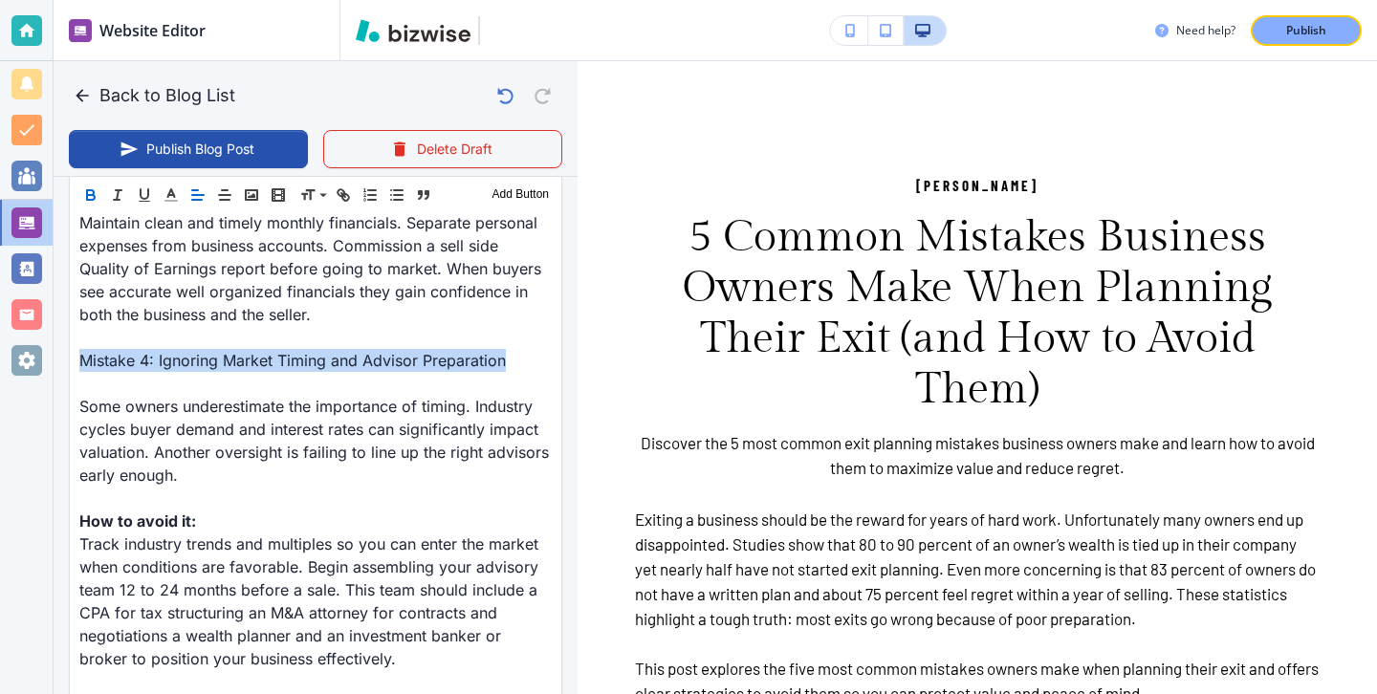
click at [94, 203] on icon "button" at bounding box center [90, 194] width 17 height 17
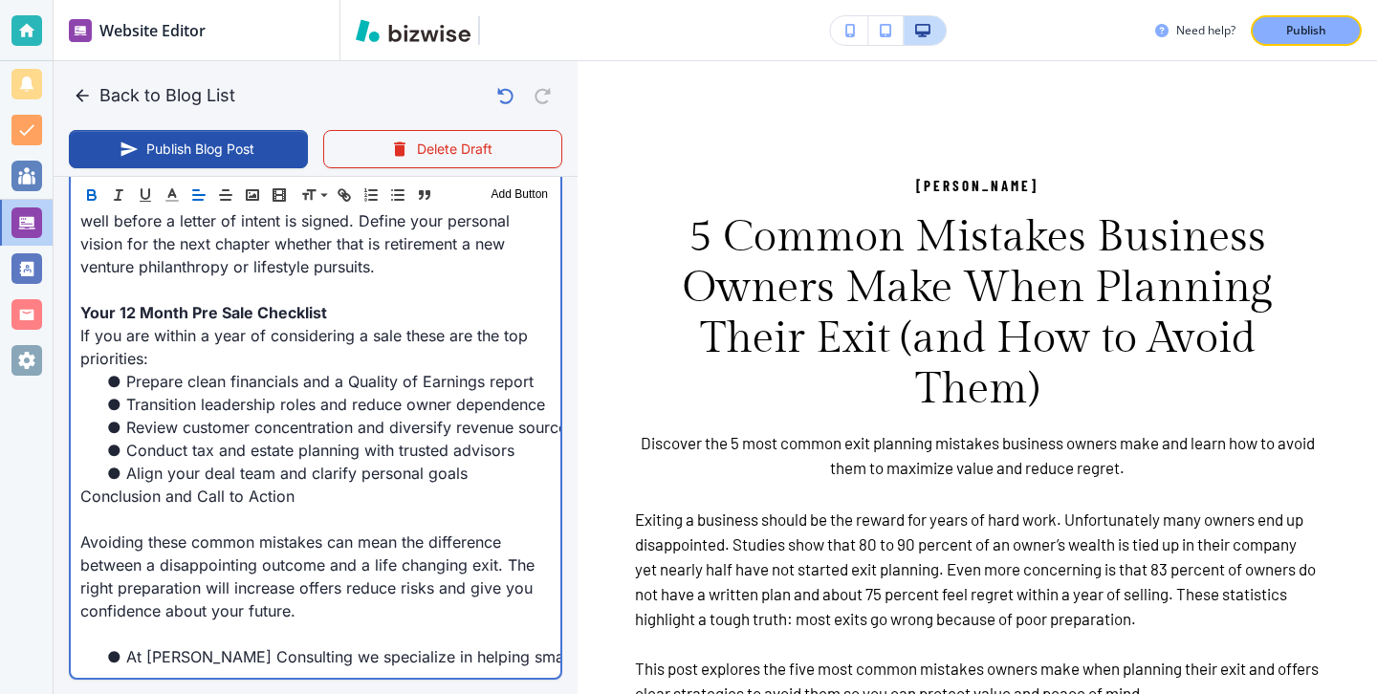
scroll to position [2813, 0]
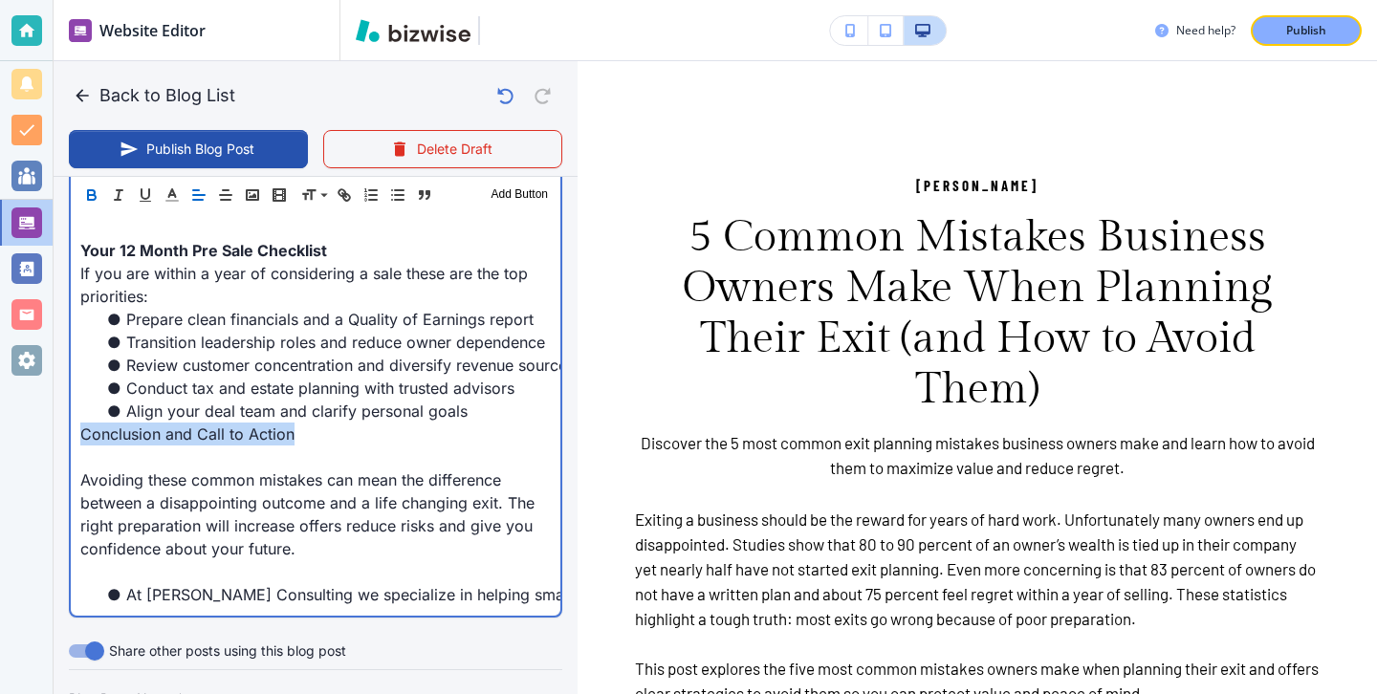
drag, startPoint x: 296, startPoint y: 412, endPoint x: 0, endPoint y: 412, distance: 296.4
click at [0, 412] on div "Website Editor Pages Edit, add, and delete pages or manage your page order Upda…" at bounding box center [688, 347] width 1377 height 694
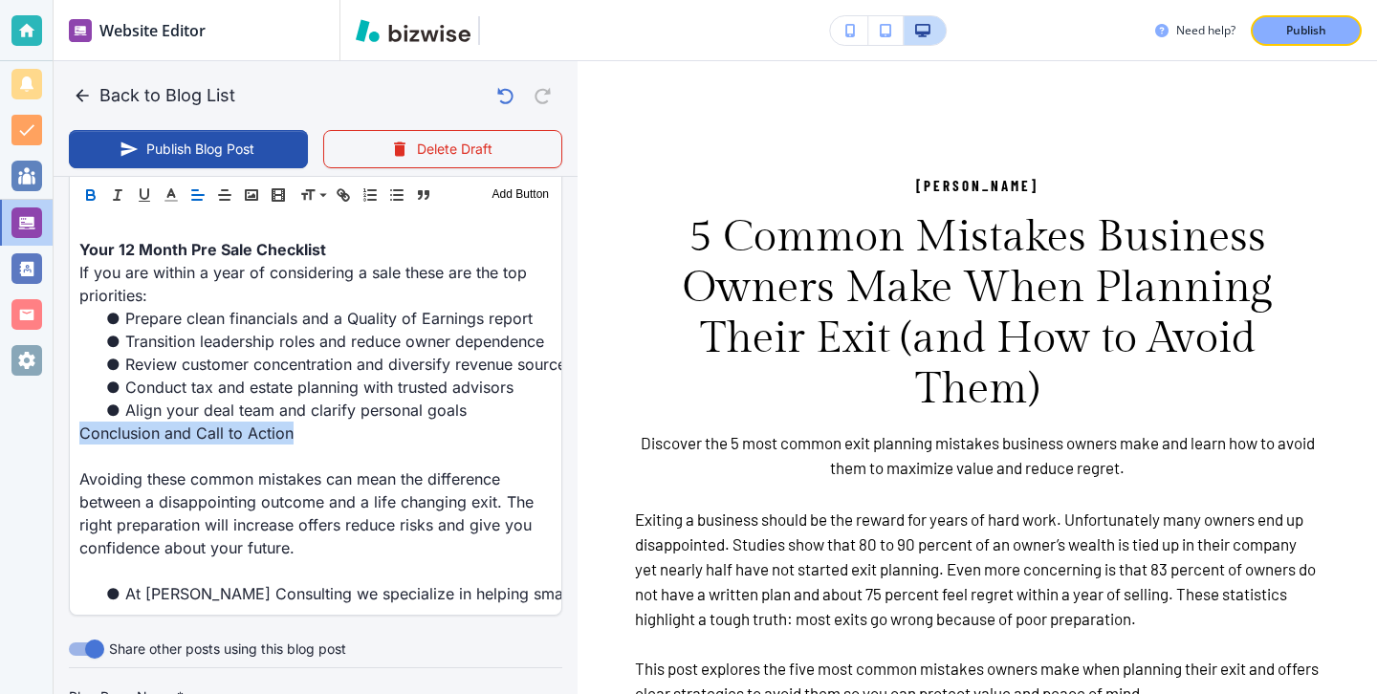
click at [96, 195] on icon "button" at bounding box center [90, 194] width 17 height 17
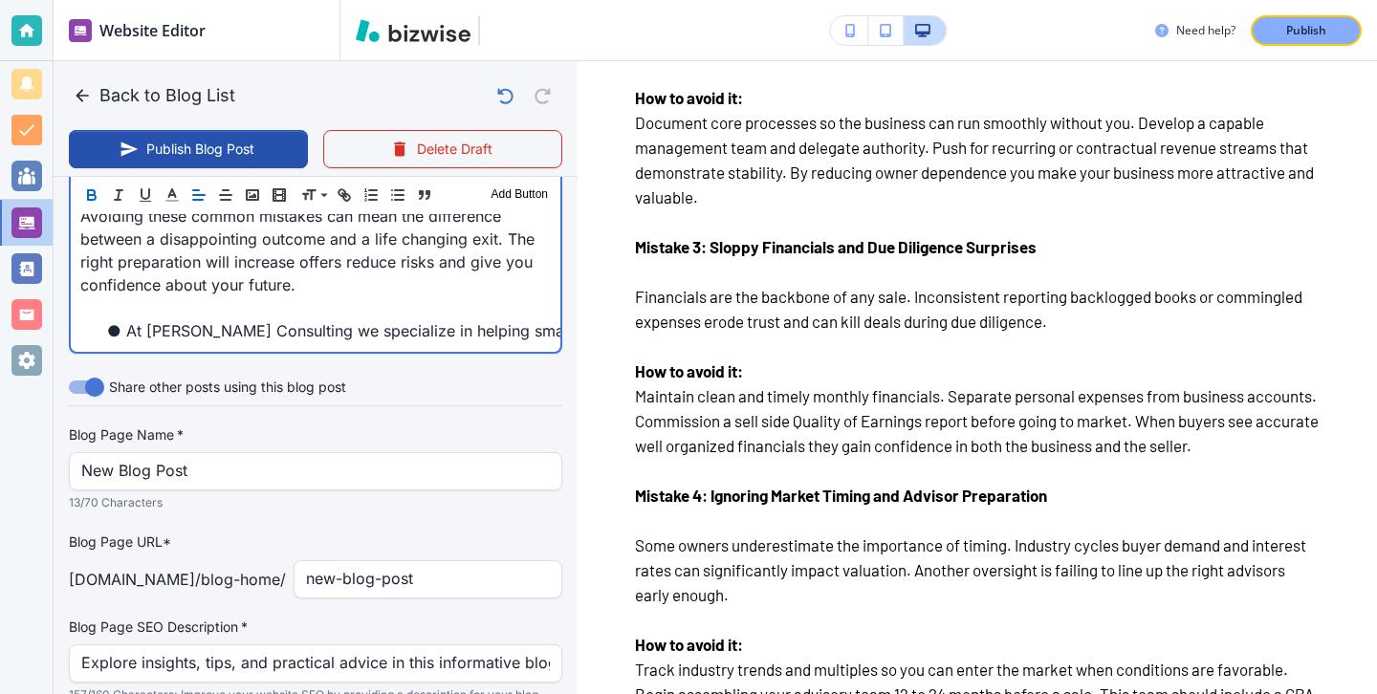
scroll to position [2876, 0]
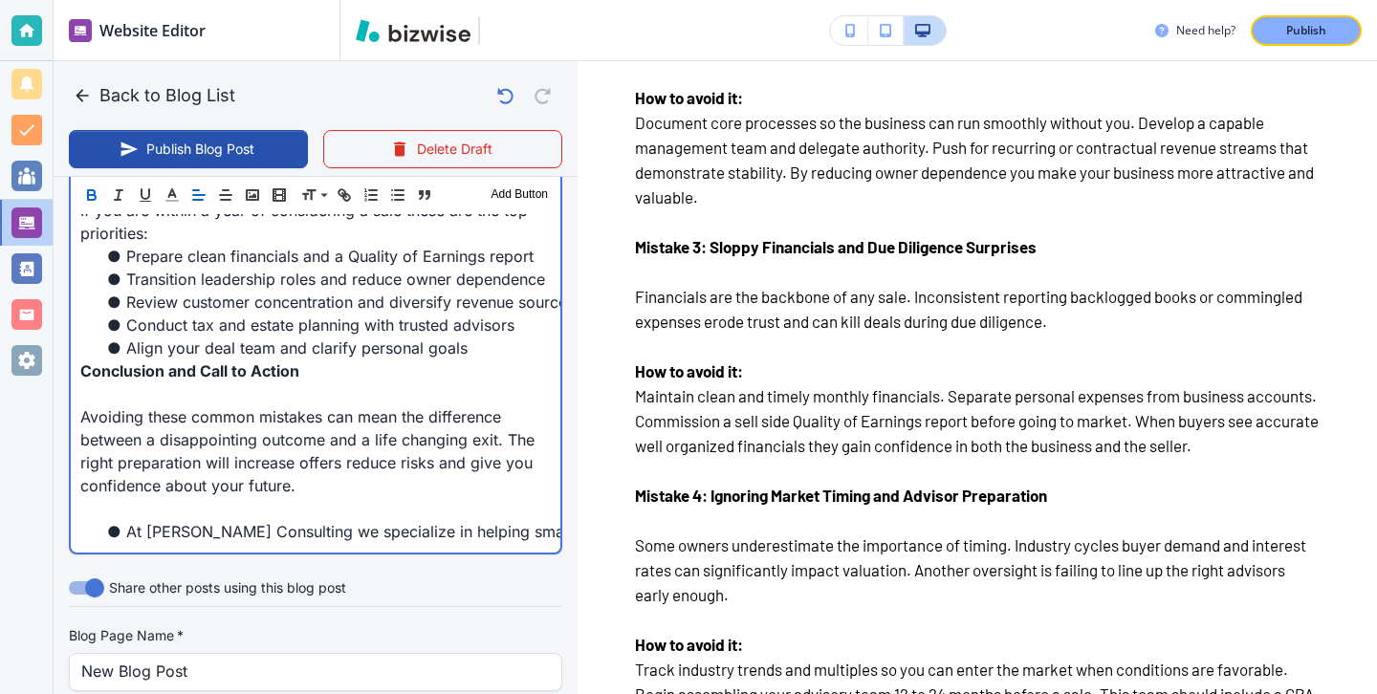
click at [122, 520] on li "At [PERSON_NAME] Consulting we specialize in helping small and mid sized busine…" at bounding box center [326, 531] width 447 height 23
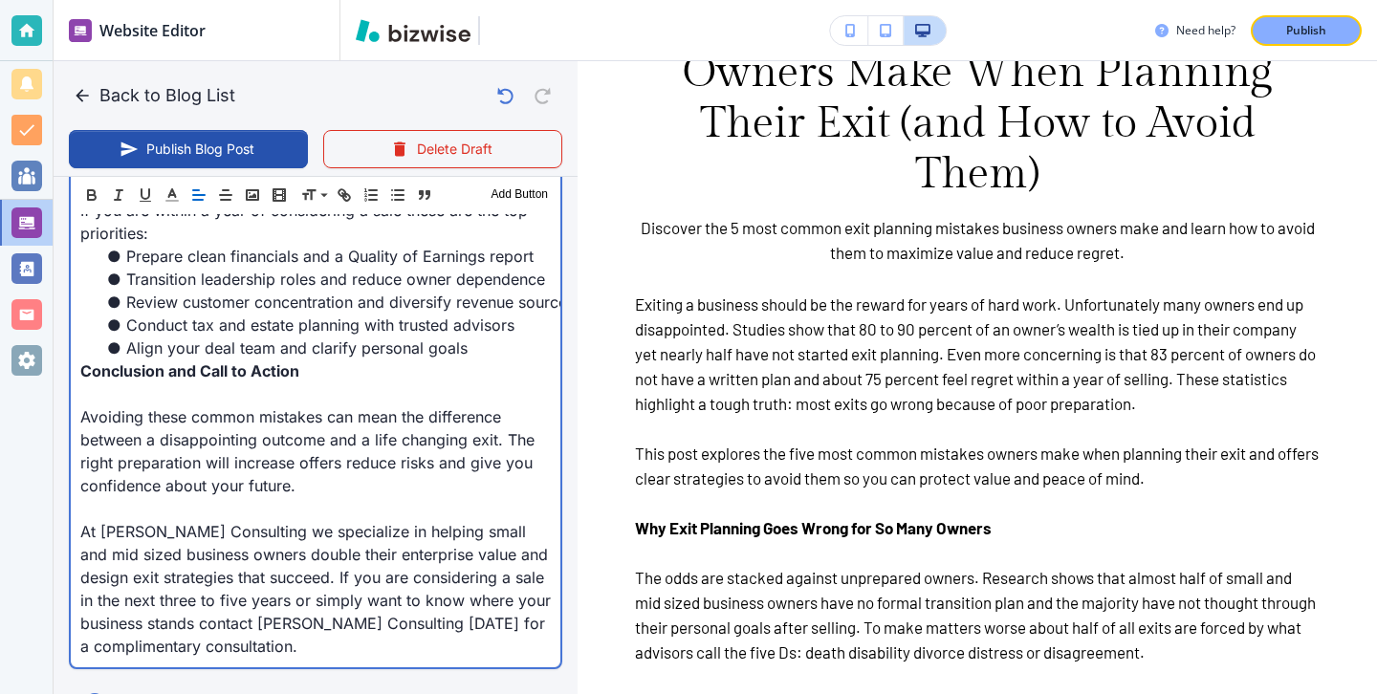
scroll to position [393, 0]
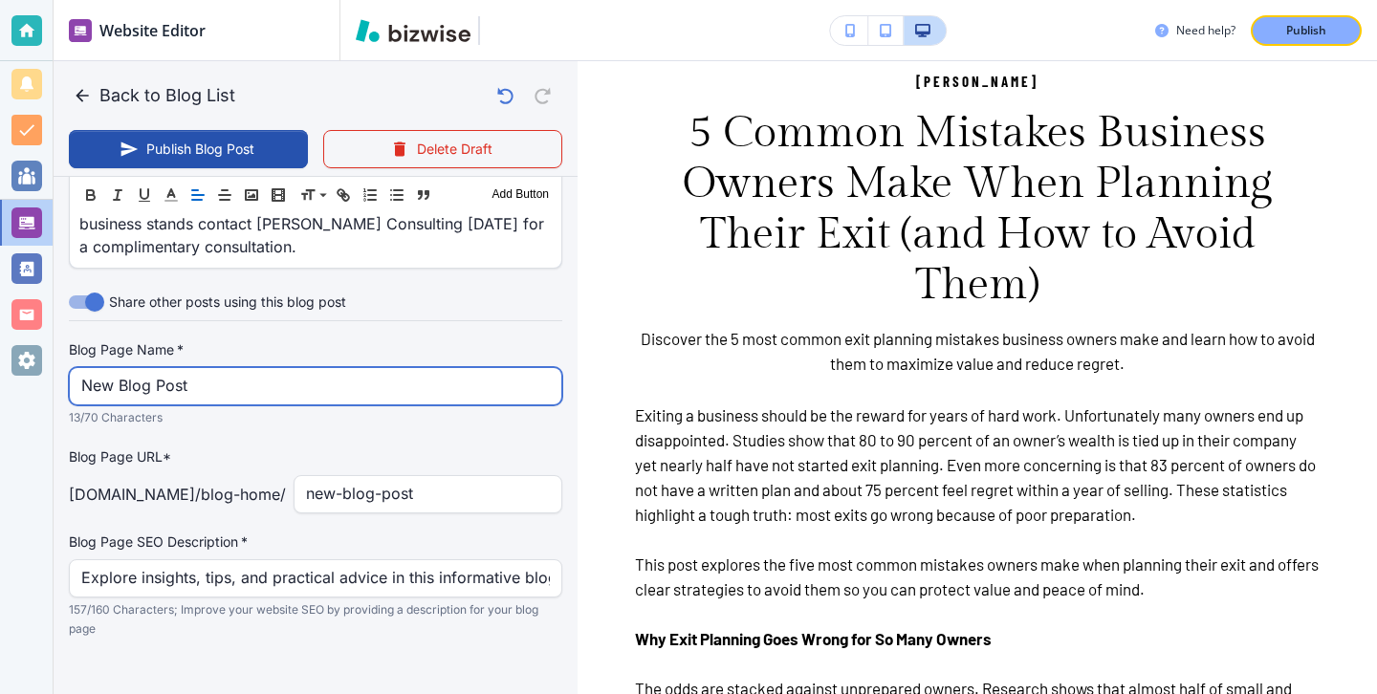
click at [355, 368] on input "New Blog Post" at bounding box center [315, 386] width 469 height 36
click at [355, 370] on input "New Blog Post" at bounding box center [315, 388] width 469 height 36
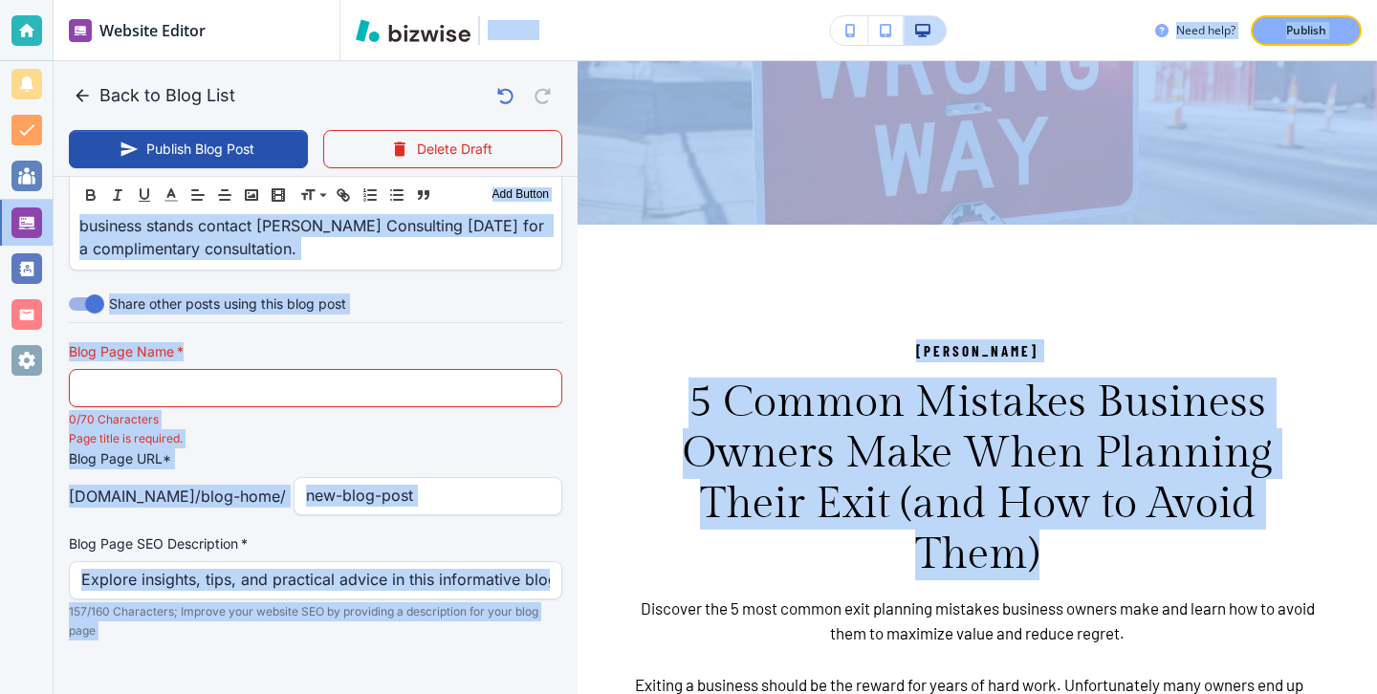
scroll to position [50, 0]
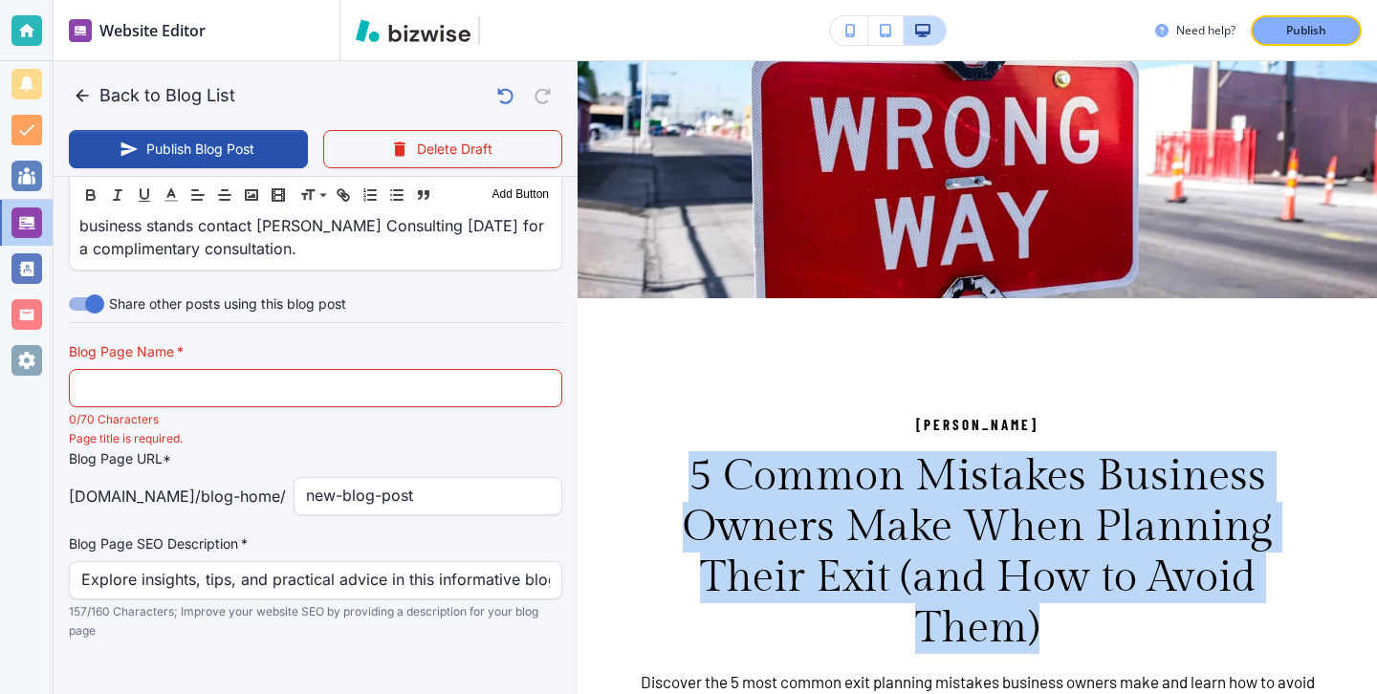
drag, startPoint x: 1045, startPoint y: 299, endPoint x: 694, endPoint y: 480, distance: 394.7
click at [694, 480] on h3 "5 Common Mistakes Business Owners Make When Planning Their Exit (and How to Avo…" at bounding box center [977, 552] width 685 height 203
copy h3 "5 Common Mistakes Business Owners Make When Planning Their Exit (and How to Avo…"
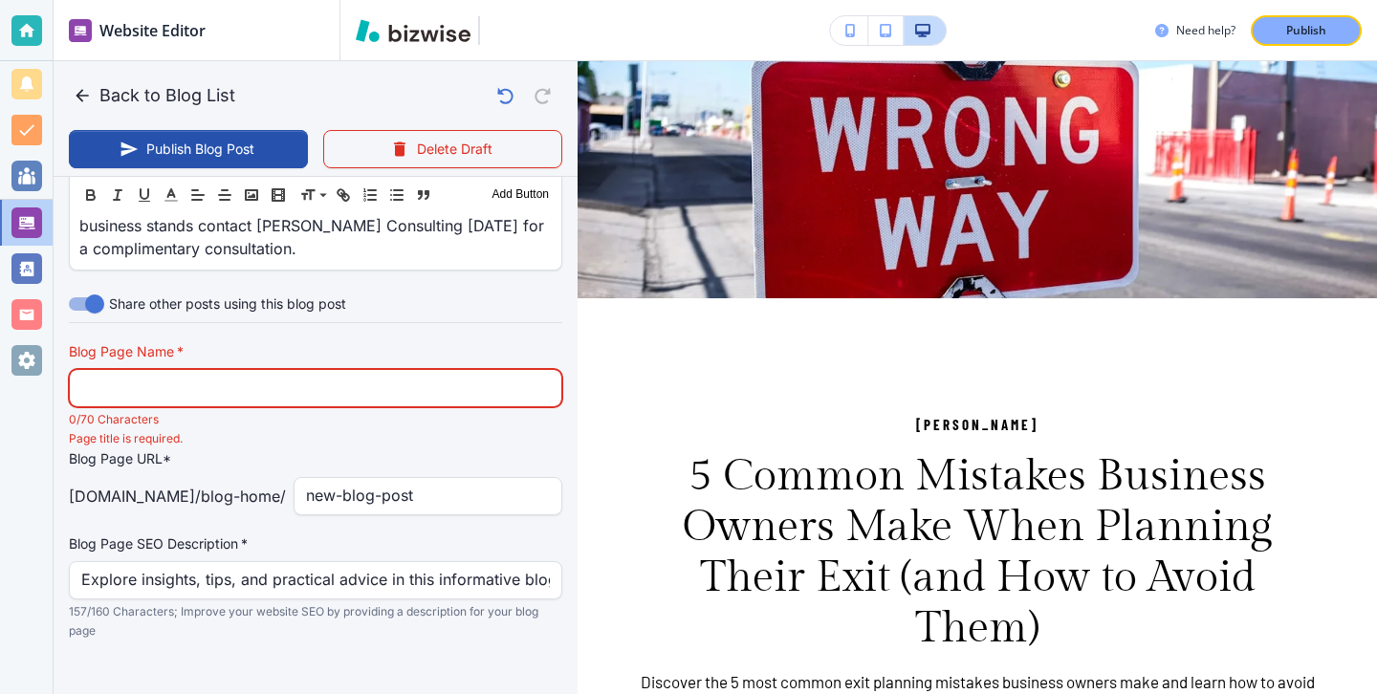
click at [470, 382] on input "text" at bounding box center [315, 388] width 469 height 36
paste input "5 Common Mistakes Business Owners Make When Planning Their Exit (and H"
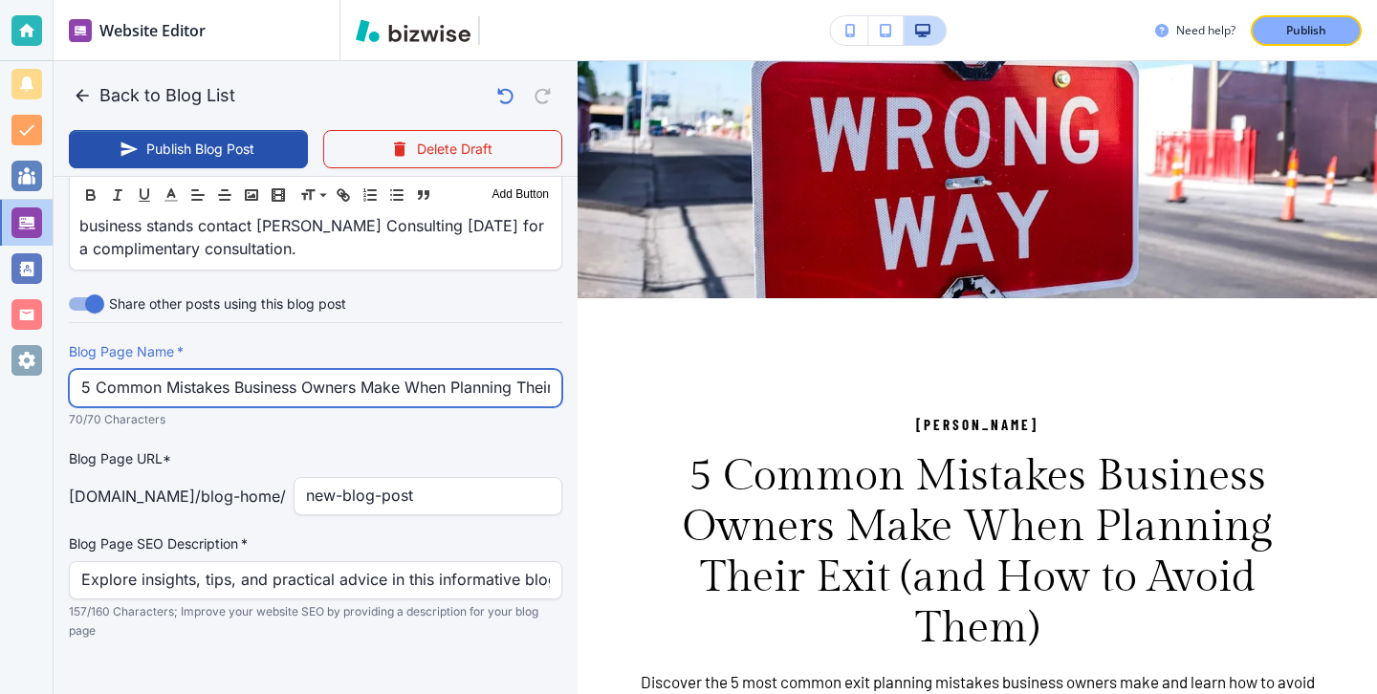
scroll to position [0, 89]
type input "5 Common Mistakes Business Owners Make When Planning Their Exit (and H"
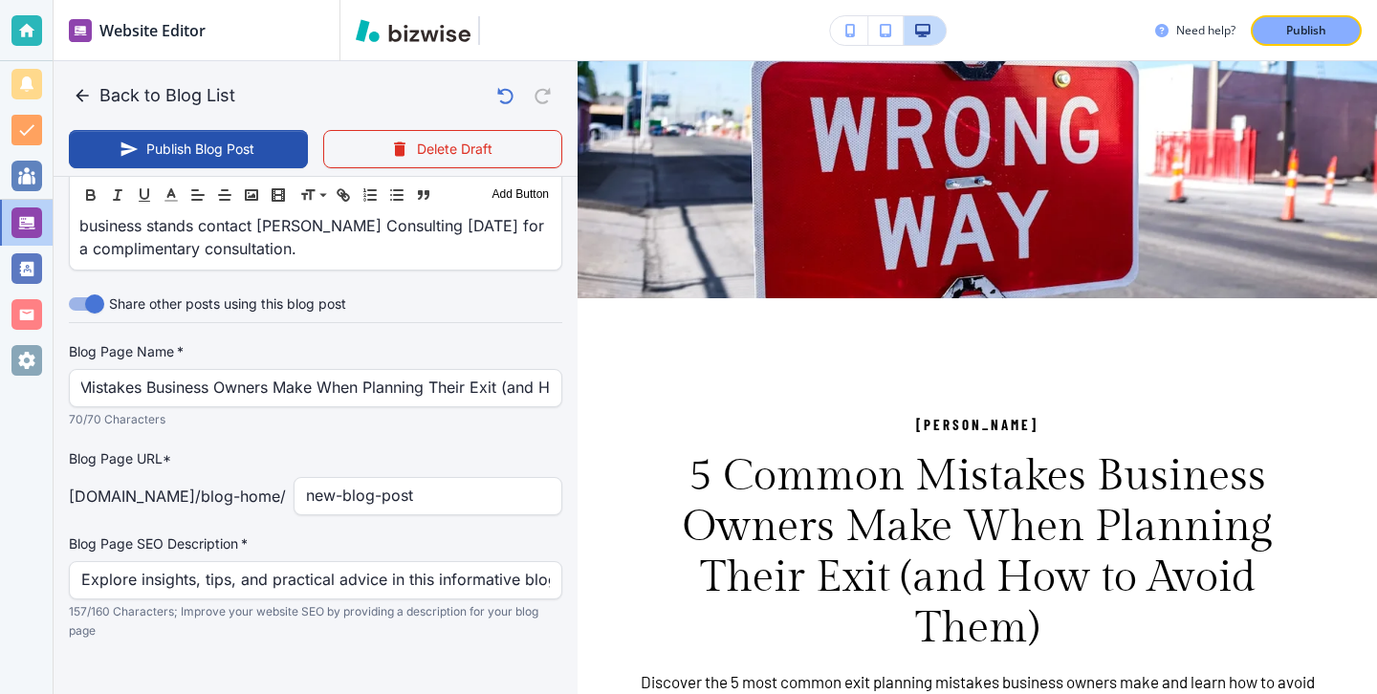
scroll to position [0, 0]
click at [458, 494] on div "Blog Page Name   * 5 Common Mistakes Business Owners Make When Planning Their E…" at bounding box center [315, 491] width 493 height 298
click at [460, 478] on input "new-blog-post" at bounding box center [428, 496] width 244 height 36
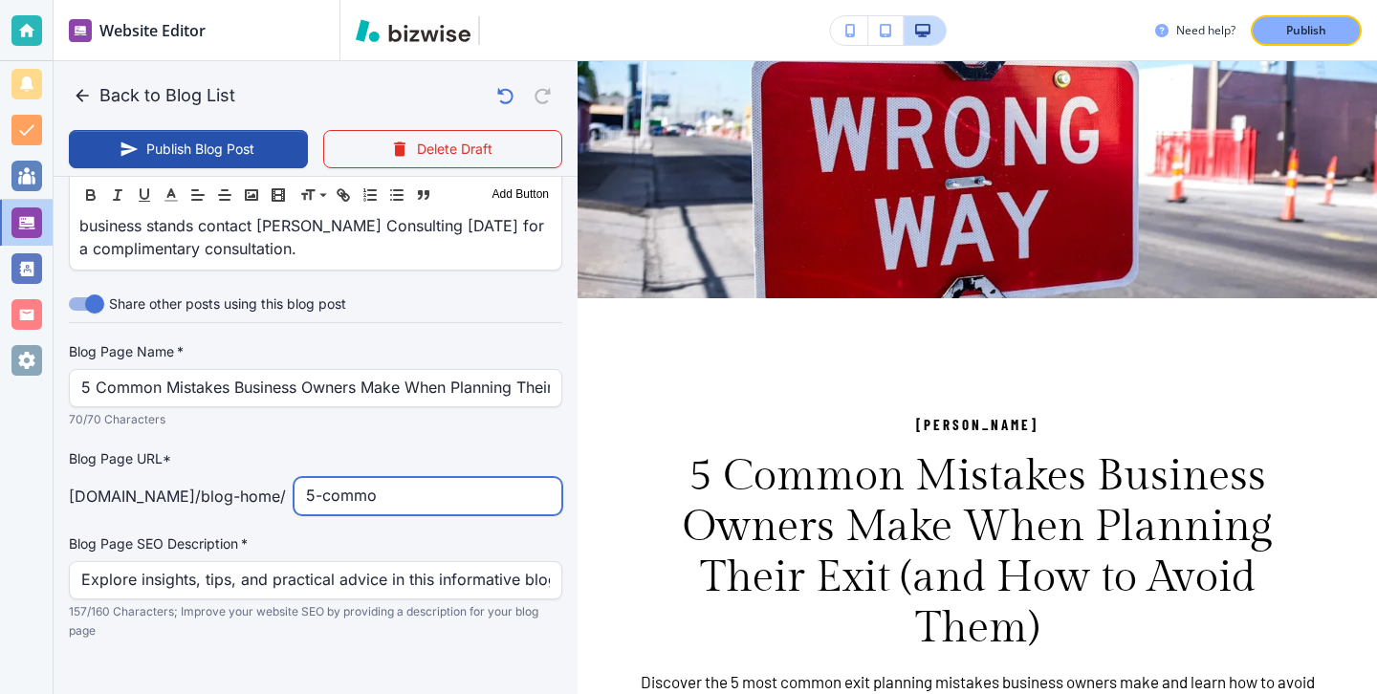
type input "5-common"
type input "[DATE] 04:46 PM"
type input "5-common-mistakes-business-owners-make-when-planning-their-exit-and-how-to-avoi…"
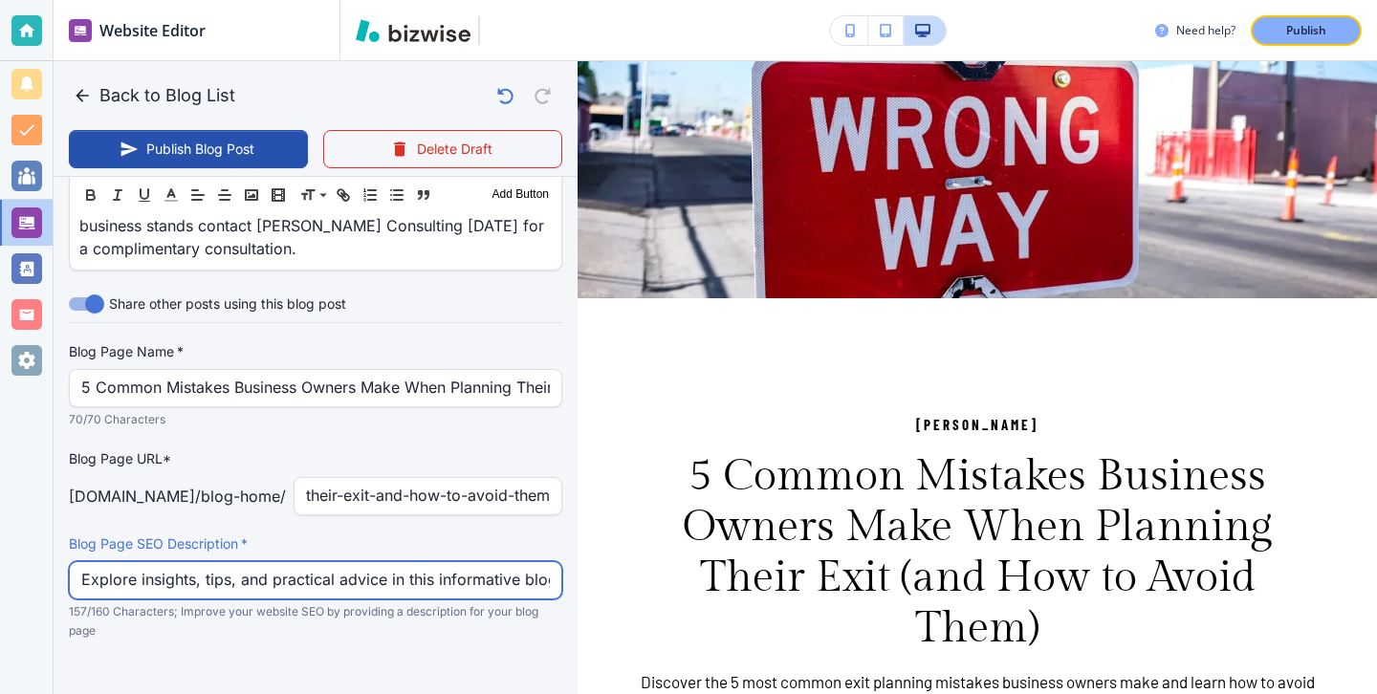
click at [361, 562] on input "Explore insights, tips, and practical advice in this informative blog post. Dis…" at bounding box center [315, 580] width 469 height 36
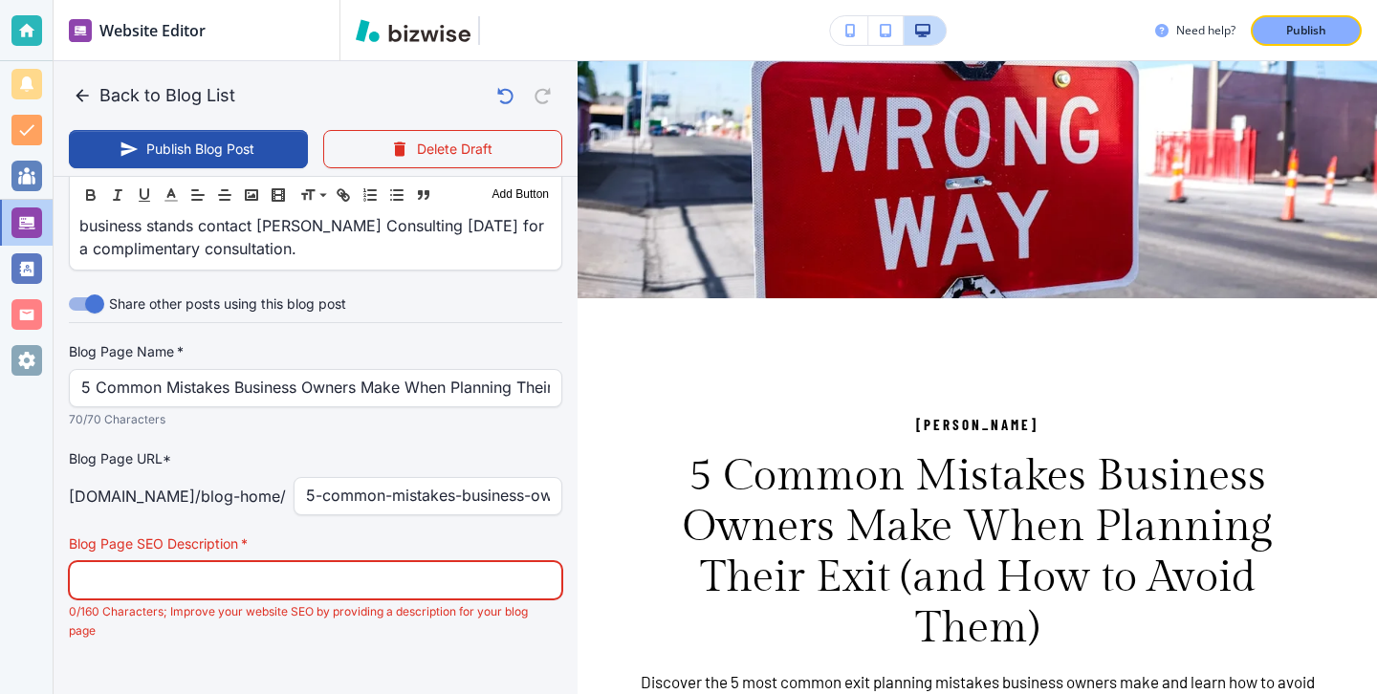
paste input "Discover the 5 most common exit planning mistakes business owners make and lear…"
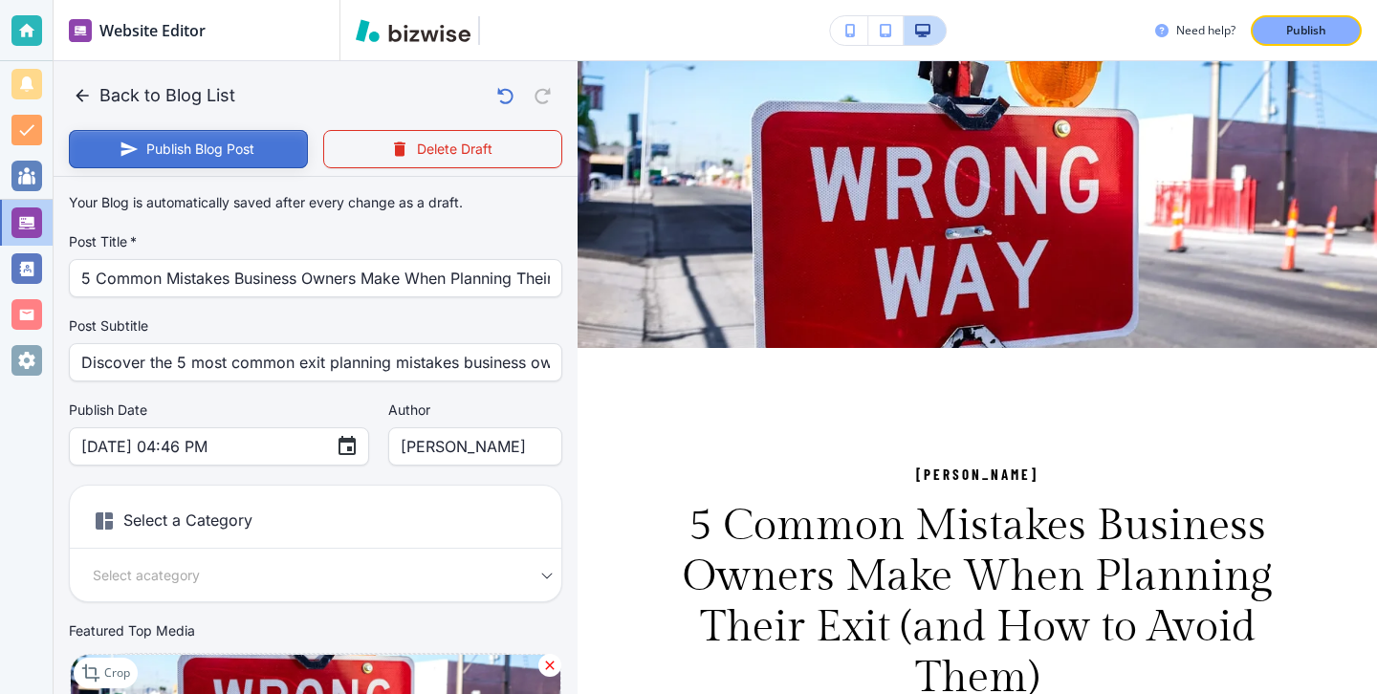
type input "Discover the 5 most common exit planning mistakes business owners make and lear…"
click at [279, 140] on button "Publish Blog Post" at bounding box center [188, 149] width 239 height 38
type input "[DATE] 04:47 PM"
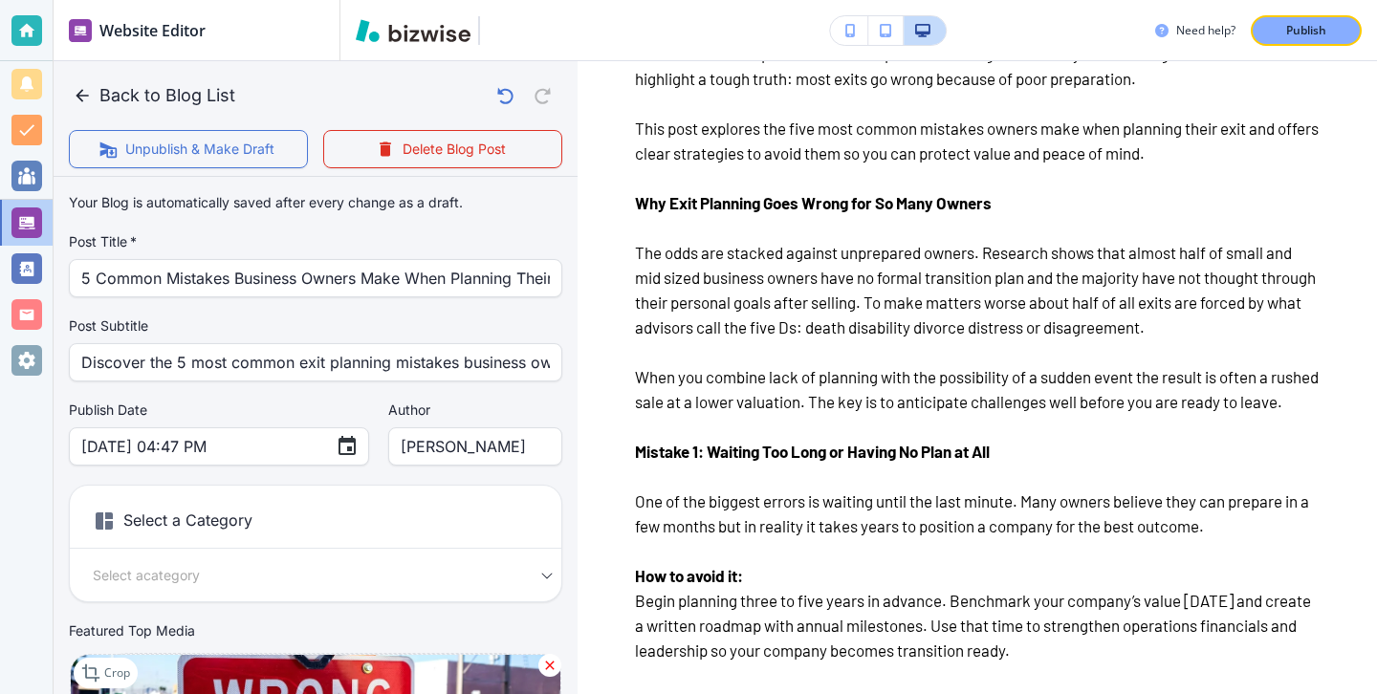
scroll to position [289, 0]
